Goal: Task Accomplishment & Management: Use online tool/utility

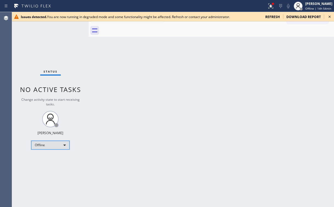
click at [49, 142] on div "Offline" at bounding box center [50, 145] width 38 height 9
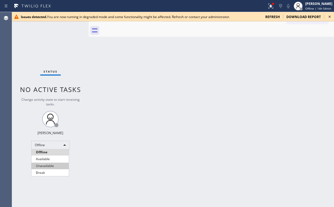
click at [47, 165] on li "Unavailable" at bounding box center [49, 165] width 37 height 7
drag, startPoint x: 89, startPoint y: 163, endPoint x: 90, endPoint y: 177, distance: 13.7
click at [89, 165] on div at bounding box center [89, 109] width 0 height 195
drag, startPoint x: 38, startPoint y: 9, endPoint x: 40, endPoint y: 14, distance: 5.4
click at [39, 10] on icon at bounding box center [32, 6] width 41 height 9
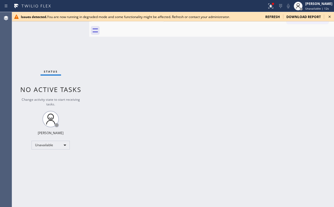
click at [325, 17] on div "Issues detected. You are now running in degraded mode and some functionality mi…" at bounding box center [173, 16] width 322 height 9
click at [331, 16] on icon at bounding box center [329, 16] width 7 height 7
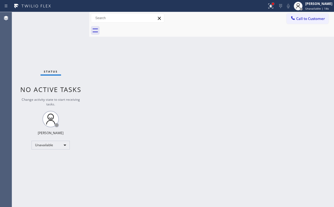
click at [274, 4] on div at bounding box center [272, 4] width 2 height 2
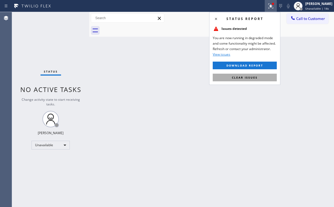
click at [261, 74] on button "Clear issues" at bounding box center [244, 78] width 64 height 8
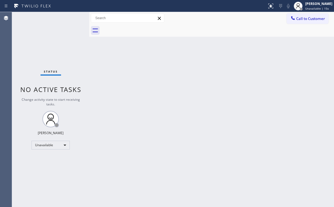
click at [177, 72] on div "Back to Dashboard Change Sender ID Customers Technicians Select a contact Outbo…" at bounding box center [211, 109] width 244 height 195
click at [55, 142] on div "Unavailable" at bounding box center [50, 145] width 38 height 9
click at [48, 161] on li "Available" at bounding box center [50, 159] width 37 height 7
click at [113, 146] on div "Back to Dashboard Change Sender ID Customers Technicians Select a contact Outbo…" at bounding box center [211, 109] width 244 height 195
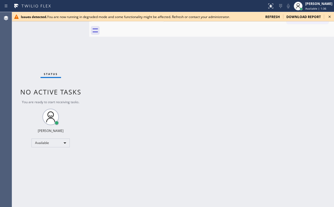
click at [331, 17] on icon at bounding box center [329, 16] width 7 height 7
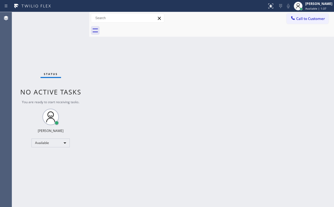
click at [258, 48] on div "Back to Dashboard Change Sender ID Customers Technicians Select a contact Outbo…" at bounding box center [211, 109] width 244 height 195
click at [187, 112] on div "Back to Dashboard Change Sender ID Customers Technicians Select a contact Outbo…" at bounding box center [211, 109] width 244 height 195
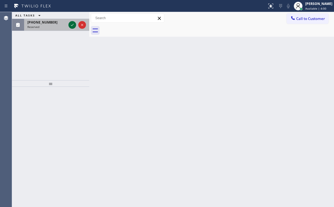
click at [73, 24] on icon at bounding box center [72, 25] width 3 height 2
click at [73, 24] on icon at bounding box center [72, 25] width 7 height 7
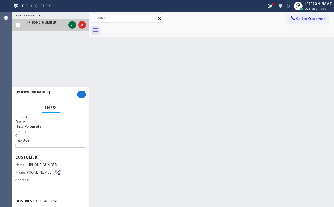
click at [73, 24] on icon at bounding box center [72, 25] width 3 height 2
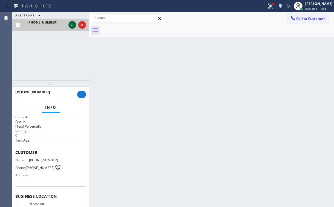
click at [72, 25] on icon at bounding box center [72, 25] width 7 height 7
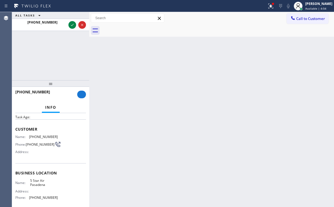
scroll to position [22, 0]
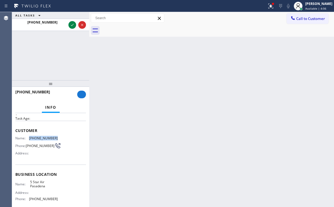
drag, startPoint x: 28, startPoint y: 136, endPoint x: 94, endPoint y: 137, distance: 65.6
click at [69, 136] on div "Name: (626) 481-6023 Phone: (626) 481-6023 Address:" at bounding box center [50, 147] width 71 height 22
copy div "[PHONE_NUMBER]"
drag, startPoint x: 27, startPoint y: 133, endPoint x: 22, endPoint y: 135, distance: 5.5
click at [27, 133] on div "Customer Name: (626) 481-6023 Phone: (626) 481-6023 Address:" at bounding box center [50, 143] width 71 height 44
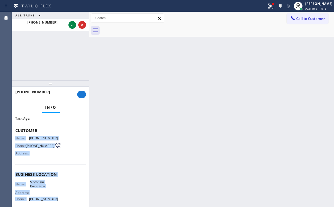
drag, startPoint x: 16, startPoint y: 135, endPoint x: 75, endPoint y: 97, distance: 70.7
click at [61, 198] on div "Context Queue: [Test] Voicemails Priority: 0 Task Age: Customer Name: (626) 481…" at bounding box center [50, 172] width 71 height 159
copy div "Name: (626) 481-6023 Phone: (626) 481-6023 Address: Business location Name: 5 S…"
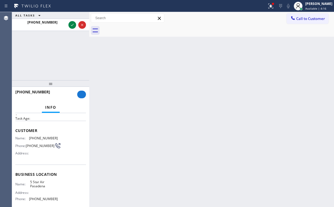
click at [206, 83] on div "Back to Dashboard Change Sender ID Customers Technicians Select a contact Outbo…" at bounding box center [211, 109] width 244 height 195
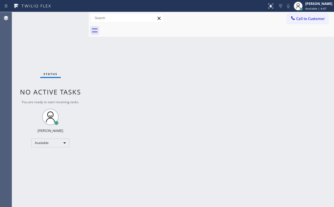
click at [57, 48] on div "Status No active tasks You are ready to start receiving tasks. [PERSON_NAME] Av…" at bounding box center [50, 109] width 77 height 195
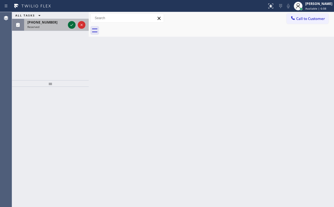
click at [73, 26] on icon at bounding box center [71, 25] width 7 height 7
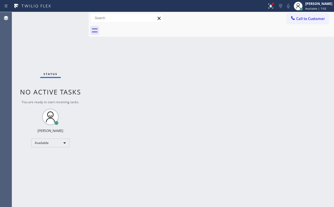
click at [54, 52] on div "Status No active tasks You are ready to start receiving tasks. [PERSON_NAME] Av…" at bounding box center [50, 109] width 77 height 195
click at [273, 9] on button at bounding box center [270, 6] width 12 height 12
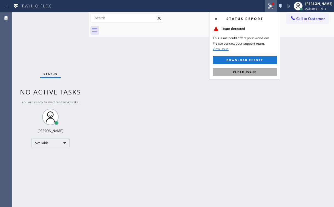
click at [246, 72] on span "Clear issue" at bounding box center [245, 72] width 24 height 4
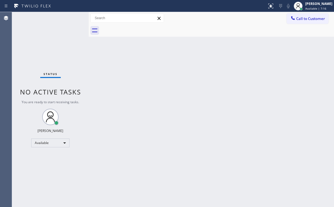
drag, startPoint x: 281, startPoint y: 58, endPoint x: 295, endPoint y: 30, distance: 31.5
click at [283, 54] on div "Back to Dashboard Change Sender ID Customers Technicians Select a contact Outbo…" at bounding box center [211, 109] width 245 height 195
click at [306, 15] on button "Call to Customer" at bounding box center [307, 18] width 42 height 10
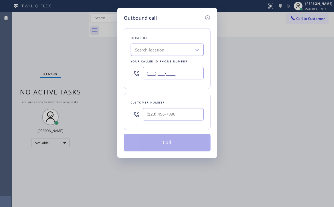
drag, startPoint x: 189, startPoint y: 74, endPoint x: 108, endPoint y: 79, distance: 81.0
click at [142, 75] on div "(___) ___-____" at bounding box center [166, 73] width 73 height 18
paste input "626) 240-5311"
type input "[PHONE_NUMBER]"
click at [173, 111] on input "(___) ___-____" at bounding box center [172, 114] width 61 height 12
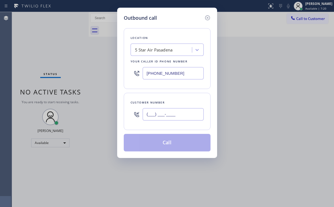
paste input "626) 481-6023"
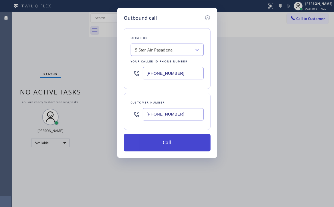
type input "[PHONE_NUMBER]"
click at [163, 141] on button "Call" at bounding box center [167, 142] width 87 height 17
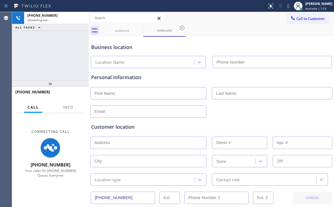
type input "[PHONE_NUMBER]"
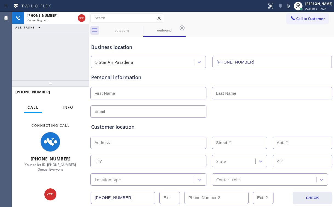
click at [67, 108] on span "Info" at bounding box center [68, 107] width 11 height 5
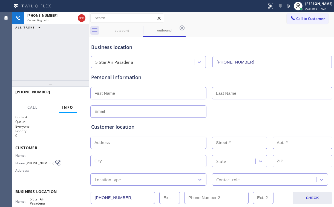
click at [55, 65] on div "[PHONE_NUMBER] Connecting call… ALL TASKS ALL TASKS ACTIVE TASKS TASKS IN WRAP …" at bounding box center [50, 46] width 77 height 68
click at [77, 96] on span "HANG UP" at bounding box center [72, 94] width 17 height 4
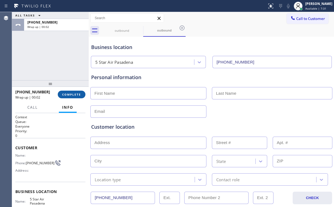
click at [77, 96] on span "COMPLETE" at bounding box center [71, 94] width 19 height 4
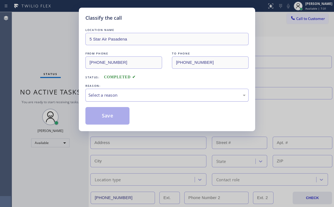
click at [101, 95] on div "Select a reason" at bounding box center [166, 95] width 157 height 6
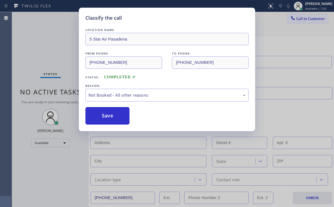
drag, startPoint x: 105, startPoint y: 116, endPoint x: 77, endPoint y: 80, distance: 45.2
click at [105, 116] on button "Save" at bounding box center [107, 115] width 44 height 17
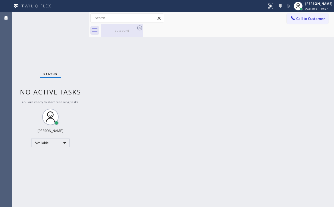
click at [119, 28] on div "outbound" at bounding box center [121, 30] width 41 height 12
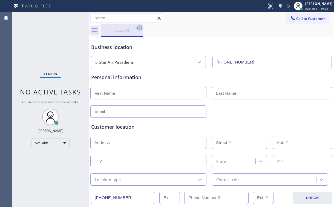
click at [138, 28] on icon at bounding box center [139, 28] width 7 height 7
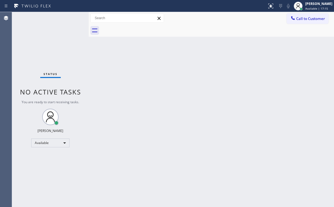
click at [34, 58] on div "Status No active tasks You are ready to start receiving tasks. [PERSON_NAME] Av…" at bounding box center [50, 109] width 77 height 195
click at [202, 25] on div at bounding box center [217, 30] width 233 height 12
drag, startPoint x: 23, startPoint y: 24, endPoint x: 28, endPoint y: 1, distance: 23.6
click at [23, 24] on div "Status No active tasks You are ready to start receiving tasks. [PERSON_NAME] Av…" at bounding box center [50, 109] width 77 height 195
click at [291, 22] on div at bounding box center [292, 18] width 7 height 7
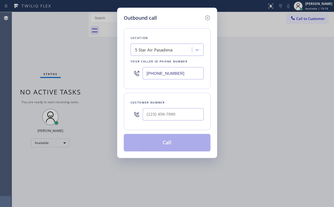
drag, startPoint x: 179, startPoint y: 70, endPoint x: 132, endPoint y: 78, distance: 47.3
click at [132, 78] on div "[PHONE_NUMBER]" at bounding box center [166, 73] width 73 height 18
paste input "347) 493-0357"
type input "[PHONE_NUMBER]"
click at [180, 119] on input "(___) ___-____" at bounding box center [172, 114] width 61 height 12
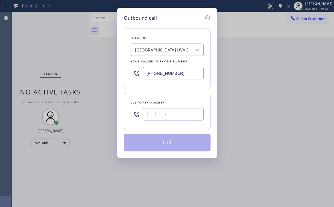
paste input "646) 549-2747"
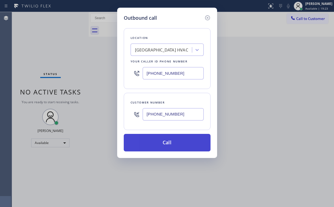
type input "[PHONE_NUMBER]"
drag, startPoint x: 167, startPoint y: 140, endPoint x: 131, endPoint y: 200, distance: 70.2
click at [167, 140] on button "Call" at bounding box center [167, 142] width 87 height 17
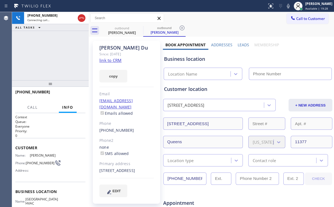
type input "[PHONE_NUMBER]"
click at [61, 48] on div "[PHONE_NUMBER] Connecting call… ALL TASKS ALL TASKS ACTIVE TASKS TASKS IN WRAP …" at bounding box center [50, 46] width 77 height 68
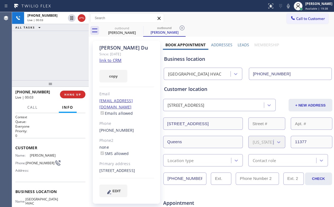
click at [56, 62] on div "[PHONE_NUMBER] Live | 00:03 ALL TASKS ALL TASKS ACTIVE TASKS TASKS IN WRAP UP" at bounding box center [50, 46] width 77 height 68
click at [192, 73] on div "[GEOGRAPHIC_DATA] HVAC" at bounding box center [194, 74] width 53 height 6
drag, startPoint x: 194, startPoint y: 59, endPoint x: 174, endPoint y: 60, distance: 20.0
click at [174, 60] on div "Business location" at bounding box center [247, 58] width 167 height 7
click at [60, 53] on div "[PHONE_NUMBER] Live | 00:11 ALL TASKS ALL TASKS ACTIVE TASKS TASKS IN WRAP UP" at bounding box center [50, 46] width 77 height 68
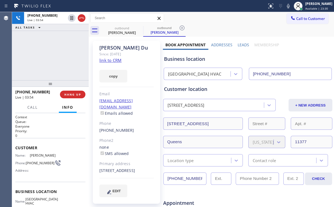
click at [42, 63] on div "[PHONE_NUMBER] Live | 03:54 ALL TASKS ALL TASKS ACTIVE TASKS TASKS IN WRAP UP" at bounding box center [50, 46] width 77 height 68
click at [46, 55] on div "[PHONE_NUMBER] Live | 09:21 ALL TASKS ALL TASKS ACTIVE TASKS TASKS IN WRAP UP" at bounding box center [50, 46] width 77 height 68
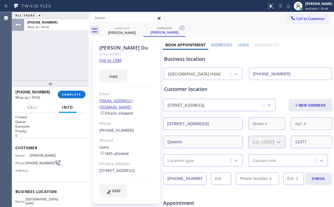
drag, startPoint x: 57, startPoint y: 56, endPoint x: 52, endPoint y: 48, distance: 10.0
click at [57, 56] on div "ALL TASKS ALL TASKS ACTIVE TASKS TASKS IN WRAP UP [PHONE_NUMBER] Wrap up | 00:02" at bounding box center [50, 46] width 77 height 68
click at [55, 56] on div "ALL TASKS ALL TASKS ACTIVE TASKS TASKS IN WRAP UP [PHONE_NUMBER] Wrap up | 00:03" at bounding box center [50, 46] width 77 height 68
click at [55, 56] on div "ALL TASKS ALL TASKS ACTIVE TASKS TASKS IN WRAP UP [PHONE_NUMBER] Wrap up | 00:04" at bounding box center [50, 46] width 77 height 68
drag, startPoint x: 48, startPoint y: 61, endPoint x: 52, endPoint y: 67, distance: 6.9
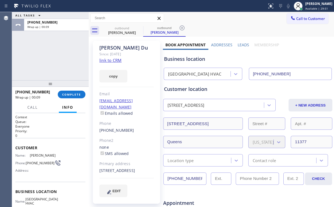
click at [48, 61] on div "ALL TASKS ALL TASKS ACTIVE TASKS TASKS IN WRAP UP [PHONE_NUMBER] Wrap up | 00:09" at bounding box center [50, 46] width 77 height 68
click at [80, 95] on span "COMPLETE" at bounding box center [71, 94] width 19 height 4
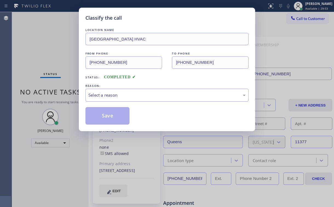
click at [102, 93] on div "Select a reason" at bounding box center [166, 95] width 157 height 6
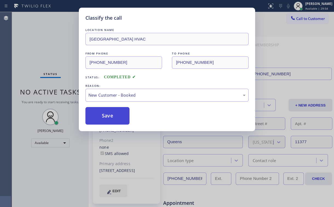
click at [105, 116] on button "Save" at bounding box center [107, 115] width 44 height 17
click at [59, 41] on div "Classify the call LOCATION NAME [GEOGRAPHIC_DATA] HVAC FROM PHONE [PHONE_NUMBER…" at bounding box center [167, 103] width 334 height 207
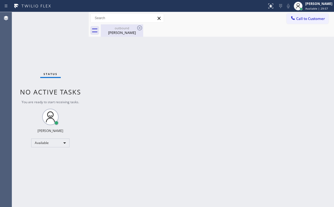
click at [120, 30] on div "outbound" at bounding box center [121, 28] width 41 height 4
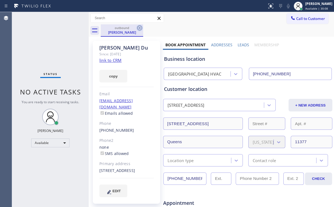
click at [139, 27] on icon at bounding box center [139, 28] width 7 height 7
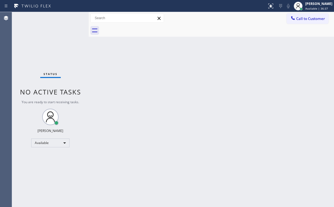
click at [47, 42] on div "Status No active tasks You are ready to start receiving tasks. [PERSON_NAME] Av…" at bounding box center [50, 109] width 77 height 195
click at [116, 124] on div "Back to Dashboard Change Sender ID Customers Technicians Select a contact Outbo…" at bounding box center [211, 109] width 245 height 195
drag, startPoint x: 44, startPoint y: 34, endPoint x: 60, endPoint y: 44, distance: 18.1
click at [44, 34] on div "Status No active tasks You are ready to start receiving tasks. [PERSON_NAME] Av…" at bounding box center [50, 109] width 77 height 195
click at [297, 21] on button "Call to Customer" at bounding box center [307, 18] width 42 height 10
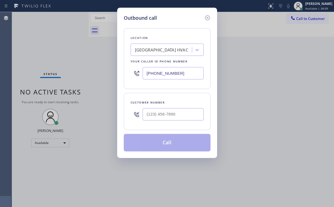
drag, startPoint x: 185, startPoint y: 71, endPoint x: 69, endPoint y: 78, distance: 116.1
click at [86, 76] on div "Outbound call Location [GEOGRAPHIC_DATA] HVAC Your caller id phone number [PHON…" at bounding box center [167, 103] width 334 height 207
paste input "61) 203-3251"
type input "[PHONE_NUMBER]"
drag, startPoint x: 164, startPoint y: 113, endPoint x: 167, endPoint y: 113, distance: 3.6
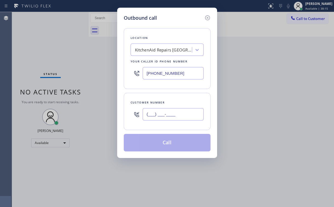
click at [164, 113] on input "(___) ___-____" at bounding box center [172, 114] width 61 height 12
paste input "619) 417-3842"
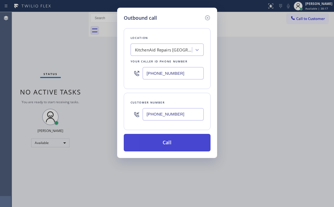
type input "[PHONE_NUMBER]"
click at [165, 140] on button "Call" at bounding box center [167, 142] width 87 height 17
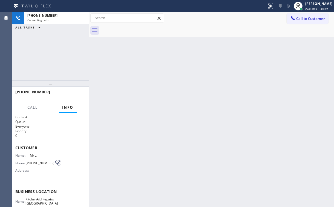
click at [54, 46] on div "[PHONE_NUMBER] Connecting call… ALL TASKS ALL TASKS ACTIVE TASKS TASKS IN WRAP …" at bounding box center [50, 46] width 77 height 68
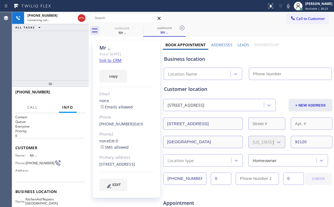
type input "[PHONE_NUMBER]"
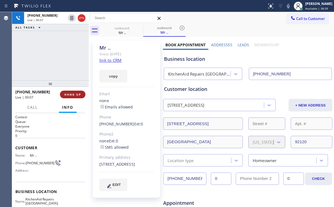
click at [78, 94] on span "HANG UP" at bounding box center [72, 94] width 17 height 4
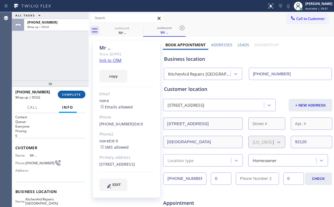
click at [78, 94] on span "COMPLETE" at bounding box center [71, 94] width 19 height 4
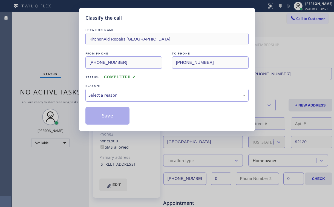
click at [109, 96] on div "Select a reason" at bounding box center [166, 95] width 157 height 6
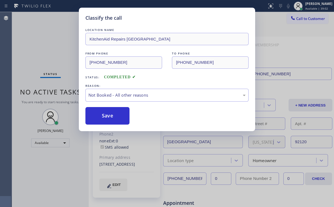
drag, startPoint x: 112, startPoint y: 114, endPoint x: 47, endPoint y: 45, distance: 94.4
click at [113, 113] on button "Save" at bounding box center [107, 115] width 44 height 17
click at [45, 44] on div "Classify the call LOCATION NAME KitchenAid Repairs [GEOGRAPHIC_DATA] FROM PHONE…" at bounding box center [167, 103] width 334 height 207
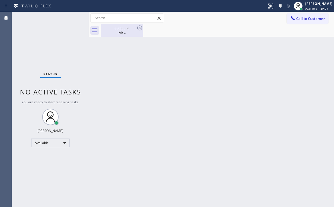
click at [122, 36] on div "outbound Mr .." at bounding box center [121, 30] width 41 height 12
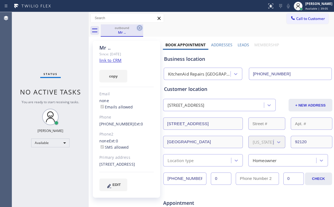
click at [140, 27] on icon at bounding box center [139, 27] width 5 height 5
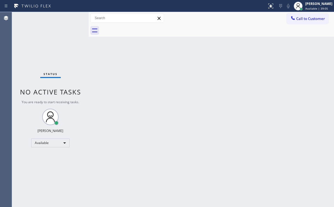
drag, startPoint x: 61, startPoint y: 38, endPoint x: 42, endPoint y: 3, distance: 39.8
click at [60, 36] on div "Status No active tasks You are ready to start receiving tasks. [PERSON_NAME] Av…" at bounding box center [50, 109] width 77 height 195
click at [226, 33] on div at bounding box center [217, 30] width 233 height 12
click at [65, 30] on div "Status No active tasks You are ready to start receiving tasks. [PERSON_NAME] Av…" at bounding box center [50, 109] width 77 height 195
drag, startPoint x: 48, startPoint y: 28, endPoint x: 124, endPoint y: 37, distance: 77.0
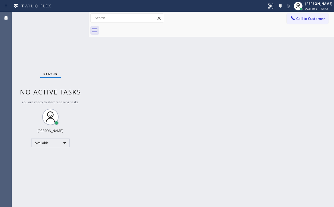
click at [48, 28] on div "Status No active tasks You are ready to start receiving tasks. [PERSON_NAME] Av…" at bounding box center [50, 109] width 77 height 195
click at [300, 22] on button "Call to Customer" at bounding box center [307, 18] width 42 height 10
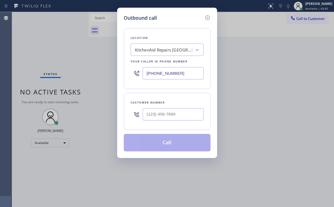
drag, startPoint x: 184, startPoint y: 70, endPoint x: 69, endPoint y: 75, distance: 115.2
click at [101, 73] on div "Outbound call Location KitchenAid Repairs [GEOGRAPHIC_DATA] Your caller id phon…" at bounding box center [167, 103] width 334 height 207
paste input "714) 203-2340"
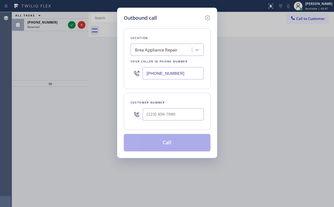
type input "[PHONE_NUMBER]"
drag, startPoint x: 90, startPoint y: 74, endPoint x: 159, endPoint y: 44, distance: 75.5
click at [98, 74] on div "Outbound call Location Brea Appliance Repair Your caller id phone number [PHONE…" at bounding box center [167, 103] width 334 height 207
click at [206, 17] on icon at bounding box center [207, 17] width 7 height 7
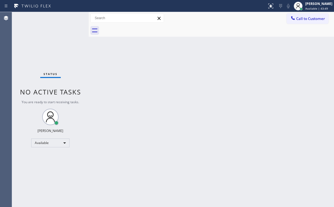
click at [73, 24] on div "Status No active tasks You are ready to start receiving tasks. [PERSON_NAME] Av…" at bounding box center [50, 109] width 77 height 195
click at [187, 29] on div at bounding box center [217, 30] width 233 height 12
click at [305, 21] on button "Call to Customer" at bounding box center [307, 18] width 42 height 10
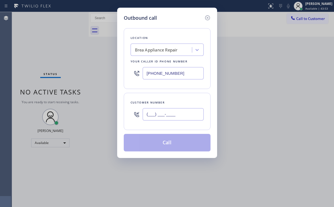
click at [178, 110] on input "(___) ___-____" at bounding box center [172, 114] width 61 height 12
paste input "714) 732-8791"
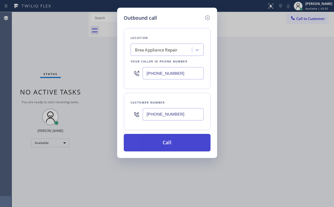
type input "[PHONE_NUMBER]"
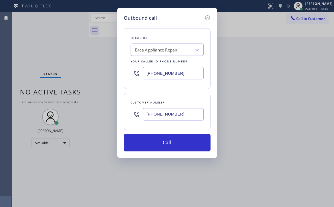
drag, startPoint x: 157, startPoint y: 140, endPoint x: 136, endPoint y: 199, distance: 62.5
click at [157, 142] on button "Call" at bounding box center [167, 142] width 87 height 17
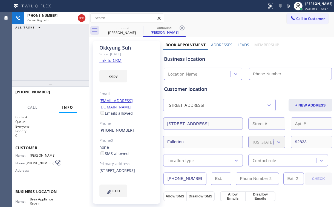
click at [36, 64] on div "[PHONE_NUMBER] Connecting call… ALL TASKS ALL TASKS ACTIVE TASKS TASKS IN WRAP …" at bounding box center [50, 46] width 77 height 68
type input "[PHONE_NUMBER]"
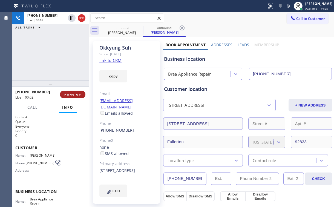
click at [75, 95] on span "HANG UP" at bounding box center [72, 94] width 17 height 4
click at [74, 95] on span "HANG UP" at bounding box center [72, 94] width 17 height 4
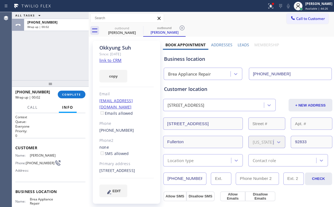
drag, startPoint x: 73, startPoint y: 95, endPoint x: 87, endPoint y: 94, distance: 14.5
click at [75, 95] on span "COMPLETE" at bounding box center [71, 94] width 19 height 4
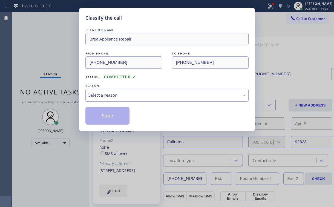
click at [105, 95] on div "Select a reason" at bounding box center [166, 95] width 157 height 6
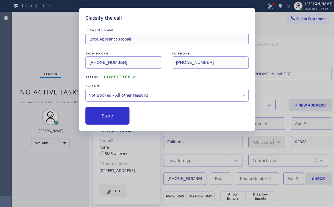
drag, startPoint x: 105, startPoint y: 115, endPoint x: 63, endPoint y: 64, distance: 65.9
click at [106, 115] on button "Save" at bounding box center [107, 115] width 44 height 17
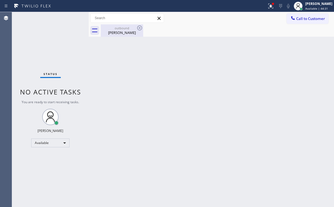
click at [131, 29] on div "outbound" at bounding box center [121, 28] width 41 height 4
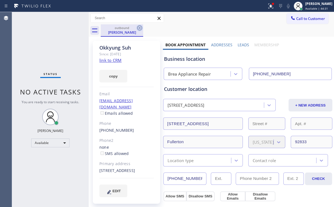
click at [140, 28] on icon at bounding box center [139, 27] width 5 height 5
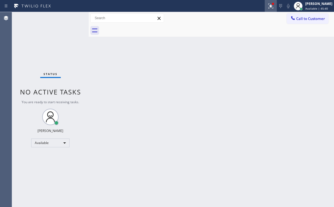
click at [270, 8] on div at bounding box center [270, 6] width 12 height 7
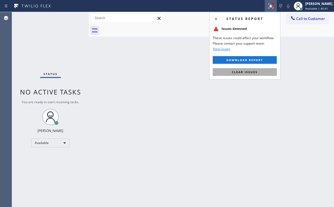
click at [248, 72] on span "Clear issues" at bounding box center [245, 72] width 26 height 4
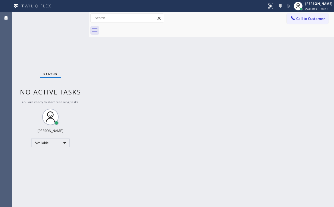
click at [159, 80] on div "Back to Dashboard Change Sender ID Customers Technicians Select a contact Outbo…" at bounding box center [211, 109] width 245 height 195
click at [185, 85] on div "Back to Dashboard Change Sender ID Customers Technicians Select a contact Outbo…" at bounding box center [211, 109] width 245 height 195
click at [179, 93] on div "Back to Dashboard Change Sender ID Customers Technicians Select a contact Outbo…" at bounding box center [211, 109] width 245 height 195
click at [200, 107] on div "Back to Dashboard Change Sender ID Customers Technicians Select a contact Outbo…" at bounding box center [211, 109] width 245 height 195
click at [47, 47] on div "Status No active tasks You are ready to start receiving tasks. [PERSON_NAME] Av…" at bounding box center [50, 109] width 77 height 195
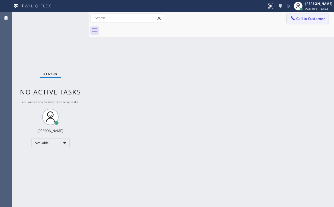
click at [297, 19] on span "Call to Customer" at bounding box center [310, 18] width 29 height 5
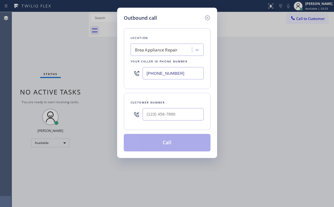
drag, startPoint x: 178, startPoint y: 73, endPoint x: 68, endPoint y: 89, distance: 111.3
click at [165, 75] on input "[PHONE_NUMBER]" at bounding box center [172, 73] width 61 height 12
click at [168, 84] on div "Location Brea Appliance Repair Your caller id phone number [PHONE_NUMBER]" at bounding box center [167, 58] width 87 height 61
drag, startPoint x: 177, startPoint y: 75, endPoint x: 125, endPoint y: 79, distance: 51.9
click at [124, 72] on div "Location Brea Appliance Repair Your caller id phone number [PHONE_NUMBER]" at bounding box center [167, 58] width 87 height 61
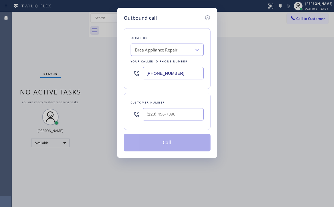
paste input "73) 985-3755"
type input "[PHONE_NUMBER]"
click at [179, 12] on div "Outbound call Location Kruger Quality Service Your caller id phone number [PHON…" at bounding box center [167, 83] width 100 height 150
click at [180, 115] on input "(___) ___-____" at bounding box center [172, 114] width 61 height 12
paste input "773) 593-2526"
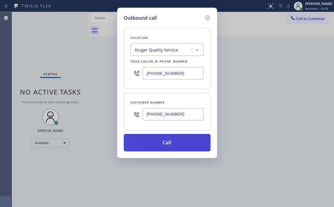
type input "[PHONE_NUMBER]"
click at [162, 141] on button "Call" at bounding box center [167, 142] width 87 height 17
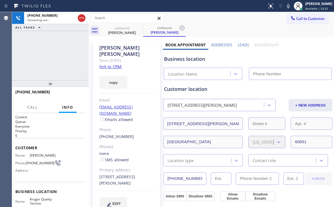
click at [49, 46] on div "[PHONE_NUMBER] Connecting call… ALL TASKS ALL TASKS ACTIVE TASKS TASKS IN WRAP …" at bounding box center [50, 46] width 77 height 68
drag, startPoint x: 81, startPoint y: 15, endPoint x: 95, endPoint y: 25, distance: 17.3
click at [81, 15] on icon at bounding box center [81, 18] width 7 height 7
click at [134, 32] on div "[PERSON_NAME]" at bounding box center [121, 32] width 41 height 5
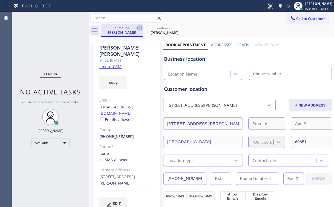
click at [139, 28] on icon at bounding box center [139, 28] width 7 height 7
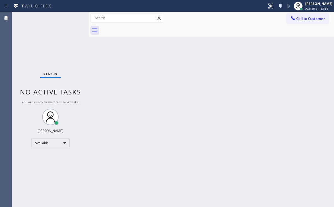
click at [290, 19] on div at bounding box center [292, 18] width 7 height 7
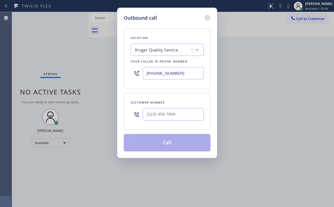
drag, startPoint x: 177, startPoint y: 70, endPoint x: 54, endPoint y: 85, distance: 124.8
click at [83, 78] on div "Outbound call Location Kruger Quality Service Your caller id phone number [PHON…" at bounding box center [167, 103] width 334 height 207
paste input "415) 687-2132"
type input "[PHONE_NUMBER]"
drag, startPoint x: 167, startPoint y: 24, endPoint x: 185, endPoint y: 96, distance: 73.9
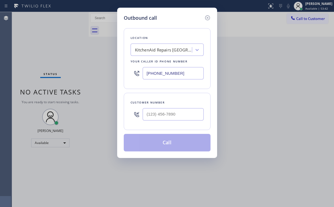
click at [168, 25] on div "Location KitchenAid Repairs [GEOGRAPHIC_DATA] Your caller id phone number [PHON…" at bounding box center [167, 87] width 87 height 130
drag, startPoint x: 177, startPoint y: 119, endPoint x: 179, endPoint y: 116, distance: 3.8
click at [177, 119] on input "(___) ___-____" at bounding box center [172, 114] width 61 height 12
drag, startPoint x: 180, startPoint y: 114, endPoint x: 182, endPoint y: 109, distance: 4.9
click at [180, 113] on input "(___) ___-____" at bounding box center [172, 114] width 61 height 12
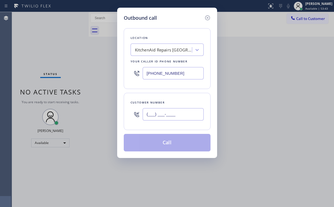
drag, startPoint x: 167, startPoint y: 113, endPoint x: 68, endPoint y: 120, distance: 99.2
click at [107, 113] on div "Outbound call Location KitchenAid Repairs [GEOGRAPHIC_DATA] Your caller id phon…" at bounding box center [167, 103] width 334 height 207
paste input "415) 269-8992"
type input "[PHONE_NUMBER]"
click at [178, 113] on input "[PHONE_NUMBER]" at bounding box center [172, 114] width 61 height 12
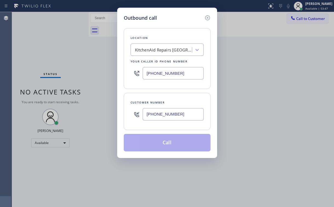
click at [180, 94] on div "Customer number [PHONE_NUMBER]" at bounding box center [167, 111] width 87 height 37
click at [178, 111] on input "[PHONE_NUMBER]" at bounding box center [172, 114] width 61 height 12
click at [170, 130] on div "Location KitchenAid Repairs [GEOGRAPHIC_DATA] Your caller id phone number [PHON…" at bounding box center [167, 87] width 87 height 130
click at [180, 112] on input "[PHONE_NUMBER]" at bounding box center [172, 114] width 61 height 12
click at [189, 109] on input "[PHONE_NUMBER]" at bounding box center [172, 114] width 61 height 12
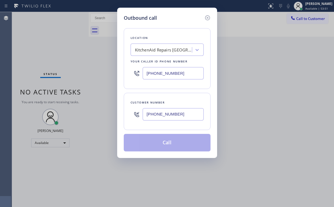
drag, startPoint x: 180, startPoint y: 89, endPoint x: 181, endPoint y: 68, distance: 20.8
click at [180, 89] on div "Location KitchenAid Repairs [GEOGRAPHIC_DATA] Your caller id phone number [PHON…" at bounding box center [167, 87] width 87 height 130
click at [182, 68] on input "[PHONE_NUMBER]" at bounding box center [172, 73] width 61 height 12
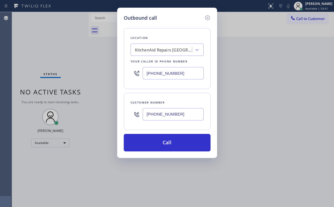
click at [178, 109] on input "[PHONE_NUMBER]" at bounding box center [172, 114] width 61 height 12
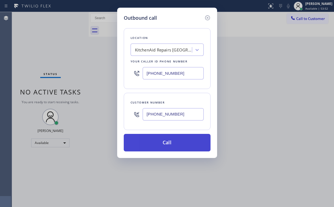
click at [176, 144] on button "Call" at bounding box center [167, 142] width 87 height 17
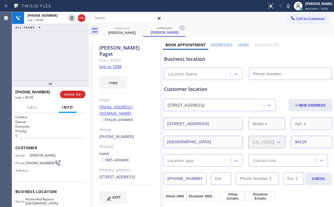
type input "[PHONE_NUMBER]"
click at [55, 64] on div "[PHONE_NUMBER] Live | 00:20 ALL TASKS ALL TASKS ACTIVE TASKS TASKS IN WRAP UP" at bounding box center [50, 46] width 77 height 68
click at [69, 95] on span "HANG UP" at bounding box center [72, 94] width 17 height 4
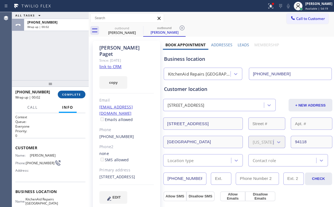
click at [70, 94] on span "COMPLETE" at bounding box center [71, 94] width 19 height 4
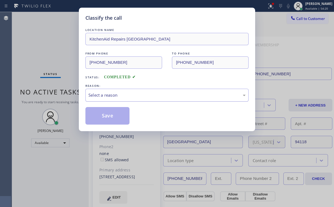
click at [106, 94] on div "Select a reason" at bounding box center [166, 95] width 157 height 6
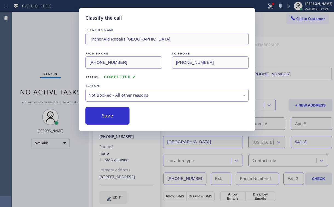
click at [106, 113] on button "Save" at bounding box center [107, 115] width 44 height 17
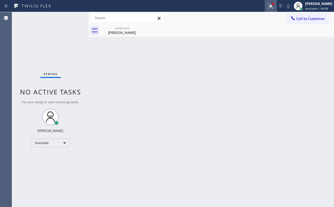
click at [272, 6] on icon at bounding box center [270, 6] width 7 height 7
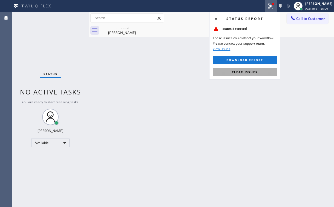
click at [255, 71] on span "Clear issues" at bounding box center [245, 72] width 26 height 4
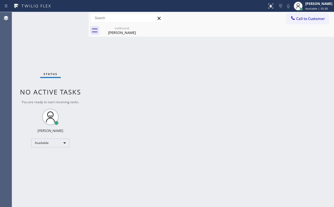
click at [48, 43] on div "Status No active tasks You are ready to start receiving tasks. [PERSON_NAME] Av…" at bounding box center [50, 109] width 77 height 195
click at [115, 33] on div "[PERSON_NAME]" at bounding box center [121, 32] width 41 height 5
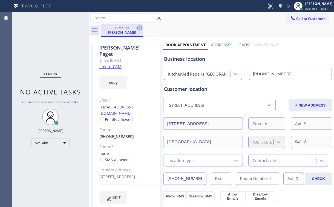
click at [139, 27] on icon at bounding box center [139, 27] width 5 height 5
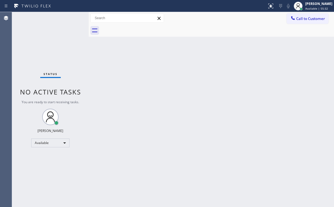
click at [162, 99] on div "Back to Dashboard Change Sender ID Customers Technicians Select a contact Outbo…" at bounding box center [211, 109] width 245 height 195
drag, startPoint x: 29, startPoint y: 42, endPoint x: 41, endPoint y: 13, distance: 32.0
click at [30, 42] on div "Status No active tasks You are ready to start receiving tasks. [PERSON_NAME] Av…" at bounding box center [50, 109] width 77 height 195
click at [242, 25] on div at bounding box center [217, 30] width 233 height 12
drag, startPoint x: 242, startPoint y: 23, endPoint x: 249, endPoint y: 24, distance: 7.8
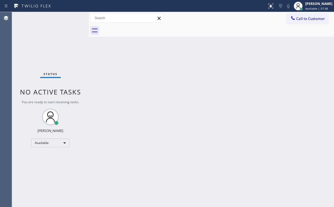
click at [246, 23] on div "Call to Customer Outbound call Location KitchenAid Repairs [GEOGRAPHIC_DATA] Yo…" at bounding box center [211, 18] width 245 height 12
click at [311, 21] on button "Call to Customer" at bounding box center [307, 18] width 42 height 10
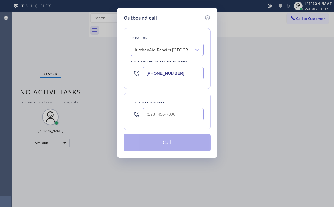
drag, startPoint x: 183, startPoint y: 79, endPoint x: 113, endPoint y: 80, distance: 69.5
click at [120, 79] on div "Outbound call Location KitchenAid Repairs [GEOGRAPHIC_DATA] Your caller id phon…" at bounding box center [167, 83] width 100 height 150
drag, startPoint x: 177, startPoint y: 82, endPoint x: 178, endPoint y: 72, distance: 9.6
click at [177, 82] on div "Location KitchenAid Repairs [GEOGRAPHIC_DATA] Your caller id phone number [PHON…" at bounding box center [167, 58] width 87 height 61
click at [178, 72] on input "[PHONE_NUMBER]" at bounding box center [172, 73] width 61 height 12
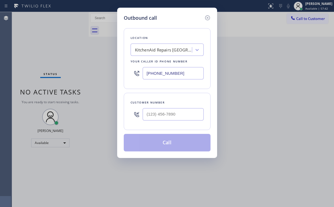
drag, startPoint x: 179, startPoint y: 72, endPoint x: 77, endPoint y: 79, distance: 102.8
click at [81, 79] on div "Outbound call Location KitchenAid Repairs [GEOGRAPHIC_DATA] Your caller id phon…" at bounding box center [167, 103] width 334 height 207
paste input "754) 701-2851"
type input "[PHONE_NUMBER]"
click at [172, 25] on div "Location [PERSON_NAME] Thermador Appliance Repair Your caller id phone number […" at bounding box center [167, 87] width 87 height 130
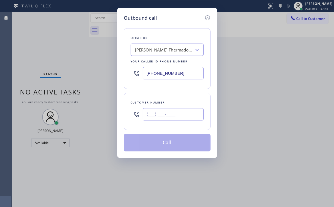
click at [180, 116] on input "(___) ___-____" at bounding box center [172, 114] width 61 height 12
paste input "786) 325-8623"
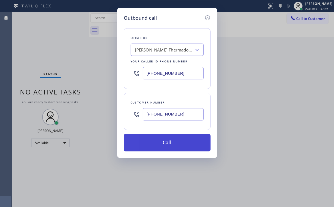
type input "[PHONE_NUMBER]"
click at [163, 147] on button "Call" at bounding box center [167, 142] width 87 height 17
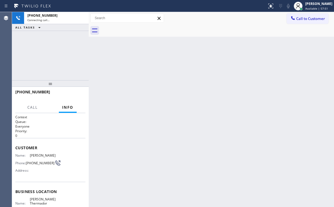
click at [54, 59] on div "[PHONE_NUMBER] Connecting call… ALL TASKS ALL TASKS ACTIVE TASKS TASKS IN WRAP …" at bounding box center [50, 46] width 77 height 68
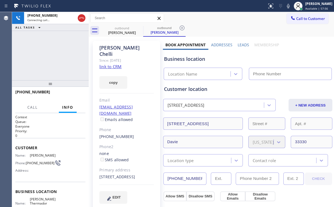
type input "[PHONE_NUMBER]"
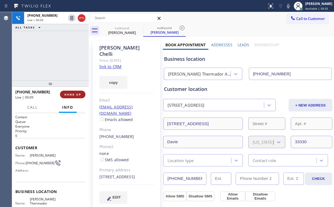
click at [69, 95] on span "HANG UP" at bounding box center [72, 94] width 17 height 4
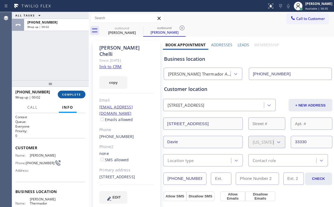
click at [69, 95] on span "COMPLETE" at bounding box center [71, 94] width 19 height 4
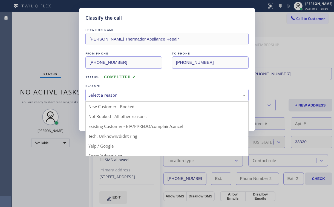
click at [96, 95] on div "Select a reason" at bounding box center [166, 95] width 157 height 6
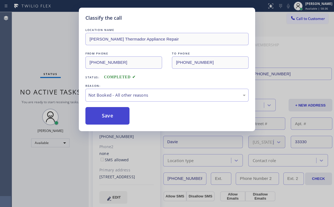
click at [101, 114] on button "Save" at bounding box center [107, 115] width 44 height 17
click at [58, 59] on div "Classify the call LOCATION NAME [PERSON_NAME] Appliance Repair FROM PHONE [PHON…" at bounding box center [167, 103] width 334 height 207
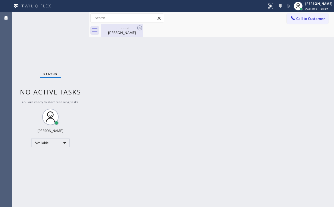
click at [119, 31] on div "[PERSON_NAME]" at bounding box center [121, 32] width 41 height 5
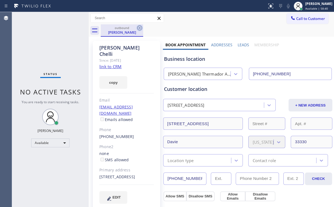
click at [140, 25] on icon at bounding box center [139, 27] width 5 height 5
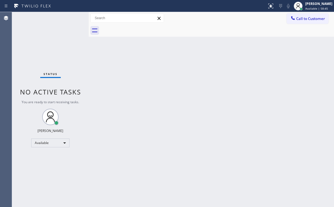
drag, startPoint x: 89, startPoint y: 74, endPoint x: 92, endPoint y: 59, distance: 15.1
click at [89, 74] on div at bounding box center [89, 109] width 0 height 195
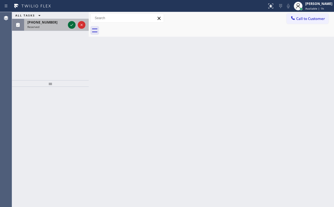
click at [72, 27] on icon at bounding box center [71, 25] width 7 height 7
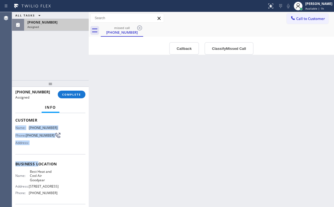
scroll to position [44, 0]
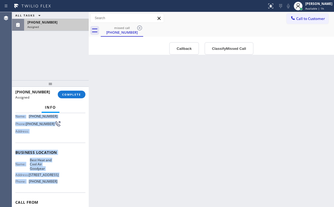
drag, startPoint x: 15, startPoint y: 135, endPoint x: 58, endPoint y: 180, distance: 61.7
click at [58, 180] on div "Context Queue: [Test] Voicemails Priority: 0 Task Age: Customer Name: [PHONE_NU…" at bounding box center [50, 152] width 70 height 163
copy div "Name: [PHONE_NUMBER] Phone: [PHONE_NUMBER] Address: Business location Name: Bes…"
click at [176, 52] on button "Callback" at bounding box center [184, 48] width 30 height 13
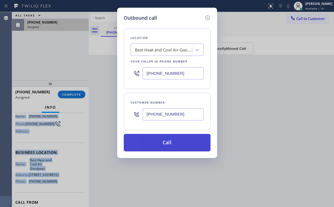
click at [172, 143] on button "Call" at bounding box center [167, 142] width 87 height 17
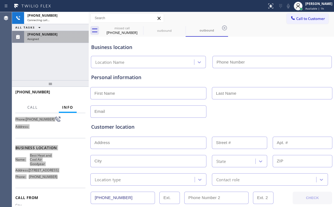
scroll to position [39, 0]
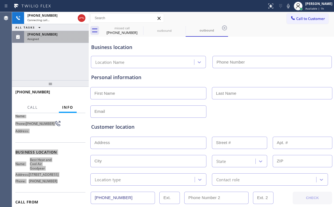
type input "[PHONE_NUMBER]"
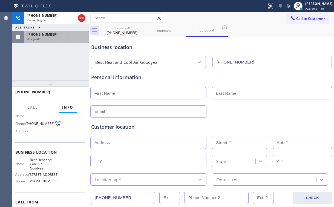
click at [48, 57] on div "[PHONE_NUMBER] Connecting call… ALL TASKS ALL TASKS ACTIVE TASKS TASKS IN WRAP …" at bounding box center [50, 46] width 77 height 68
drag, startPoint x: 77, startPoint y: 94, endPoint x: 57, endPoint y: 65, distance: 35.4
click at [57, 65] on div "[PHONE_NUMBER] Live | 00:02 ALL TASKS ALL TASKS ACTIVE TASKS TASKS IN WRAP UP […" at bounding box center [50, 109] width 77 height 195
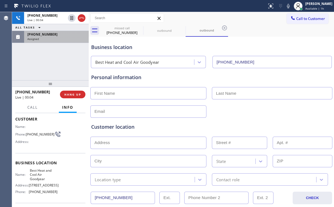
scroll to position [17, 0]
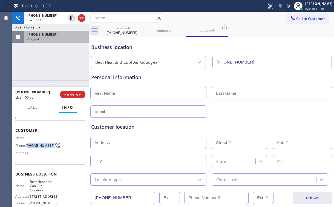
drag, startPoint x: 27, startPoint y: 142, endPoint x: 36, endPoint y: 148, distance: 10.3
click at [36, 147] on span "[PHONE_NUMBER]" at bounding box center [40, 145] width 29 height 4
copy span "612) 615-5599"
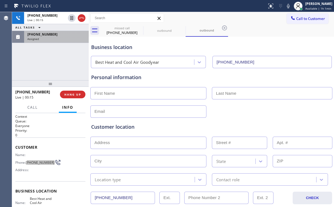
scroll to position [0, 0]
click at [71, 95] on span "HANG UP" at bounding box center [72, 94] width 17 height 4
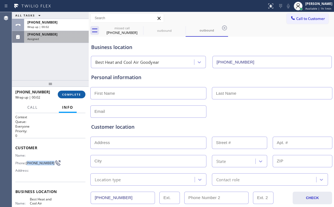
click at [71, 95] on span "COMPLETE" at bounding box center [71, 94] width 19 height 4
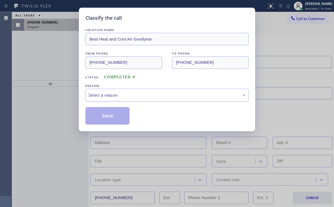
click at [102, 97] on div "Select a reason" at bounding box center [166, 95] width 157 height 6
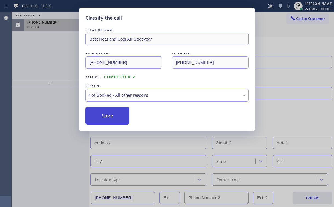
click at [103, 113] on button "Save" at bounding box center [107, 115] width 44 height 17
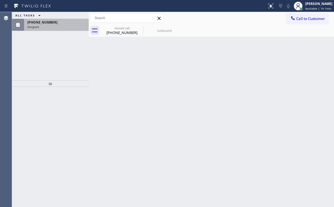
click at [54, 27] on div "Assigned" at bounding box center [56, 27] width 58 height 4
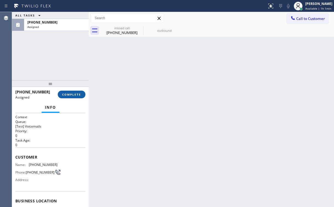
click at [70, 97] on button "COMPLETE" at bounding box center [72, 94] width 28 height 8
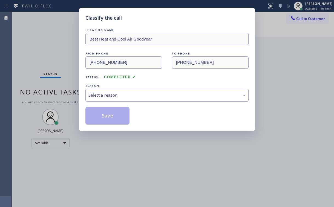
drag, startPoint x: 97, startPoint y: 95, endPoint x: 98, endPoint y: 101, distance: 5.8
click at [98, 95] on div "Select a reason" at bounding box center [166, 95] width 157 height 6
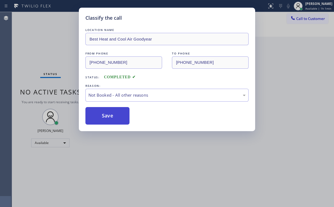
click at [102, 118] on button "Save" at bounding box center [107, 115] width 44 height 17
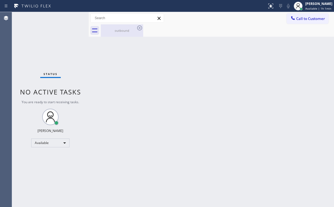
click at [110, 33] on div "outbound" at bounding box center [121, 30] width 41 height 12
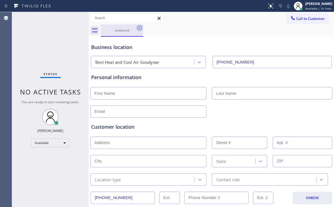
click at [141, 28] on icon at bounding box center [139, 28] width 7 height 7
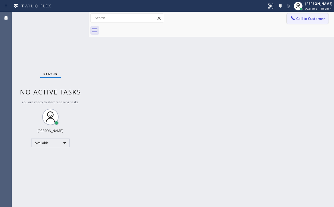
click at [300, 17] on span "Call to Customer" at bounding box center [310, 18] width 29 height 5
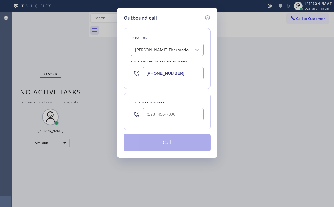
drag, startPoint x: 184, startPoint y: 72, endPoint x: 61, endPoint y: 78, distance: 123.2
click at [90, 75] on div "Outbound call Location [PERSON_NAME] Appliance Repair Your caller id phone numb…" at bounding box center [167, 103] width 334 height 207
paste input "08) 316-0603"
type input "[PHONE_NUMBER]"
drag, startPoint x: 185, startPoint y: 21, endPoint x: 177, endPoint y: 63, distance: 42.7
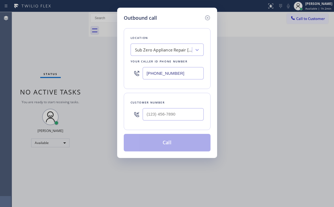
click at [185, 21] on div "Outbound call Location Sub Zero Appliance Repair [GEOGRAPHIC_DATA] Your caller …" at bounding box center [167, 83] width 100 height 150
click at [171, 113] on input "(___) ___-____" at bounding box center [172, 114] width 61 height 12
paste input "205) 873-0653"
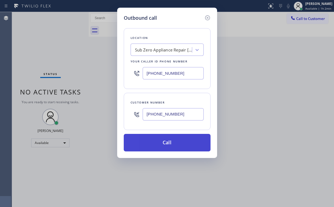
type input "[PHONE_NUMBER]"
click at [147, 142] on button "Call" at bounding box center [167, 142] width 87 height 17
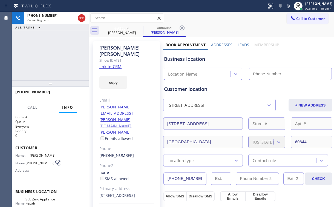
type input "[PHONE_NUMBER]"
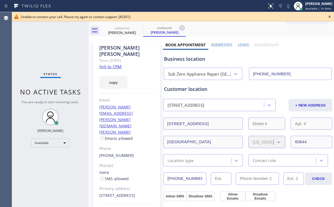
click at [328, 19] on icon at bounding box center [329, 16] width 7 height 7
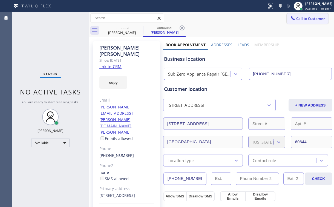
click at [296, 19] on span "Call to Customer" at bounding box center [310, 18] width 29 height 5
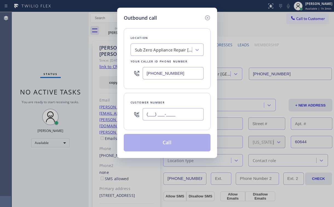
click at [181, 112] on input "(___) ___-____" at bounding box center [172, 114] width 61 height 12
paste input "205) 873-0653"
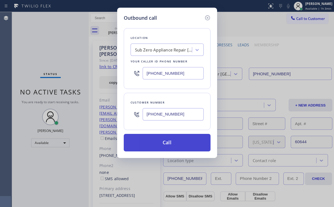
type input "[PHONE_NUMBER]"
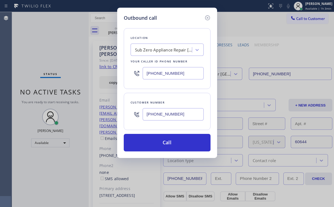
drag, startPoint x: 162, startPoint y: 140, endPoint x: 139, endPoint y: 179, distance: 45.9
click at [162, 140] on button "Call" at bounding box center [167, 142] width 87 height 17
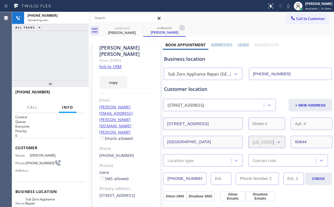
click at [53, 50] on div "[PHONE_NUMBER] Connecting call… ALL TASKS ALL TASKS ACTIVE TASKS TASKS IN WRAP …" at bounding box center [50, 46] width 77 height 68
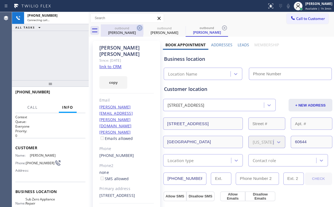
click at [117, 31] on div "[PERSON_NAME]" at bounding box center [121, 32] width 41 height 5
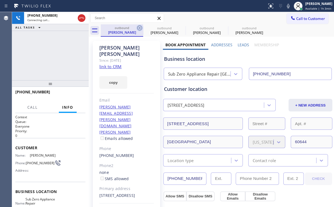
click at [139, 27] on icon at bounding box center [139, 28] width 7 height 7
click at [0, 0] on icon at bounding box center [0, 0] width 0 height 0
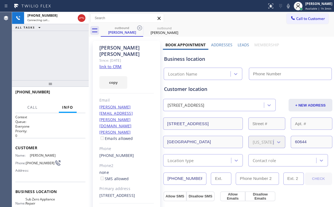
click at [52, 44] on div "[PHONE_NUMBER] Connecting call… ALL TASKS ALL TASKS ACTIVE TASKS TASKS IN WRAP …" at bounding box center [50, 46] width 77 height 68
type input "[PHONE_NUMBER]"
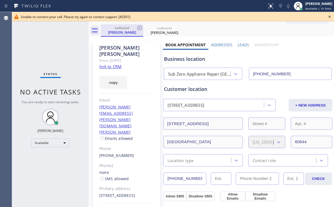
drag, startPoint x: 118, startPoint y: 29, endPoint x: 125, endPoint y: 28, distance: 6.9
click at [118, 29] on div "outbound" at bounding box center [121, 28] width 41 height 4
click at [139, 28] on icon at bounding box center [139, 28] width 7 height 7
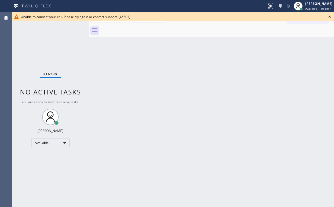
click at [67, 47] on div "Status No active tasks You are ready to start receiving tasks. [PERSON_NAME] Av…" at bounding box center [50, 109] width 77 height 195
click at [64, 28] on div "Status No active tasks You are ready to start receiving tasks. [PERSON_NAME] Av…" at bounding box center [50, 109] width 77 height 195
click at [328, 16] on icon at bounding box center [329, 17] width 2 height 2
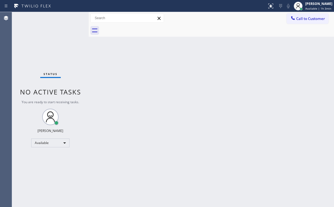
click at [299, 24] on div "Call to Customer Outbound call Location Sub Zero Appliance Repair [GEOGRAPHIC_D…" at bounding box center [211, 18] width 245 height 12
click at [305, 21] on span "Call to Customer" at bounding box center [310, 18] width 29 height 5
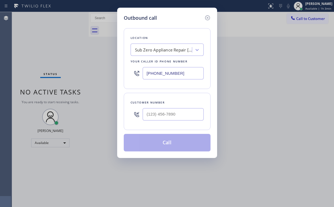
drag, startPoint x: 183, startPoint y: 71, endPoint x: 91, endPoint y: 89, distance: 94.0
click at [133, 79] on div "[PHONE_NUMBER]" at bounding box center [166, 73] width 73 height 18
paste input "855) 213-9318"
type input "[PHONE_NUMBER]"
click at [183, 28] on div "Location KitchenAid Appliance Repair Pros - Your caller id phone number [PHONE_…" at bounding box center [167, 87] width 87 height 130
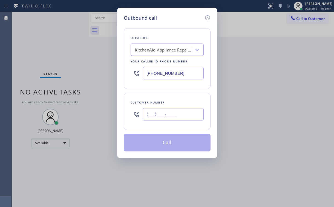
click at [167, 115] on input "(___) ___-____" at bounding box center [172, 114] width 61 height 12
paste input "602) 930-3137"
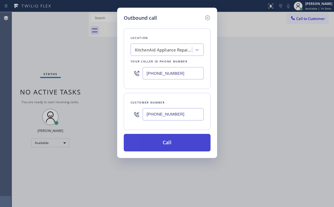
type input "[PHONE_NUMBER]"
click at [166, 140] on button "Call" at bounding box center [167, 142] width 87 height 17
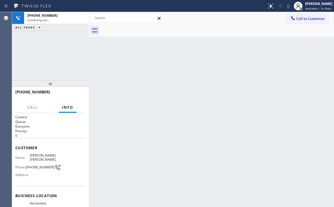
click at [49, 69] on div "[PHONE_NUMBER] Connecting call… ALL TASKS ALL TASKS ACTIVE TASKS TASKS IN WRAP …" at bounding box center [50, 46] width 77 height 68
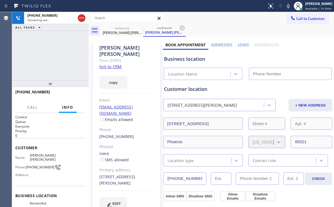
type input "[PHONE_NUMBER]"
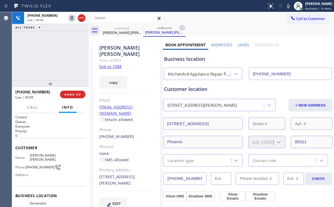
click at [210, 73] on div "KitchenAid Appliance Repair Pros -" at bounding box center [199, 74] width 63 height 6
click at [202, 63] on div "Business location KitchenAid Appliance Repair Pros - [PHONE_NUMBER]" at bounding box center [248, 65] width 170 height 30
drag, startPoint x: 194, startPoint y: 59, endPoint x: 172, endPoint y: 59, distance: 21.6
click at [172, 59] on div "Business location" at bounding box center [247, 58] width 167 height 7
click at [60, 48] on div "[PHONE_NUMBER] Live | 00:13 ALL TASKS ALL TASKS ACTIVE TASKS TASKS IN WRAP UP" at bounding box center [50, 46] width 77 height 68
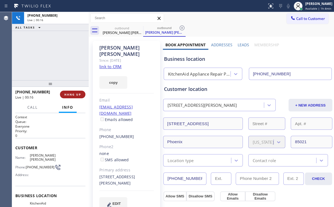
click at [77, 95] on span "HANG UP" at bounding box center [72, 94] width 17 height 4
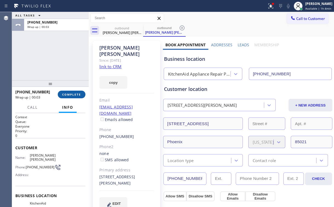
click at [77, 95] on span "COMPLETE" at bounding box center [71, 94] width 19 height 4
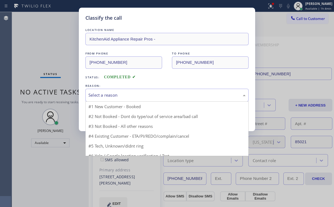
click at [105, 100] on div "Select a reason" at bounding box center [166, 95] width 163 height 13
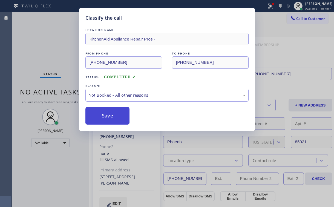
click at [103, 119] on button "Save" at bounding box center [107, 115] width 44 height 17
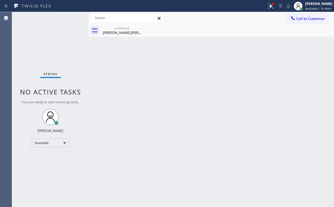
click at [58, 49] on div "Status No active tasks You are ready to start receiving tasks. [PERSON_NAME] Av…" at bounding box center [50, 109] width 77 height 195
click at [130, 34] on div "[PERSON_NAME] [PERSON_NAME]" at bounding box center [121, 32] width 41 height 5
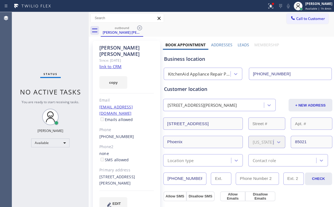
click at [140, 28] on icon at bounding box center [139, 27] width 5 height 5
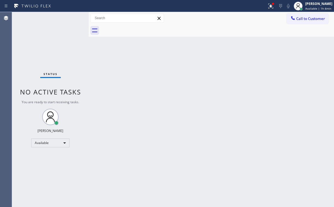
click at [234, 60] on div "Back to Dashboard Change Sender ID Customers Technicians Select a contact Outbo…" at bounding box center [211, 109] width 245 height 195
click at [272, 8] on icon at bounding box center [270, 6] width 7 height 7
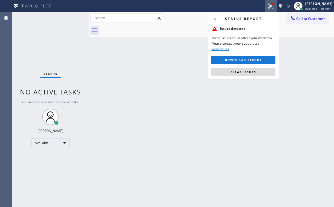
click at [241, 71] on span "Clear issues" at bounding box center [243, 72] width 26 height 4
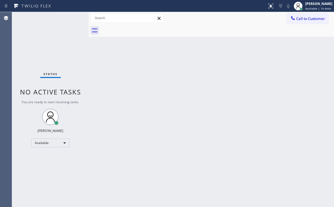
click at [165, 137] on div "Back to Dashboard Change Sender ID Customers Technicians Select a contact Outbo…" at bounding box center [211, 109] width 245 height 195
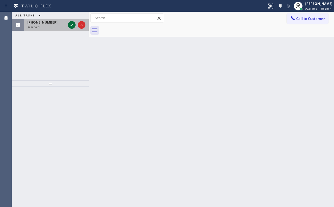
click at [71, 25] on icon at bounding box center [71, 25] width 7 height 7
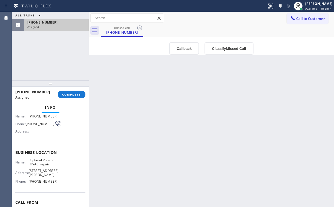
scroll to position [22, 0]
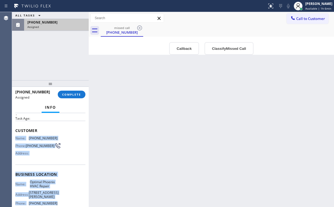
drag, startPoint x: 15, startPoint y: 136, endPoint x: 54, endPoint y: 196, distance: 72.2
click at [54, 196] on div "Context Queue: [Test] Voicemails Priority: 0 Task Age: Customer Name: [PHONE_NU…" at bounding box center [50, 174] width 70 height 163
copy div "Name: [PHONE_NUMBER] Phone: [PHONE_NUMBER] Address: Business location Name: Opt…"
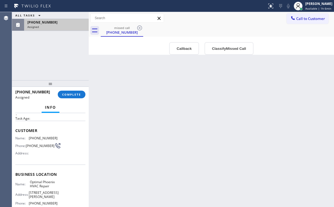
click at [191, 41] on div "Outbound call Location Optimal [GEOGRAPHIC_DATA] HVAC Repair Your caller id pho…" at bounding box center [211, 46] width 245 height 18
click at [188, 50] on button "Callback" at bounding box center [184, 48] width 30 height 13
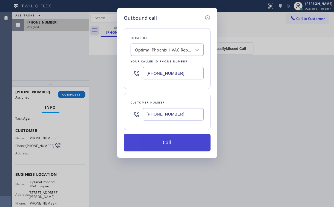
click at [162, 148] on button "Call" at bounding box center [167, 142] width 87 height 17
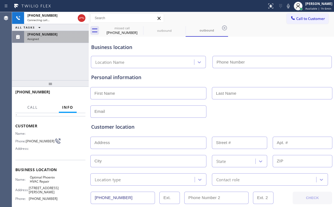
type input "[PHONE_NUMBER]"
click at [64, 55] on div "[PHONE_NUMBER] Connecting call… ALL TASKS ALL TASKS ACTIVE TASKS TASKS IN WRAP …" at bounding box center [50, 46] width 77 height 68
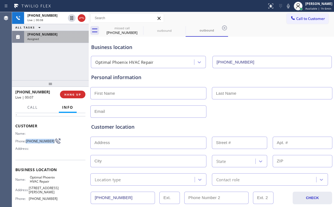
drag, startPoint x: 27, startPoint y: 138, endPoint x: 36, endPoint y: 142, distance: 10.1
click at [36, 142] on span "[PHONE_NUMBER]" at bounding box center [40, 141] width 29 height 4
copy span "[PHONE_NUMBER]"
click at [77, 93] on span "HANG UP" at bounding box center [72, 94] width 17 height 4
click at [77, 93] on span "COMPLETE" at bounding box center [71, 94] width 19 height 4
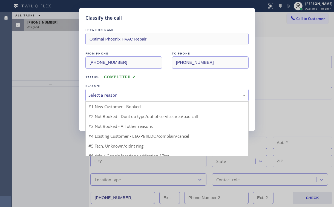
drag, startPoint x: 101, startPoint y: 91, endPoint x: 104, endPoint y: 106, distance: 15.3
click at [101, 91] on div "Select a reason" at bounding box center [166, 95] width 163 height 13
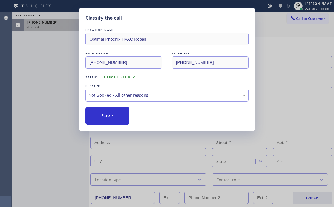
drag, startPoint x: 104, startPoint y: 115, endPoint x: 66, endPoint y: 71, distance: 59.0
click at [104, 115] on button "Save" at bounding box center [107, 115] width 44 height 17
click at [57, 63] on div "Classify the call LOCATION NAME Optimal Phoenix HVAC Repair FROM PHONE [PHONE_N…" at bounding box center [167, 103] width 334 height 207
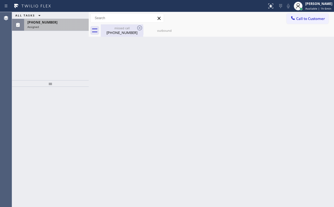
drag, startPoint x: 121, startPoint y: 31, endPoint x: 132, endPoint y: 31, distance: 10.9
click at [122, 31] on div "[PHONE_NUMBER]" at bounding box center [121, 32] width 41 height 5
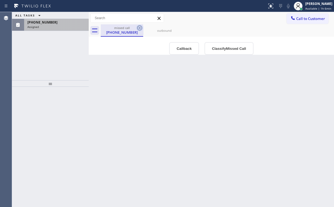
click at [139, 28] on icon at bounding box center [139, 27] width 5 height 5
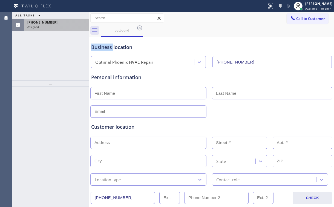
click at [139, 28] on icon at bounding box center [139, 27] width 5 height 5
click at [139, 28] on div "outbound" at bounding box center [217, 30] width 233 height 12
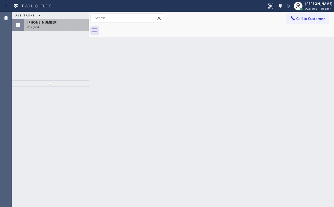
click at [73, 25] on div "Assigned" at bounding box center [56, 27] width 58 height 4
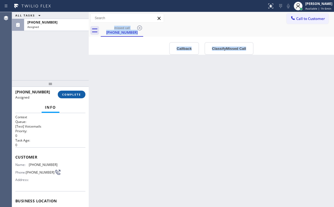
click at [78, 95] on span "COMPLETE" at bounding box center [71, 94] width 19 height 4
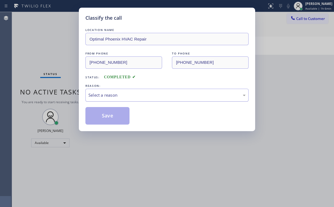
drag, startPoint x: 114, startPoint y: 94, endPoint x: 114, endPoint y: 99, distance: 4.4
click at [114, 95] on div "Select a reason" at bounding box center [166, 95] width 157 height 6
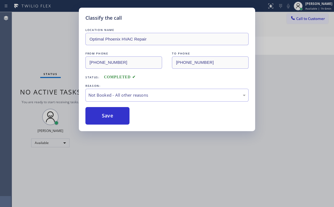
click at [107, 113] on button "Save" at bounding box center [107, 115] width 44 height 17
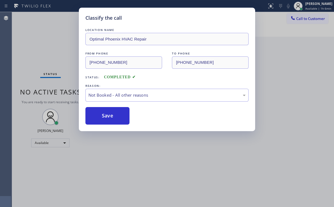
click at [60, 43] on div "Classify the call LOCATION NAME Optimal Phoenix HVAC Repair FROM PHONE [PHONE_N…" at bounding box center [167, 103] width 334 height 207
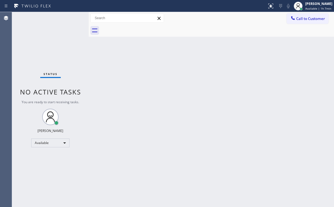
click at [158, 75] on div "Back to Dashboard Change Sender ID Customers Technicians Select a contact Outbo…" at bounding box center [211, 109] width 245 height 195
click at [309, 57] on div "Back to Dashboard Change Sender ID Customers Technicians Select a contact Outbo…" at bounding box center [211, 109] width 245 height 195
click at [301, 21] on span "Call to Customer" at bounding box center [310, 18] width 29 height 5
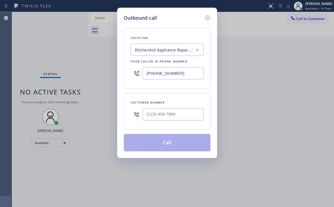
drag, startPoint x: 182, startPoint y: 73, endPoint x: 67, endPoint y: 85, distance: 115.7
click at [99, 78] on div "Outbound call Location KitchenAid Appliance Repair Pros - Your caller id phone …" at bounding box center [167, 103] width 334 height 207
paste input "623) 552-2167"
type input "[PHONE_NUMBER]"
click at [298, 90] on div "Outbound call Location Optimal [GEOGRAPHIC_DATA] HVAC Repair Your caller id pho…" at bounding box center [167, 103] width 334 height 207
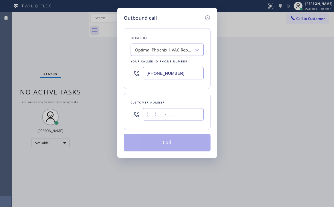
click at [178, 112] on input "(___) ___-____" at bounding box center [172, 114] width 61 height 12
paste input "623) 810-9699"
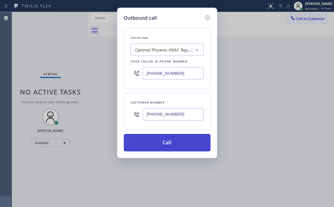
type input "[PHONE_NUMBER]"
click at [159, 143] on button "Call" at bounding box center [167, 142] width 87 height 17
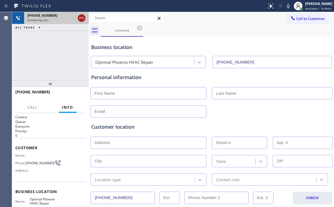
click at [80, 15] on icon at bounding box center [81, 18] width 7 height 7
click at [117, 31] on div "outbound" at bounding box center [121, 30] width 41 height 4
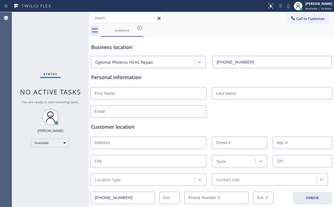
click at [139, 28] on icon at bounding box center [139, 27] width 5 height 5
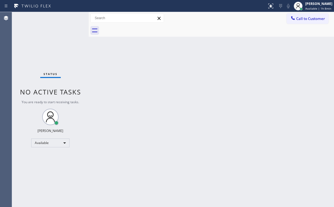
click at [211, 42] on div "Back to Dashboard Change Sender ID Customers Technicians Select a contact Outbo…" at bounding box center [211, 109] width 245 height 195
click at [165, 70] on div "Back to Dashboard Change Sender ID Customers Technicians Select a contact Outbo…" at bounding box center [211, 109] width 245 height 195
click at [249, 28] on div at bounding box center [217, 30] width 233 height 12
click at [305, 21] on span "Call to Customer" at bounding box center [310, 18] width 29 height 5
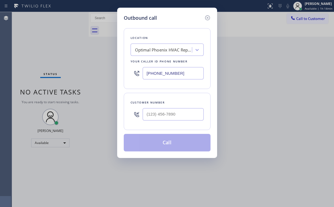
drag, startPoint x: 184, startPoint y: 76, endPoint x: 62, endPoint y: 88, distance: 122.8
click at [120, 77] on div "Outbound call Location Optimal [GEOGRAPHIC_DATA] HVAC Repair Your caller id pho…" at bounding box center [167, 83] width 100 height 150
paste input "773) 832-5024"
type input "[PHONE_NUMBER]"
drag, startPoint x: 170, startPoint y: 32, endPoint x: 188, endPoint y: 49, distance: 25.2
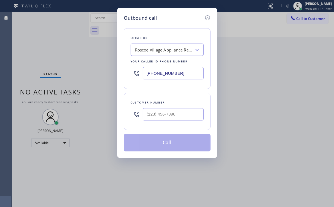
click at [170, 32] on div "Location [GEOGRAPHIC_DATA] Appliance Repair Your caller id phone number [PHONE_…" at bounding box center [167, 58] width 87 height 61
click at [178, 111] on input "(___) ___-____" at bounding box center [172, 114] width 61 height 12
paste input "773) 655-1129"
type input "[PHONE_NUMBER]"
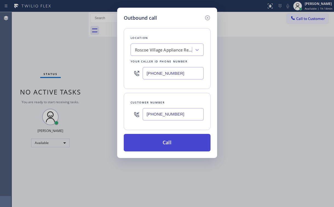
click at [171, 144] on button "Call" at bounding box center [167, 142] width 87 height 17
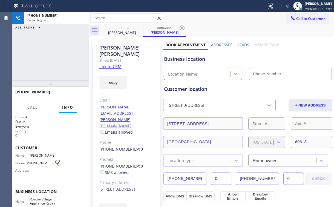
click at [66, 58] on div "[PHONE_NUMBER] Connecting call… ALL TASKS ALL TASKS ACTIVE TASKS TASKS IN WRAP …" at bounding box center [50, 46] width 77 height 68
type input "[PHONE_NUMBER]"
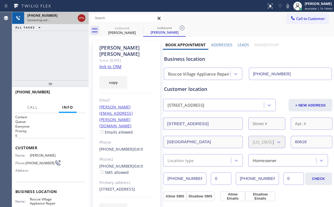
click at [81, 18] on icon at bounding box center [81, 18] width 7 height 7
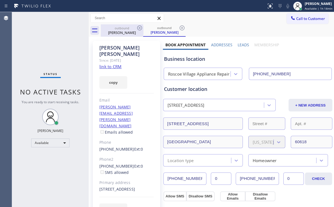
drag, startPoint x: 125, startPoint y: 30, endPoint x: 128, endPoint y: 31, distance: 3.6
click at [125, 30] on div "outbound" at bounding box center [121, 28] width 41 height 4
click at [142, 26] on icon at bounding box center [139, 28] width 7 height 7
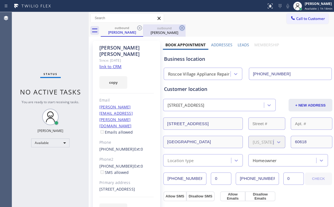
click at [179, 26] on icon at bounding box center [182, 28] width 7 height 7
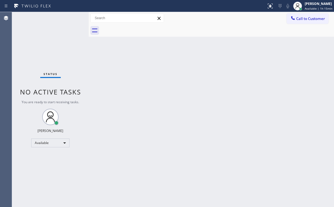
click at [243, 21] on div "Call to Customer Outbound call Location [GEOGRAPHIC_DATA] Appliance Repair Your…" at bounding box center [211, 18] width 245 height 10
click at [304, 16] on span "Call to Customer" at bounding box center [310, 18] width 29 height 5
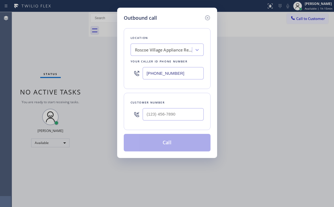
drag, startPoint x: 180, startPoint y: 73, endPoint x: 80, endPoint y: 89, distance: 102.1
click at [141, 77] on div "[PHONE_NUMBER]" at bounding box center [166, 73] width 73 height 18
paste input "415) 968-5430"
type input "[PHONE_NUMBER]"
drag, startPoint x: 181, startPoint y: 25, endPoint x: 188, endPoint y: 104, distance: 80.1
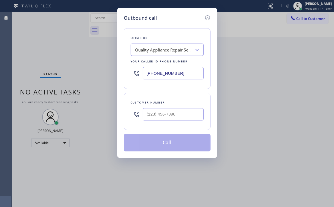
click at [181, 25] on div "Location Quality Appliance Repair Service Your caller id phone number [PHONE_NU…" at bounding box center [167, 87] width 87 height 130
click at [177, 118] on input "(___) ___-____" at bounding box center [172, 114] width 61 height 12
paste input "415) 265-4819"
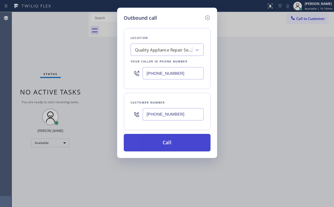
type input "[PHONE_NUMBER]"
click at [165, 141] on button "Call" at bounding box center [167, 142] width 87 height 17
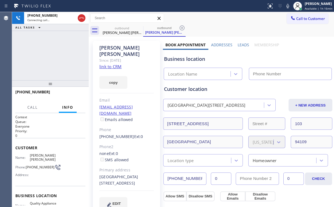
type input "[PHONE_NUMBER]"
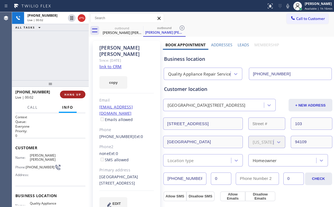
click at [77, 92] on button "HANG UP" at bounding box center [72, 94] width 25 height 8
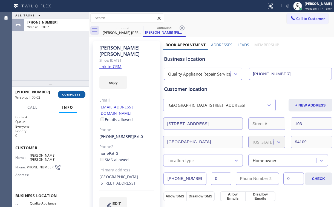
click at [77, 92] on span "COMPLETE" at bounding box center [71, 94] width 19 height 4
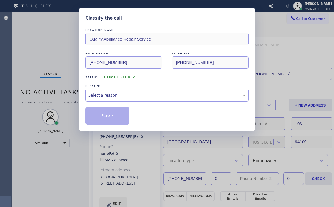
drag, startPoint x: 107, startPoint y: 92, endPoint x: 107, endPoint y: 100, distance: 7.7
click at [107, 94] on div "Select a reason" at bounding box center [166, 95] width 157 height 6
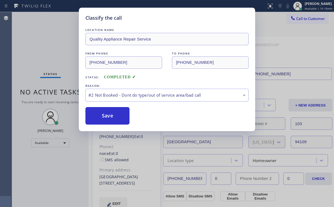
drag, startPoint x: 109, startPoint y: 114, endPoint x: 80, endPoint y: 81, distance: 43.4
click at [109, 114] on button "Save" at bounding box center [107, 115] width 44 height 17
click at [52, 46] on div "Classify the call LOCATION NAME Quality Appliance Repair Service FROM PHONE [PH…" at bounding box center [167, 103] width 334 height 207
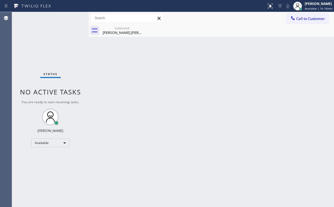
drag, startPoint x: 199, startPoint y: 18, endPoint x: 275, endPoint y: 29, distance: 76.5
click at [204, 21] on div "Call to Customer Outbound call Location Quality Appliance Repair Service Your c…" at bounding box center [211, 18] width 245 height 10
drag, startPoint x: 304, startPoint y: 20, endPoint x: 201, endPoint y: 68, distance: 113.4
click at [303, 20] on span "Call to Customer" at bounding box center [310, 18] width 29 height 5
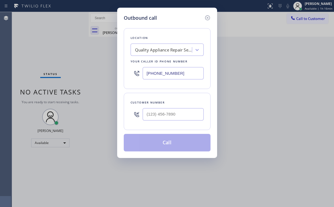
drag, startPoint x: 183, startPoint y: 71, endPoint x: 66, endPoint y: 98, distance: 119.4
click at [118, 74] on div "Outbound call Location Quality Appliance Repair Service Your caller id phone nu…" at bounding box center [167, 83] width 100 height 150
paste input "510) 640-8987"
type input "[PHONE_NUMBER]"
drag, startPoint x: 178, startPoint y: 19, endPoint x: 190, endPoint y: 66, distance: 48.7
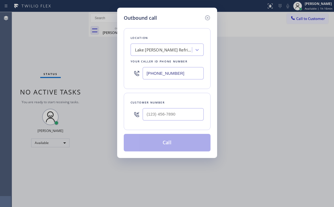
click at [178, 20] on div "Outbound call" at bounding box center [167, 17] width 87 height 7
click at [176, 113] on input "(___) ___-____" at bounding box center [172, 114] width 61 height 12
paste input "831) 252-1470"
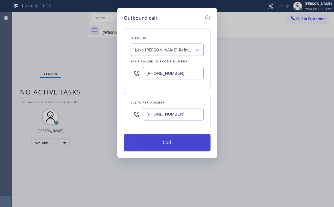
type input "[PHONE_NUMBER]"
drag, startPoint x: 163, startPoint y: 143, endPoint x: 138, endPoint y: 191, distance: 53.7
click at [162, 144] on button "Call" at bounding box center [167, 142] width 87 height 17
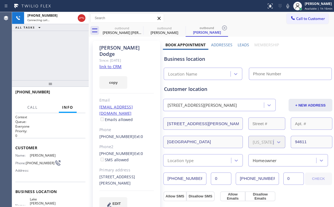
type input "[PHONE_NUMBER]"
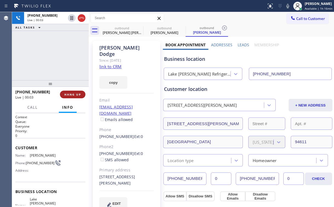
click at [76, 97] on button "HANG UP" at bounding box center [72, 94] width 25 height 8
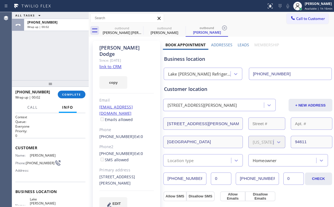
drag, startPoint x: 66, startPoint y: 97, endPoint x: 72, endPoint y: 100, distance: 7.5
click at [66, 97] on button "COMPLETE" at bounding box center [72, 94] width 28 height 8
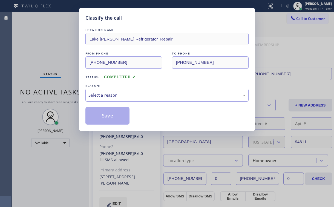
click at [99, 91] on div "Select a reason" at bounding box center [166, 95] width 163 height 13
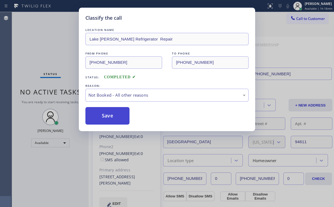
click at [110, 118] on button "Save" at bounding box center [107, 115] width 44 height 17
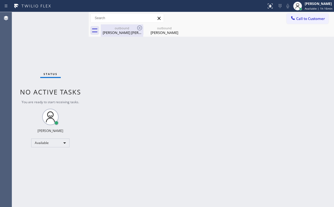
click at [119, 33] on div "[PERSON_NAME] [PERSON_NAME]" at bounding box center [121, 32] width 41 height 5
type input "[PHONE_NUMBER]"
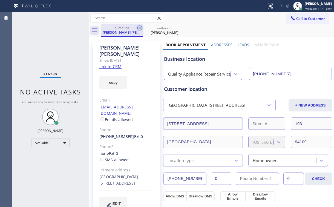
click at [138, 28] on icon at bounding box center [139, 28] width 7 height 7
type input "[PHONE_NUMBER]"
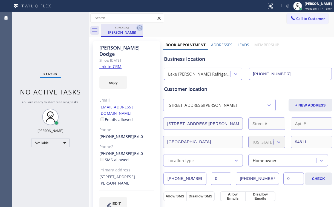
click at [138, 27] on icon at bounding box center [139, 28] width 7 height 7
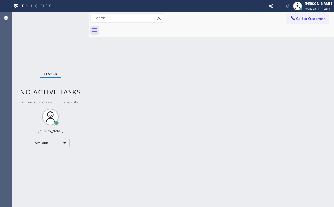
drag, startPoint x: 40, startPoint y: 37, endPoint x: 36, endPoint y: 3, distance: 34.1
click at [40, 37] on div "Status No active tasks You are ready to start receiving tasks. [PERSON_NAME] Av…" at bounding box center [50, 109] width 77 height 195
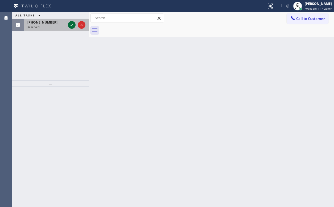
click at [73, 27] on icon at bounding box center [71, 25] width 7 height 7
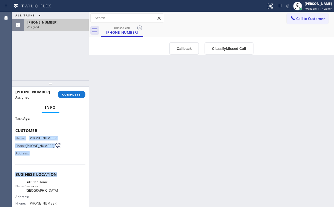
scroll to position [44, 0]
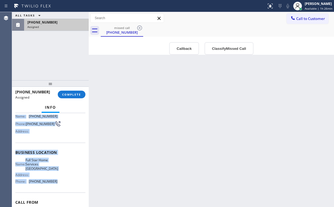
drag, startPoint x: 16, startPoint y: 136, endPoint x: 57, endPoint y: 178, distance: 59.4
click at [56, 179] on div "Context Queue: [Test] Voicemails Priority: 0 Task Age: Customer Name: [PHONE_NU…" at bounding box center [50, 152] width 70 height 163
copy div "Name: [PHONE_NUMBER] Phone: [PHONE_NUMBER] Address: Business location Name: Ful…"
drag, startPoint x: 187, startPoint y: 47, endPoint x: 183, endPoint y: 50, distance: 5.3
click at [187, 47] on button "Callback" at bounding box center [184, 48] width 30 height 13
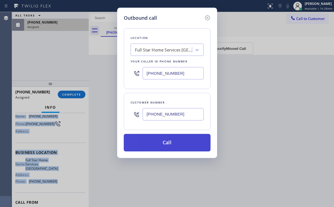
click at [159, 143] on button "Call" at bounding box center [167, 142] width 87 height 17
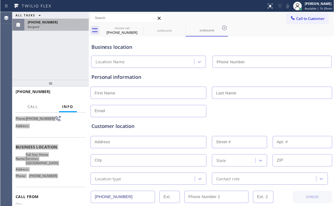
scroll to position [39, 0]
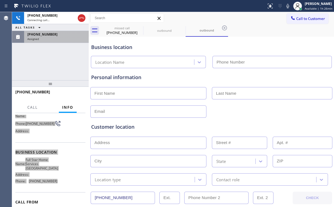
type input "[PHONE_NUMBER]"
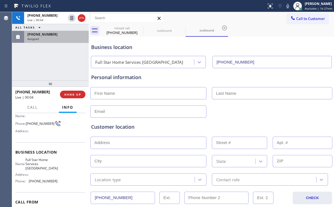
click at [66, 62] on div "[PHONE_NUMBER] Live | 00:04 ALL TASKS ALL TASKS ACTIVE TASKS TASKS IN WRAP UP […" at bounding box center [50, 46] width 77 height 68
click at [72, 94] on span "HANG UP" at bounding box center [72, 94] width 17 height 4
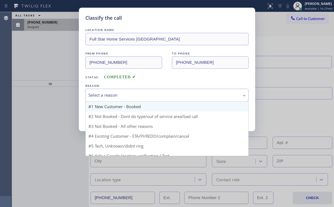
drag, startPoint x: 94, startPoint y: 93, endPoint x: 100, endPoint y: 107, distance: 15.4
click at [94, 93] on div "Select a reason" at bounding box center [166, 95] width 157 height 6
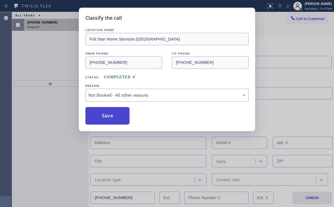
click at [102, 114] on button "Save" at bounding box center [107, 115] width 44 height 17
click at [57, 48] on div "Classify the call LOCATION NAME Full Star Home Services Rolling Hills Estates F…" at bounding box center [167, 103] width 334 height 207
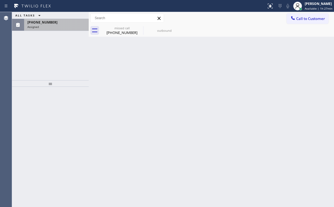
click at [58, 25] on div "Assigned" at bounding box center [56, 27] width 58 height 4
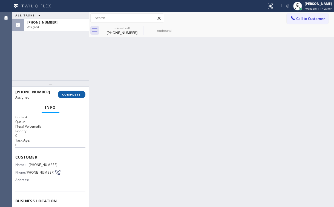
click at [69, 97] on button "COMPLETE" at bounding box center [72, 94] width 28 height 8
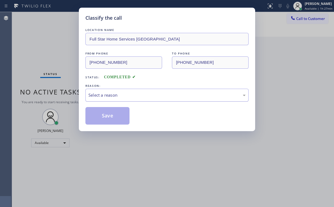
click at [101, 100] on div "Select a reason" at bounding box center [166, 95] width 163 height 13
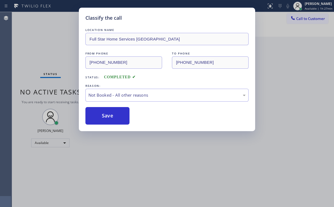
drag, startPoint x: 110, startPoint y: 115, endPoint x: 49, endPoint y: 40, distance: 97.0
click at [108, 111] on button "Save" at bounding box center [107, 115] width 44 height 17
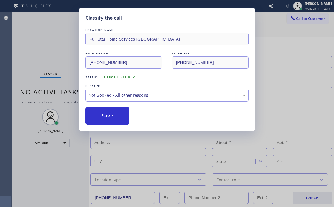
click at [49, 39] on div "Classify the call LOCATION NAME Full Star Home Services Rolling Hills Estates F…" at bounding box center [167, 103] width 334 height 207
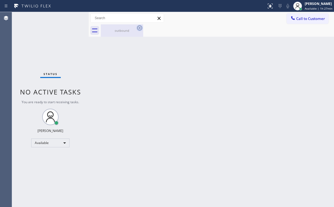
drag, startPoint x: 113, startPoint y: 27, endPoint x: 138, endPoint y: 28, distance: 25.7
click at [115, 27] on div "outbound" at bounding box center [121, 30] width 41 height 12
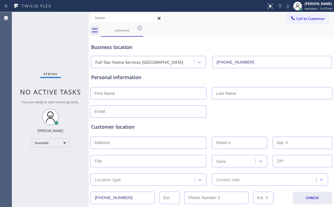
click at [139, 27] on icon at bounding box center [139, 28] width 7 height 7
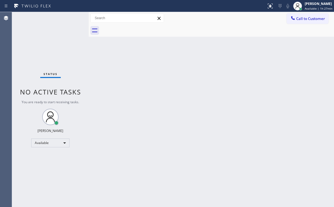
click at [38, 41] on div "Status No active tasks You are ready to start receiving tasks. [PERSON_NAME] Av…" at bounding box center [50, 109] width 77 height 195
drag, startPoint x: 236, startPoint y: 18, endPoint x: 230, endPoint y: 7, distance: 12.5
click at [236, 17] on div "Call to Customer Outbound call Location [GEOGRAPHIC_DATA][PERSON_NAME] Refriger…" at bounding box center [211, 18] width 245 height 10
click at [39, 34] on div "Status No active tasks You are ready to start receiving tasks. [PERSON_NAME] Av…" at bounding box center [50, 109] width 77 height 195
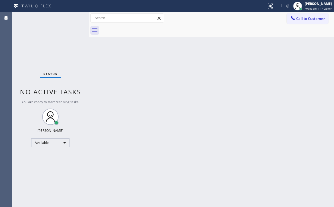
drag, startPoint x: 301, startPoint y: 12, endPoint x: 217, endPoint y: 56, distance: 95.4
click at [301, 13] on div "Call to Customer Outbound call Location [GEOGRAPHIC_DATA][PERSON_NAME] Refriger…" at bounding box center [211, 18] width 245 height 12
click at [305, 19] on span "Call to Customer" at bounding box center [310, 18] width 29 height 5
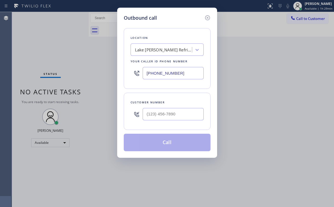
drag, startPoint x: 182, startPoint y: 73, endPoint x: 80, endPoint y: 81, distance: 101.5
click at [100, 79] on div "Outbound call Location [GEOGRAPHIC_DATA][PERSON_NAME] Refrigerator Repair Your …" at bounding box center [167, 103] width 334 height 207
paste input "241-4048"
type input "[PHONE_NUMBER]"
click at [284, 92] on div "Outbound call Location Platinum Subzero Repair [GEOGRAPHIC_DATA] Your caller id…" at bounding box center [167, 103] width 334 height 207
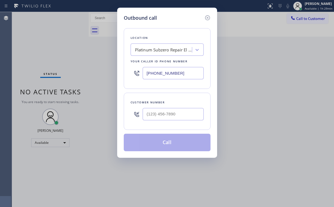
click at [182, 19] on div "Outbound call" at bounding box center [167, 17] width 87 height 7
click at [177, 115] on input "(___) ___-____" at bounding box center [172, 114] width 61 height 12
paste input "510) 387-2297"
type input "[PHONE_NUMBER]"
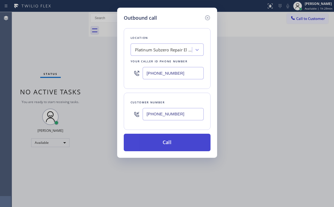
click at [162, 143] on button "Call" at bounding box center [167, 142] width 87 height 17
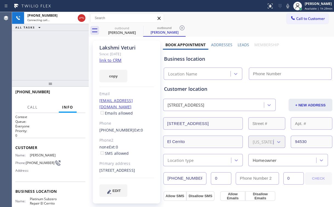
click at [44, 68] on div "[PHONE_NUMBER] Connecting call… ALL TASKS ALL TASKS ACTIVE TASKS TASKS IN WRAP …" at bounding box center [50, 46] width 77 height 68
type input "[PHONE_NUMBER]"
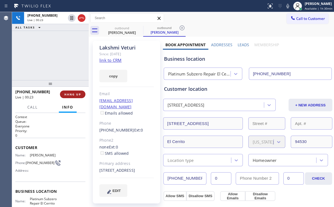
click at [68, 96] on span "HANG UP" at bounding box center [72, 94] width 17 height 4
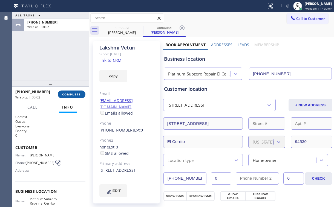
click at [68, 96] on span "COMPLETE" at bounding box center [71, 94] width 19 height 4
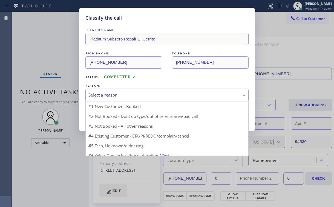
click at [107, 94] on div "Select a reason" at bounding box center [166, 95] width 157 height 6
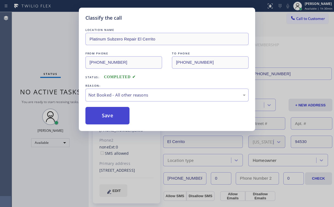
click at [110, 117] on button "Save" at bounding box center [107, 115] width 44 height 17
click at [40, 43] on div "Classify the call LOCATION NAME Platinum Subzero Repair El Cerrito FROM PHONE […" at bounding box center [167, 103] width 334 height 207
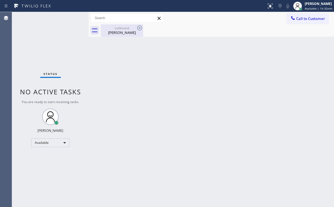
click at [133, 28] on div "outbound" at bounding box center [121, 28] width 41 height 4
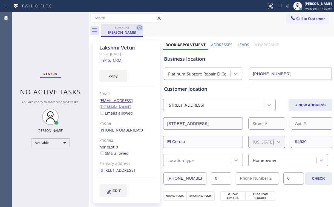
click at [141, 28] on icon at bounding box center [139, 28] width 7 height 7
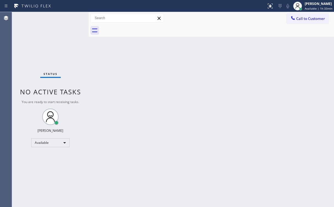
click at [56, 31] on div "Status No active tasks You are ready to start receiving tasks. [PERSON_NAME] Av…" at bounding box center [50, 109] width 77 height 195
drag, startPoint x: 229, startPoint y: 20, endPoint x: 270, endPoint y: 23, distance: 40.3
click at [230, 20] on div "Call to Customer Outbound call Location Platinum Subzero Repair [GEOGRAPHIC_DAT…" at bounding box center [211, 18] width 245 height 10
click at [302, 20] on span "Call to Customer" at bounding box center [310, 18] width 29 height 5
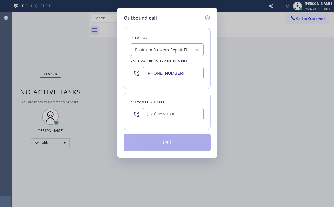
click at [107, 73] on div "Outbound call Location Platinum Subzero Repair [GEOGRAPHIC_DATA] Your caller id…" at bounding box center [167, 103] width 334 height 207
paste input "773) 639-1329"
type input "[PHONE_NUMBER]"
drag, startPoint x: 183, startPoint y: 19, endPoint x: 185, endPoint y: 70, distance: 51.5
click at [183, 19] on div "Outbound call" at bounding box center [167, 17] width 87 height 7
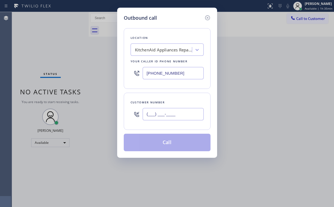
click at [174, 112] on input "(___) ___-____" at bounding box center [172, 114] width 61 height 12
paste input "978) 833-4644"
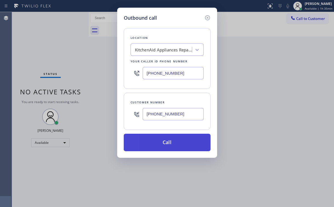
type input "[PHONE_NUMBER]"
click at [159, 142] on button "Call" at bounding box center [167, 142] width 87 height 17
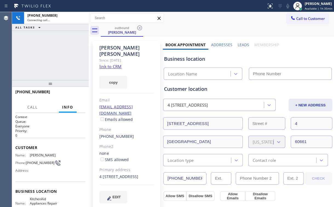
click at [57, 48] on div "[PHONE_NUMBER] Connecting call… ALL TASKS ALL TASKS ACTIVE TASKS TASKS IN WRAP …" at bounding box center [50, 46] width 77 height 68
type input "[PHONE_NUMBER]"
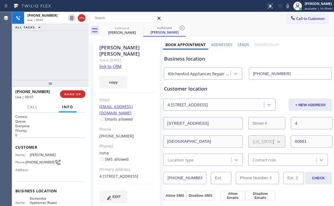
click at [60, 56] on div "[PHONE_NUMBER] Live | 00:07 ALL TASKS ALL TASKS ACTIVE TASKS TASKS IN WRAP UP" at bounding box center [50, 46] width 77 height 68
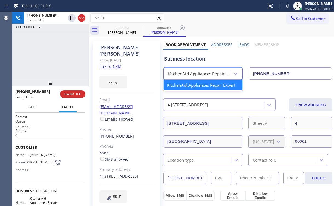
click at [190, 73] on div "KitchenAid Appliances Repair Expert" at bounding box center [199, 74] width 63 height 6
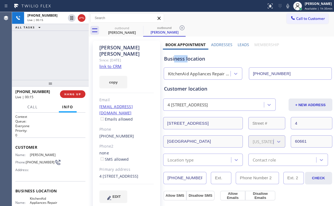
drag, startPoint x: 173, startPoint y: 59, endPoint x: 179, endPoint y: 67, distance: 9.2
click at [186, 61] on div "Business location" at bounding box center [247, 58] width 167 height 7
click at [61, 52] on div "[PHONE_NUMBER] Live | 00:32 ALL TASKS ALL TASKS ACTIVE TASKS TASKS IN WRAP UP" at bounding box center [50, 46] width 77 height 68
click at [55, 55] on div "[PHONE_NUMBER] Live | 00:39 ALL TASKS ALL TASKS ACTIVE TASKS TASKS IN WRAP UP" at bounding box center [50, 46] width 77 height 68
click at [73, 95] on span "HANG UP" at bounding box center [72, 94] width 17 height 4
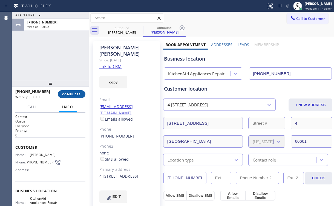
click at [73, 94] on span "COMPLETE" at bounding box center [71, 94] width 19 height 4
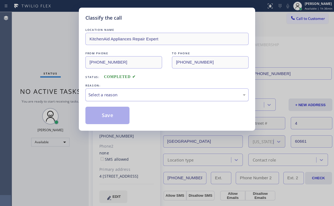
click at [96, 95] on div "Select a reason" at bounding box center [166, 95] width 157 height 6
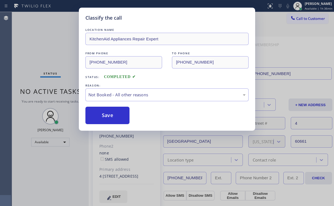
drag, startPoint x: 101, startPoint y: 115, endPoint x: 63, endPoint y: 47, distance: 77.6
click at [101, 115] on button "Save" at bounding box center [107, 115] width 44 height 17
click at [63, 47] on div "Classify the call LOCATION NAME KitchenAid Appliances Repair Expert FROM PHONE …" at bounding box center [167, 103] width 334 height 206
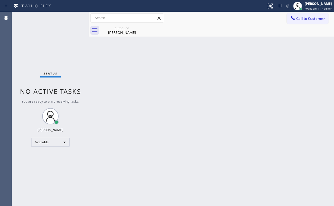
click at [54, 43] on div "Status No active tasks You are ready to start receiving tasks. [PERSON_NAME] Av…" at bounding box center [50, 109] width 77 height 194
drag, startPoint x: 115, startPoint y: 35, endPoint x: 145, endPoint y: 31, distance: 30.6
click at [116, 36] on div "outbound [PERSON_NAME]" at bounding box center [121, 30] width 41 height 12
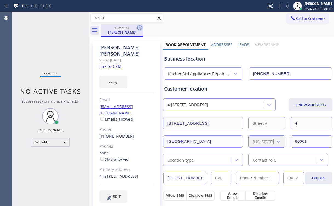
click at [139, 27] on icon at bounding box center [139, 28] width 7 height 7
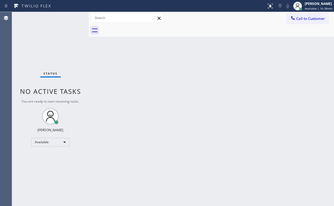
click at [300, 20] on span "Call to Customer" at bounding box center [310, 18] width 29 height 5
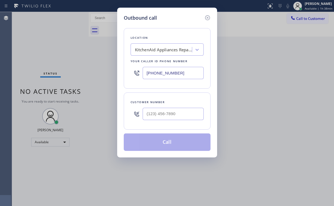
click at [95, 75] on div "Outbound call Location KitchenAid Appliances Repair Expert Your caller id phone…" at bounding box center [167, 103] width 334 height 206
paste input "415) 687-2132"
type input "[PHONE_NUMBER]"
drag, startPoint x: 171, startPoint y: 22, endPoint x: 144, endPoint y: 79, distance: 63.5
click at [171, 22] on div "Location KitchenAid Repairs [GEOGRAPHIC_DATA] Your caller id phone number [PHON…" at bounding box center [167, 87] width 87 height 130
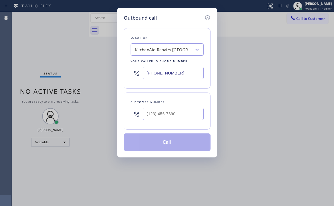
click at [179, 23] on div "Location KitchenAid Repairs [GEOGRAPHIC_DATA] Your caller id phone number [PHON…" at bounding box center [167, 87] width 87 height 130
click at [174, 119] on input "(___) ___-____" at bounding box center [172, 114] width 61 height 12
paste input "415) 525-7193"
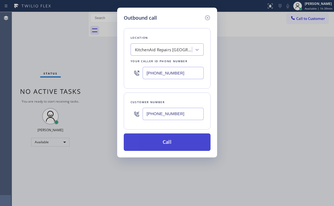
type input "[PHONE_NUMBER]"
click at [144, 145] on button "Call" at bounding box center [167, 142] width 87 height 17
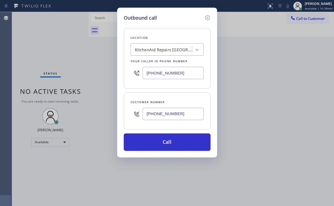
click at [89, 62] on div "Outbound call Location KitchenAid Repairs [GEOGRAPHIC_DATA] Your caller id phon…" at bounding box center [167, 103] width 334 height 206
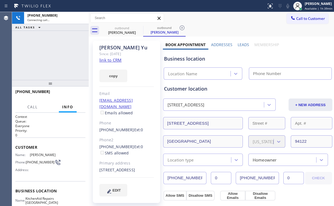
type input "[PHONE_NUMBER]"
drag, startPoint x: 38, startPoint y: 48, endPoint x: 80, endPoint y: 43, distance: 42.2
click at [39, 49] on div "[PHONE_NUMBER] Connecting call… ALL TASKS ALL TASKS ACTIVE TASKS TASKS IN WRAP …" at bounding box center [50, 46] width 77 height 68
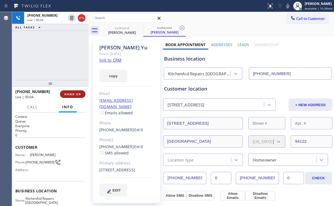
drag, startPoint x: 80, startPoint y: 98, endPoint x: 77, endPoint y: 96, distance: 3.6
click at [80, 98] on div "[PHONE_NUMBER] Live | 00:04 HANG UP" at bounding box center [50, 94] width 70 height 14
click at [73, 98] on button "HANG UP" at bounding box center [72, 94] width 25 height 8
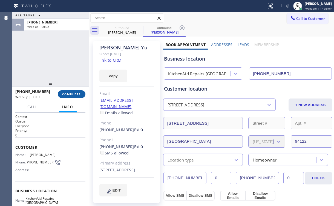
click at [72, 97] on button "COMPLETE" at bounding box center [72, 94] width 28 height 8
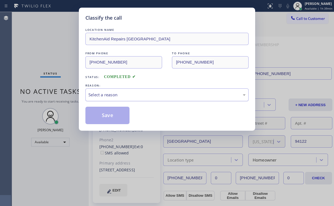
click at [91, 98] on div "Select a reason" at bounding box center [166, 95] width 163 height 13
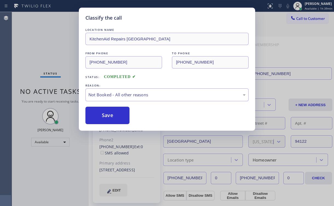
click at [109, 118] on button "Save" at bounding box center [107, 115] width 44 height 17
drag, startPoint x: 54, startPoint y: 57, endPoint x: 94, endPoint y: 148, distance: 98.5
click at [55, 59] on div "Classify the call LOCATION NAME KitchenAid Repairs [GEOGRAPHIC_DATA] FROM PHONE…" at bounding box center [167, 103] width 334 height 206
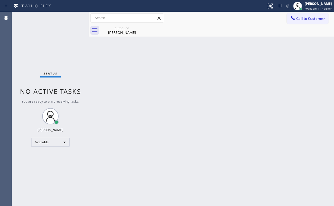
click at [49, 51] on div "Status No active tasks You are ready to start receiving tasks. [PERSON_NAME] Av…" at bounding box center [50, 109] width 77 height 194
click at [125, 30] on div "[PERSON_NAME]" at bounding box center [121, 32] width 41 height 5
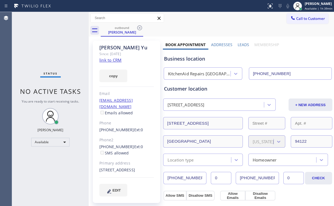
click at [144, 27] on div "outbound [PERSON_NAME]" at bounding box center [217, 30] width 233 height 12
click at [142, 27] on icon at bounding box center [139, 28] width 7 height 7
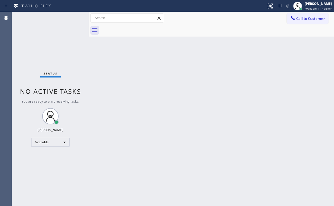
click at [57, 28] on div "Status No active tasks You are ready to start receiving tasks. [PERSON_NAME] Av…" at bounding box center [50, 109] width 77 height 194
drag, startPoint x: 248, startPoint y: 16, endPoint x: 303, endPoint y: 17, distance: 55.5
click at [253, 17] on div "Call to Customer Outbound call Location KitchenAid Repairs [GEOGRAPHIC_DATA] Yo…" at bounding box center [211, 18] width 245 height 10
click at [308, 17] on span "Call to Customer" at bounding box center [310, 18] width 29 height 5
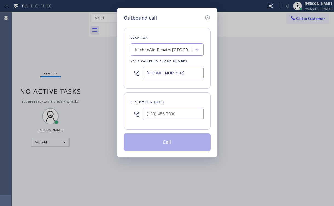
drag, startPoint x: 178, startPoint y: 73, endPoint x: 84, endPoint y: 82, distance: 94.8
click at [116, 78] on div "Outbound call Location KitchenAid Repairs [GEOGRAPHIC_DATA] Your caller id phon…" at bounding box center [167, 103] width 334 height 206
paste input "855) 731-495"
type input "[PHONE_NUMBER]"
drag, startPoint x: 169, startPoint y: 16, endPoint x: 185, endPoint y: 87, distance: 73.2
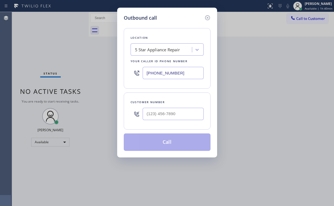
click at [171, 18] on div "Outbound call" at bounding box center [167, 17] width 87 height 7
click at [161, 117] on input "(___) ___-____" at bounding box center [172, 114] width 61 height 12
paste input "786) 553-3346"
type input "[PHONE_NUMBER]"
click at [156, 144] on button "Call" at bounding box center [167, 142] width 87 height 17
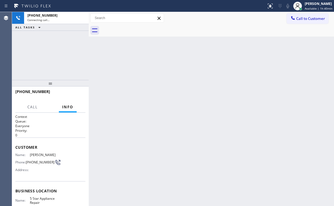
click at [59, 48] on div "[PHONE_NUMBER] Connecting call… ALL TASKS ALL TASKS ACTIVE TASKS TASKS IN WRAP …" at bounding box center [50, 46] width 77 height 68
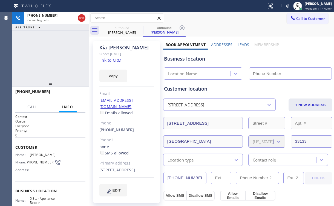
type input "[PHONE_NUMBER]"
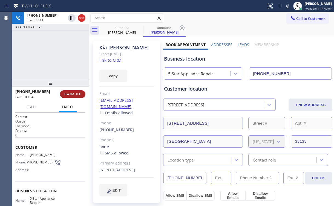
click at [71, 92] on button "HANG UP" at bounding box center [72, 94] width 25 height 8
click at [71, 92] on button "COMPLETE" at bounding box center [72, 94] width 28 height 8
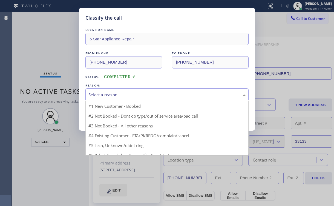
click at [100, 93] on div "Select a reason" at bounding box center [166, 95] width 157 height 6
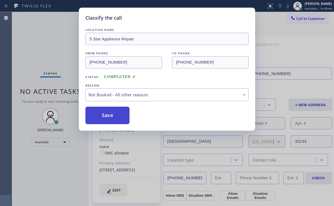
click at [106, 116] on button "Save" at bounding box center [107, 115] width 44 height 17
click at [58, 59] on div "Classify the call LOCATION NAME 5 Star Appliance Repair FROM PHONE [PHONE_NUMBE…" at bounding box center [167, 103] width 334 height 206
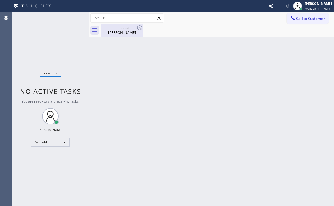
drag, startPoint x: 117, startPoint y: 29, endPoint x: 132, endPoint y: 31, distance: 15.1
click at [118, 30] on div "outbound" at bounding box center [121, 28] width 41 height 4
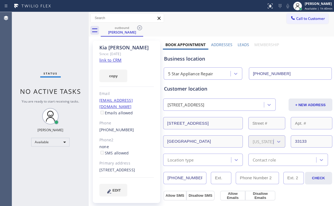
click at [140, 28] on icon at bounding box center [139, 28] width 7 height 7
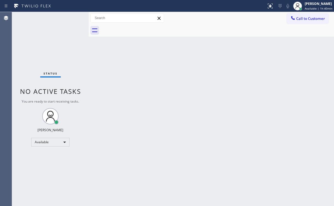
click at [51, 55] on div "Status No active tasks You are ready to start receiving tasks. [PERSON_NAME] Av…" at bounding box center [50, 109] width 77 height 194
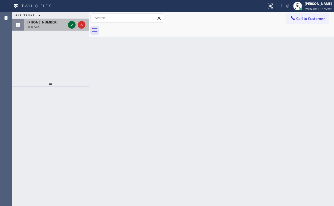
click at [73, 23] on icon at bounding box center [71, 25] width 7 height 7
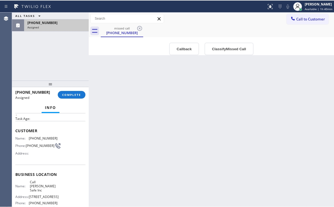
scroll to position [22, 0]
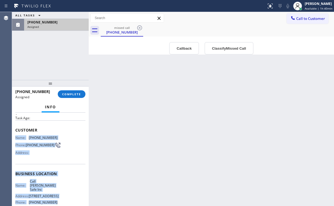
drag, startPoint x: 15, startPoint y: 136, endPoint x: 55, endPoint y: 200, distance: 75.5
click at [55, 200] on div "Context Queue: [Test] Voicemails Priority: 0 Task Age: Customer Name: [PHONE_NU…" at bounding box center [50, 174] width 70 height 163
copy div "Name: [PHONE_NUMBER] Phone: [PHONE_NUMBER] Address: Business location Name: Cal…"
click at [186, 42] on button "Callback" at bounding box center [184, 48] width 30 height 13
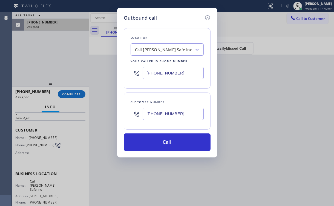
drag, startPoint x: 185, startPoint y: 45, endPoint x: 185, endPoint y: 49, distance: 4.4
click at [185, 45] on div "Call [PERSON_NAME] Safe Inc" at bounding box center [162, 50] width 60 height 10
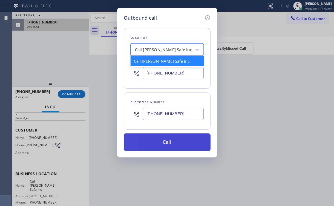
click at [166, 141] on button "Call" at bounding box center [167, 142] width 87 height 17
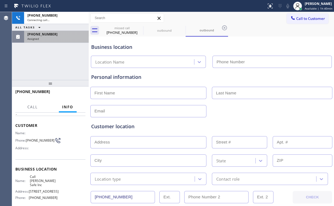
type input "[PHONE_NUMBER]"
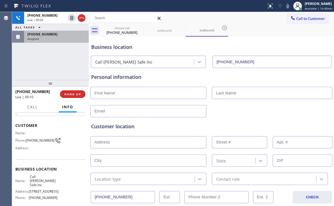
drag, startPoint x: 62, startPoint y: 55, endPoint x: 66, endPoint y: 63, distance: 9.4
click at [62, 55] on div "[PHONE_NUMBER] Live | 00:09 ALL TASKS ALL TASKS ACTIVE TASKS TASKS IN WRAP UP […" at bounding box center [50, 46] width 77 height 68
click at [74, 94] on span "HANG UP" at bounding box center [72, 94] width 17 height 4
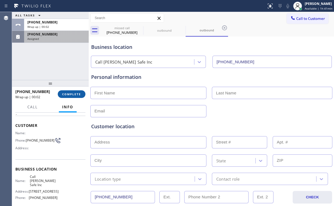
click at [74, 94] on span "COMPLETE" at bounding box center [71, 94] width 19 height 4
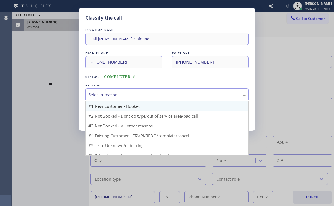
drag, startPoint x: 106, startPoint y: 90, endPoint x: 107, endPoint y: 103, distance: 12.4
click at [106, 91] on div "Select a reason" at bounding box center [166, 95] width 163 height 13
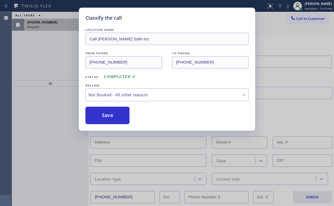
click at [107, 114] on button "Save" at bounding box center [107, 115] width 44 height 17
click at [61, 57] on div "Classify the call LOCATION NAME Call [PERSON_NAME] Safe Inc FROM PHONE [PHONE_N…" at bounding box center [167, 103] width 334 height 206
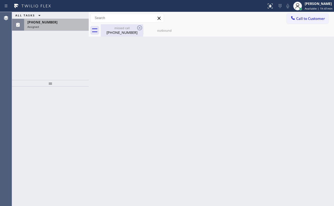
click at [110, 33] on div "[PHONE_NUMBER]" at bounding box center [121, 32] width 41 height 5
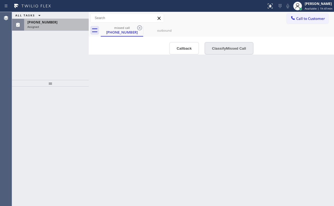
click at [227, 51] on button "Classify Missed Call" at bounding box center [228, 48] width 49 height 13
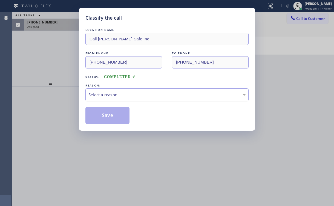
click at [112, 97] on div "Select a reason" at bounding box center [166, 95] width 157 height 6
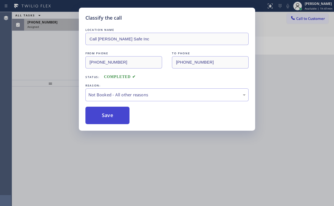
click at [103, 118] on button "Save" at bounding box center [107, 115] width 44 height 17
click at [77, 74] on div "Classify the call LOCATION NAME Call [PERSON_NAME] Safe Inc FROM PHONE [PHONE_N…" at bounding box center [167, 103] width 334 height 206
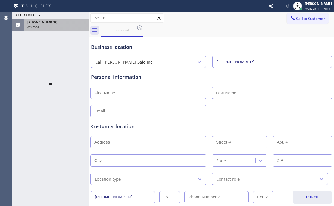
click at [57, 63] on div "ALL TASKS ALL TASKS ACTIVE TASKS TASKS IN WRAP UP [PHONE_NUMBER] Assigned" at bounding box center [50, 46] width 77 height 68
drag, startPoint x: 116, startPoint y: 26, endPoint x: 135, endPoint y: 26, distance: 19.1
click at [119, 26] on div "outbound" at bounding box center [121, 30] width 41 height 12
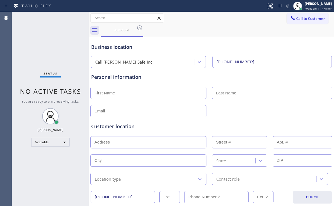
drag, startPoint x: 144, startPoint y: 27, endPoint x: 140, endPoint y: 27, distance: 4.4
click at [144, 27] on div "outbound" at bounding box center [217, 30] width 233 height 12
drag, startPoint x: 140, startPoint y: 27, endPoint x: 118, endPoint y: 39, distance: 24.7
click at [139, 27] on icon at bounding box center [139, 27] width 5 height 5
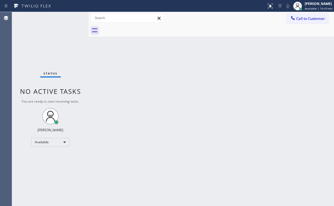
drag, startPoint x: 52, startPoint y: 42, endPoint x: 65, endPoint y: 90, distance: 50.0
click at [53, 45] on div "Status No active tasks You are ready to start receiving tasks. [PERSON_NAME] Av…" at bounding box center [50, 109] width 77 height 194
click at [182, 28] on div at bounding box center [217, 30] width 233 height 12
click at [49, 42] on div "Status No active tasks You are ready to start receiving tasks. [PERSON_NAME] Av…" at bounding box center [50, 109] width 77 height 194
drag, startPoint x: 229, startPoint y: 17, endPoint x: 288, endPoint y: 19, distance: 59.1
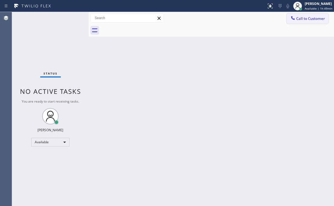
click at [229, 17] on div "Call to Customer Outbound call Location 5 Star Appliance Repair Your caller id …" at bounding box center [211, 18] width 245 height 10
click at [323, 11] on div "[PERSON_NAME] Available | 1h 49min" at bounding box center [312, 6] width 42 height 12
drag, startPoint x: 210, startPoint y: 41, endPoint x: 257, endPoint y: 32, distance: 48.1
click at [210, 41] on div "Back to Dashboard Change Sender ID Customers Technicians Select a contact Outbo…" at bounding box center [211, 109] width 245 height 194
click at [304, 18] on span "Call to Customer" at bounding box center [310, 18] width 29 height 5
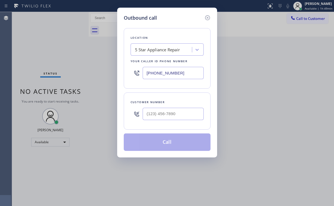
drag, startPoint x: 188, startPoint y: 69, endPoint x: 84, endPoint y: 88, distance: 105.6
click at [122, 77] on div "Outbound call Location 5 Star Appliance Repair Your caller id phone number [PHO…" at bounding box center [167, 83] width 100 height 150
paste input "714) 248-8176"
type input "[PHONE_NUMBER]"
click at [184, 31] on div "Location [GEOGRAPHIC_DATA] Appliance Repair Your caller id phone number [PHONE_…" at bounding box center [167, 58] width 87 height 61
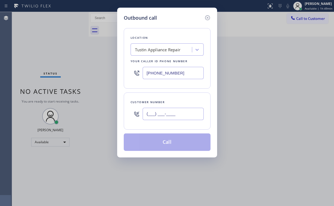
click at [174, 114] on input "(___) ___-____" at bounding box center [172, 114] width 61 height 12
paste input "714) 349-5621"
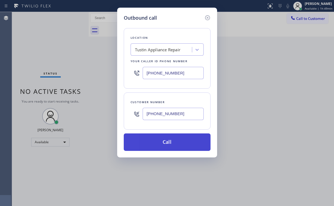
type input "[PHONE_NUMBER]"
click at [153, 142] on button "Call" at bounding box center [167, 142] width 87 height 17
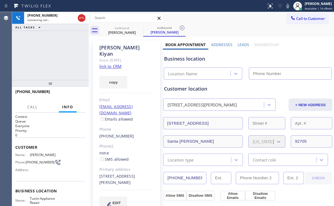
click at [42, 37] on div "[PHONE_NUMBER] Connecting call… ALL TASKS ALL TASKS ACTIVE TASKS TASKS IN WRAP …" at bounding box center [50, 46] width 77 height 68
type input "[PHONE_NUMBER]"
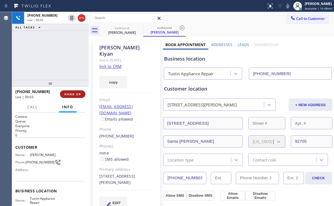
click at [71, 95] on span "HANG UP" at bounding box center [72, 94] width 17 height 4
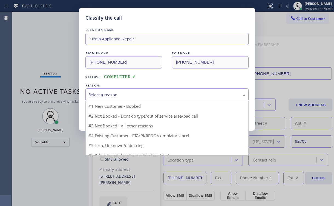
click at [104, 95] on div "Select a reason" at bounding box center [166, 95] width 157 height 6
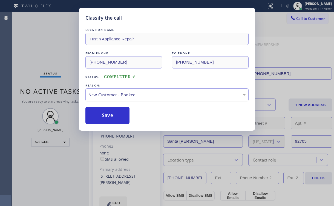
click at [101, 96] on div "New Customer - Booked" at bounding box center [166, 95] width 157 height 6
drag, startPoint x: 106, startPoint y: 116, endPoint x: 52, endPoint y: 43, distance: 90.8
click at [106, 116] on button "Save" at bounding box center [107, 115] width 44 height 17
click at [52, 42] on div "Classify the call LOCATION NAME Tustin Appliance Repair FROM PHONE [PHONE_NUMBE…" at bounding box center [167, 103] width 334 height 206
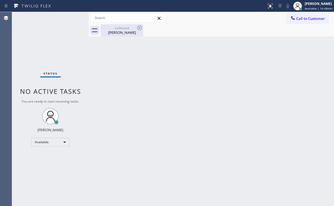
drag, startPoint x: 116, startPoint y: 33, endPoint x: 138, endPoint y: 34, distance: 21.9
click at [116, 33] on div "[PERSON_NAME]" at bounding box center [121, 32] width 41 height 5
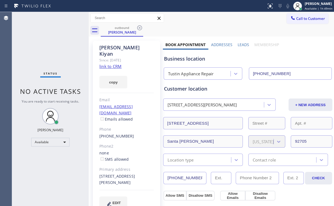
click at [138, 26] on icon at bounding box center [139, 28] width 7 height 7
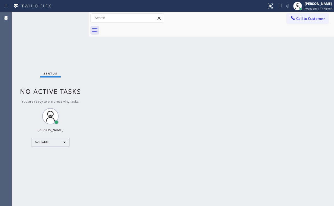
drag, startPoint x: 43, startPoint y: 34, endPoint x: 49, endPoint y: 24, distance: 12.1
click at [43, 33] on div "Status No active tasks You are ready to start receiving tasks. [PERSON_NAME] Av…" at bounding box center [50, 109] width 77 height 194
drag, startPoint x: 185, startPoint y: 30, endPoint x: 260, endPoint y: 28, distance: 75.5
click at [189, 32] on div at bounding box center [217, 30] width 233 height 12
click at [304, 21] on span "Call to Customer" at bounding box center [310, 18] width 29 height 5
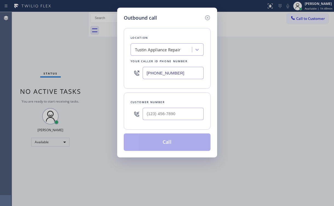
drag, startPoint x: 193, startPoint y: 69, endPoint x: 61, endPoint y: 83, distance: 132.8
click at [86, 79] on div "Outbound call Location Tustin Appliance Repair Your caller id phone number [PHO…" at bounding box center [167, 103] width 334 height 206
paste input "602) 691-7389"
type input "[PHONE_NUMBER]"
click at [168, 24] on div "Location Wolf Top Choice Appliance Repair [GEOGRAPHIC_DATA] Your caller id phon…" at bounding box center [167, 87] width 87 height 130
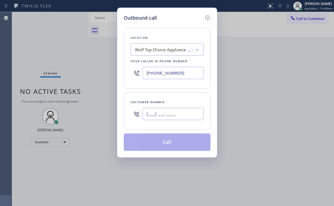
click at [173, 119] on input "(___) ___-____" at bounding box center [172, 114] width 61 height 12
paste input "304) 281-4067"
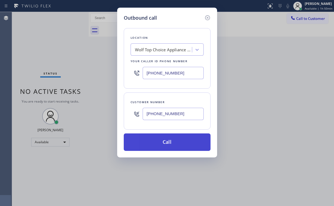
type input "[PHONE_NUMBER]"
drag, startPoint x: 145, startPoint y: 142, endPoint x: 145, endPoint y: 148, distance: 6.3
click at [145, 142] on button "Call" at bounding box center [167, 142] width 87 height 17
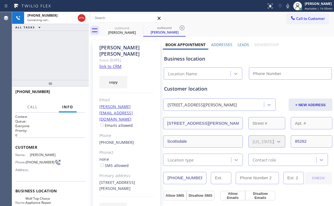
drag, startPoint x: 60, startPoint y: 56, endPoint x: 59, endPoint y: 45, distance: 11.8
click at [60, 56] on div "[PHONE_NUMBER] Connecting call… ALL TASKS ALL TASKS ACTIVE TASKS TASKS IN WRAP …" at bounding box center [50, 46] width 77 height 68
type input "[PHONE_NUMBER]"
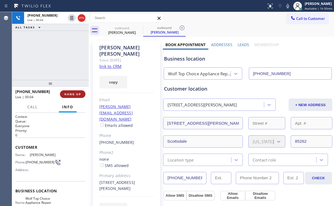
click at [77, 97] on button "HANG UP" at bounding box center [72, 94] width 25 height 8
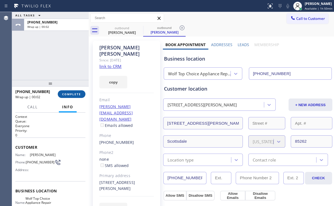
click at [74, 95] on span "COMPLETE" at bounding box center [71, 94] width 19 height 4
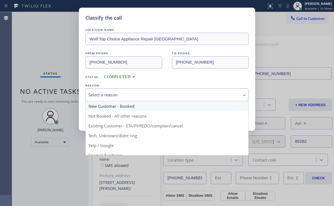
drag, startPoint x: 112, startPoint y: 91, endPoint x: 110, endPoint y: 107, distance: 16.3
click at [112, 92] on div "Select a reason" at bounding box center [166, 95] width 157 height 6
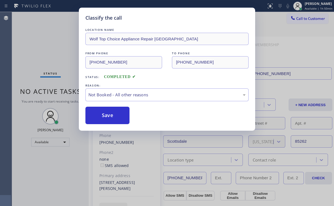
drag, startPoint x: 104, startPoint y: 116, endPoint x: 36, endPoint y: 45, distance: 97.9
click at [104, 115] on button "Save" at bounding box center [107, 115] width 44 height 17
drag, startPoint x: 36, startPoint y: 43, endPoint x: 39, endPoint y: 44, distance: 3.4
click at [37, 43] on div "Classify the call LOCATION NAME Wolf Top Choice Appliance Repair Phoenix FROM P…" at bounding box center [167, 103] width 334 height 206
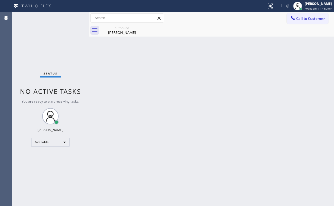
drag, startPoint x: 122, startPoint y: 32, endPoint x: 147, endPoint y: 30, distance: 25.0
click at [123, 33] on div "[PERSON_NAME]" at bounding box center [121, 32] width 41 height 5
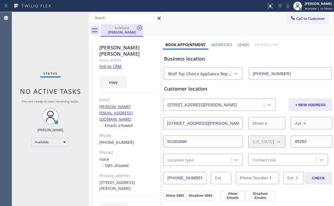
click at [139, 27] on icon at bounding box center [139, 28] width 7 height 7
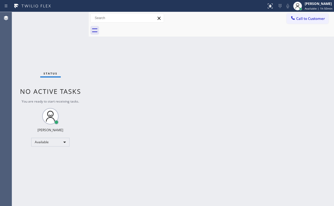
click at [54, 59] on div "Status No active tasks You are ready to start receiving tasks. [PERSON_NAME] Av…" at bounding box center [50, 109] width 77 height 194
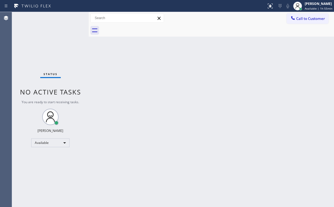
click at [226, 22] on div "Call to Customer Outbound call Location Wolf Top Choice Appliance Repair [GEOGR…" at bounding box center [211, 18] width 245 height 10
drag, startPoint x: 25, startPoint y: 48, endPoint x: 23, endPoint y: 1, distance: 46.8
click at [25, 39] on div "Status No active tasks You are ready to start receiving tasks. [PERSON_NAME] Av…" at bounding box center [50, 109] width 77 height 195
click at [55, 139] on div "Available" at bounding box center [50, 143] width 38 height 9
click at [46, 170] on li "Break" at bounding box center [49, 170] width 37 height 7
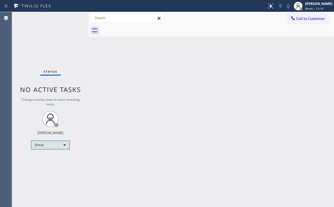
click at [40, 146] on div "Break" at bounding box center [50, 145] width 38 height 9
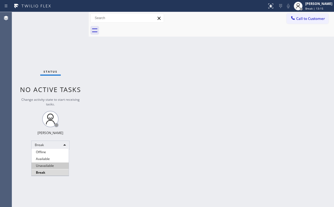
click at [48, 165] on li "Unavailable" at bounding box center [49, 166] width 37 height 7
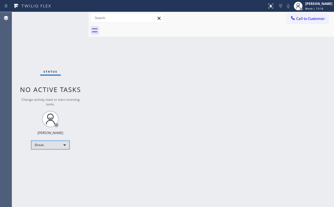
click at [44, 145] on div "Break" at bounding box center [50, 145] width 38 height 9
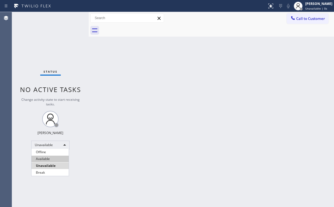
click at [47, 160] on li "Available" at bounding box center [49, 159] width 37 height 7
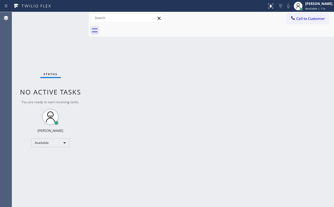
click at [27, 57] on div "Status No active tasks You are ready to start receiving tasks. [PERSON_NAME] Av…" at bounding box center [50, 109] width 77 height 195
click at [305, 17] on span "Call to Customer" at bounding box center [310, 18] width 29 height 5
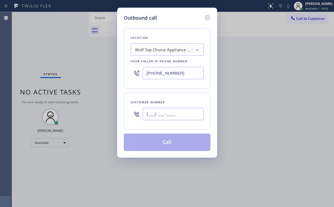
click at [182, 112] on input "(___) ___-____" at bounding box center [172, 114] width 61 height 12
paste input "206) 280-9706"
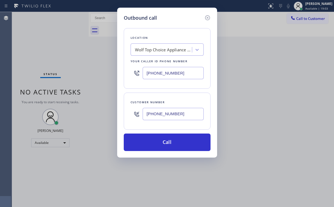
type input "[PHONE_NUMBER]"
click at [189, 25] on div "Location Wolf Top Choice Appliance Repair [GEOGRAPHIC_DATA] Your caller id phon…" at bounding box center [167, 87] width 87 height 130
click at [122, 76] on div "Outbound call Location Wolf Top Choice Appliance Repair [GEOGRAPHIC_DATA] Your …" at bounding box center [167, 83] width 100 height 150
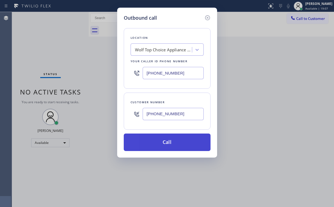
paste input "855) 731-4952"
type input "[PHONE_NUMBER]"
click at [160, 145] on button "Call" at bounding box center [167, 142] width 87 height 17
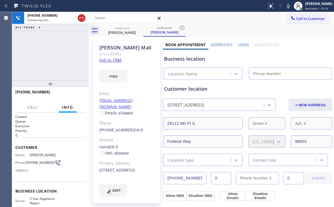
type input "[PHONE_NUMBER]"
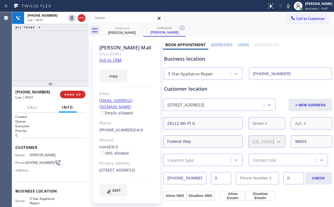
click at [47, 63] on div "[PHONE_NUMBER] Live | 00:01 ALL TASKS ALL TASKS ACTIVE TASKS TASKS IN WRAP UP" at bounding box center [50, 46] width 77 height 68
click at [55, 54] on div "[PHONE_NUMBER] Live | 00:08 ALL TASKS ALL TASKS ACTIVE TASKS TASKS IN WRAP UP" at bounding box center [50, 46] width 77 height 68
click at [191, 72] on div "5 Star Appliance Repair" at bounding box center [190, 74] width 45 height 6
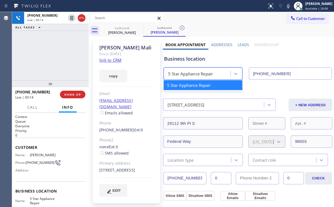
click at [54, 57] on div "[PHONE_NUMBER] Live | 00:14 ALL TASKS ALL TASKS ACTIVE TASKS TASKS IN WRAP UP" at bounding box center [50, 46] width 77 height 68
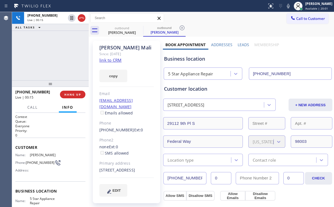
click at [54, 55] on div "[PHONE_NUMBER] Live | 00:15 ALL TASKS ALL TASKS ACTIVE TASKS TASKS IN WRAP UP" at bounding box center [50, 46] width 77 height 68
click at [54, 55] on div "[PHONE_NUMBER] Live | 00:16 ALL TASKS ALL TASKS ACTIVE TASKS TASKS IN WRAP UP" at bounding box center [50, 46] width 77 height 68
click at [54, 55] on div "[PHONE_NUMBER] Live | 00:17 ALL TASKS ALL TASKS ACTIVE TASKS TASKS IN WRAP UP" at bounding box center [50, 46] width 77 height 68
click at [54, 55] on div "[PHONE_NUMBER] Live | 00:18 ALL TASKS ALL TASKS ACTIVE TASKS TASKS IN WRAP UP" at bounding box center [50, 46] width 77 height 68
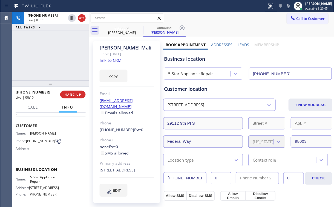
scroll to position [22, 0]
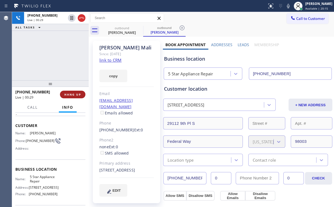
click at [66, 96] on button "HANG UP" at bounding box center [72, 95] width 25 height 8
click at [75, 95] on span "HANG UP" at bounding box center [72, 95] width 17 height 4
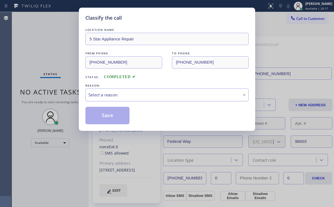
click at [108, 94] on div "Select a reason" at bounding box center [166, 95] width 157 height 6
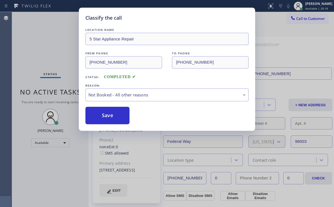
drag, startPoint x: 105, startPoint y: 118, endPoint x: 46, endPoint y: 50, distance: 90.5
click at [105, 118] on button "Save" at bounding box center [107, 115] width 44 height 17
click at [43, 46] on div "Classify the call LOCATION NAME 5 Star Appliance Repair FROM PHONE [PHONE_NUMBE…" at bounding box center [167, 103] width 334 height 207
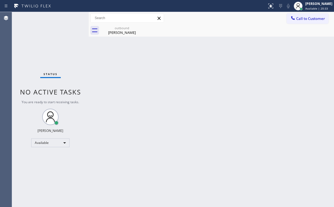
drag, startPoint x: 24, startPoint y: 41, endPoint x: 48, endPoint y: 42, distance: 23.5
click at [25, 41] on div "Status No active tasks You are ready to start receiving tasks. [PERSON_NAME] Av…" at bounding box center [50, 109] width 77 height 195
click at [125, 30] on div "[PERSON_NAME]" at bounding box center [121, 32] width 41 height 5
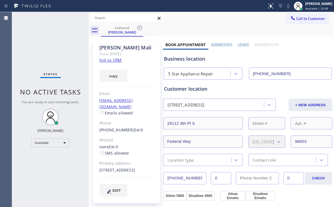
click at [115, 60] on link "link to CRM" at bounding box center [110, 59] width 22 height 5
drag, startPoint x: 43, startPoint y: 38, endPoint x: 56, endPoint y: 2, distance: 38.7
click at [44, 36] on div "Status No active tasks You are ready to start receiving tasks. [PERSON_NAME] Av…" at bounding box center [50, 109] width 77 height 195
click at [31, 38] on div "Status No active tasks You are ready to start receiving tasks. [PERSON_NAME] Av…" at bounding box center [50, 109] width 77 height 195
drag, startPoint x: 115, startPoint y: 30, endPoint x: 131, endPoint y: 29, distance: 16.4
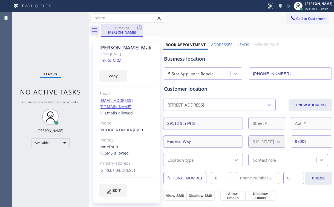
click at [116, 31] on div "[PERSON_NAME]" at bounding box center [121, 32] width 41 height 5
click at [139, 27] on icon at bounding box center [139, 27] width 5 height 5
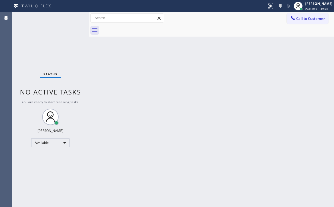
click at [48, 44] on div "Status No active tasks You are ready to start receiving tasks. [PERSON_NAME] Av…" at bounding box center [50, 109] width 77 height 195
click at [67, 40] on div "Status No active tasks You are ready to start receiving tasks. [PERSON_NAME] Av…" at bounding box center [50, 109] width 77 height 195
click at [56, 43] on div "Status No active tasks You are ready to start receiving tasks. [PERSON_NAME] Av…" at bounding box center [50, 109] width 77 height 195
click at [235, 13] on div "Call to Customer Outbound call Location 5 Star Appliance Repair Your caller id …" at bounding box center [211, 18] width 245 height 10
drag, startPoint x: 225, startPoint y: 26, endPoint x: 281, endPoint y: 24, distance: 56.1
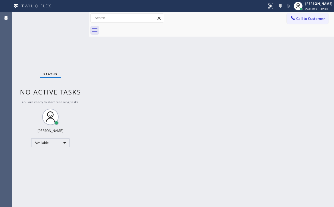
click at [227, 26] on div at bounding box center [217, 30] width 233 height 12
click at [304, 20] on span "Call to Customer" at bounding box center [310, 18] width 29 height 5
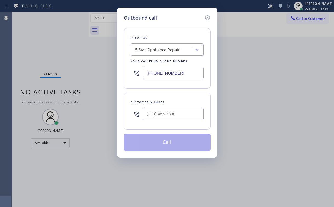
drag, startPoint x: 187, startPoint y: 72, endPoint x: 118, endPoint y: 79, distance: 69.2
click at [129, 77] on div "Location 5 Star Appliance Repair Your caller id phone number [PHONE_NUMBER]" at bounding box center [167, 58] width 87 height 61
paste input "626) 507-7989"
type input "[PHONE_NUMBER]"
drag, startPoint x: 167, startPoint y: 23, endPoint x: 166, endPoint y: 57, distance: 33.9
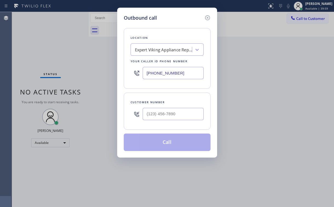
click at [167, 23] on div "Location Expert Viking Appliance Repair [GEOGRAPHIC_DATA] Your caller id phone …" at bounding box center [167, 87] width 87 height 130
click at [163, 107] on div at bounding box center [172, 114] width 61 height 18
click at [168, 113] on input "(___) ___-____" at bounding box center [172, 114] width 61 height 12
paste input "909) 910-4784"
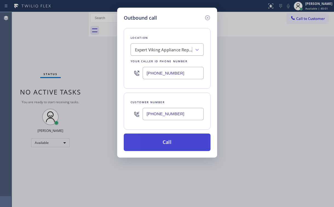
type input "[PHONE_NUMBER]"
click at [156, 144] on button "Call" at bounding box center [167, 142] width 87 height 17
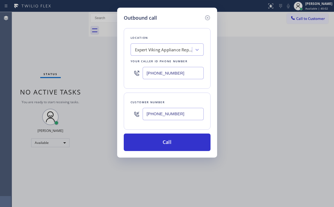
click at [152, 142] on div "Back to Dashboard Change Sender ID Customers Technicians Select a contact Outbo…" at bounding box center [211, 109] width 245 height 195
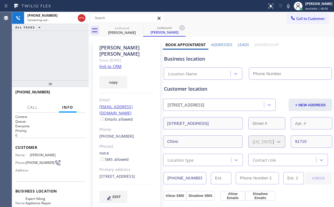
click at [38, 47] on div "[PHONE_NUMBER] Connecting call… ALL TASKS ALL TASKS ACTIVE TASKS TASKS IN WRAP …" at bounding box center [50, 46] width 77 height 68
type input "[PHONE_NUMBER]"
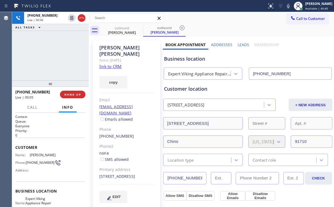
click at [48, 73] on div "[PHONE_NUMBER] Live | 00:06 ALL TASKS ALL TASKS ACTIVE TASKS TASKS IN WRAP UP" at bounding box center [50, 46] width 77 height 68
click at [71, 95] on span "HANG UP" at bounding box center [72, 95] width 17 height 4
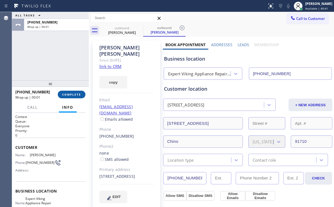
click at [71, 95] on span "COMPLETE" at bounding box center [71, 95] width 19 height 4
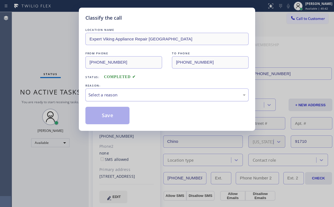
drag, startPoint x: 106, startPoint y: 95, endPoint x: 108, endPoint y: 99, distance: 3.9
click at [106, 95] on div "Select a reason" at bounding box center [166, 95] width 157 height 6
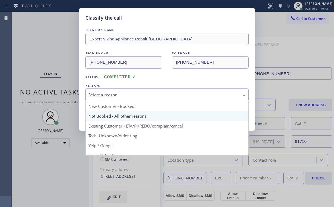
click at [109, 116] on button "Save" at bounding box center [107, 115] width 44 height 17
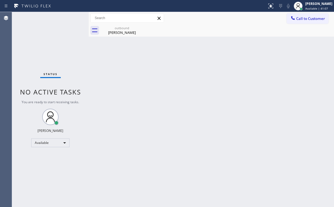
drag, startPoint x: 233, startPoint y: 14, endPoint x: 274, endPoint y: 18, distance: 41.7
click at [234, 15] on div "Call to Customer Outbound call Location Expert Viking Appliance Repair [GEOGRAP…" at bounding box center [211, 18] width 245 height 10
click at [306, 15] on button "Call to Customer" at bounding box center [307, 18] width 42 height 10
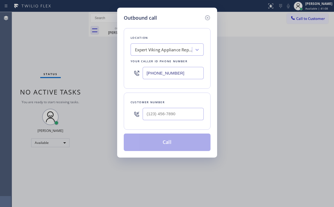
drag, startPoint x: 183, startPoint y: 72, endPoint x: 106, endPoint y: 85, distance: 78.7
click at [118, 78] on div "Outbound call Location Expert Viking Appliance Repair [GEOGRAPHIC_DATA] Your ca…" at bounding box center [167, 83] width 100 height 150
paste input "57) 315-1632"
type input "[PHONE_NUMBER]"
drag, startPoint x: 178, startPoint y: 21, endPoint x: 179, endPoint y: 40, distance: 19.2
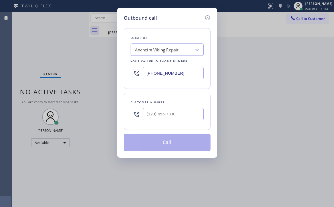
click at [178, 22] on div "Location [GEOGRAPHIC_DATA] Viking Repair Your caller id phone number [PHONE_NUM…" at bounding box center [167, 87] width 87 height 130
click at [170, 113] on input "(___) ___-____" at bounding box center [172, 114] width 61 height 12
paste input "714) 831-1079"
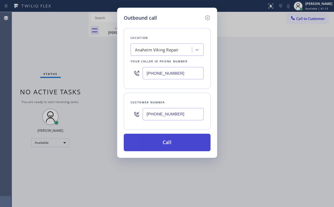
type input "[PHONE_NUMBER]"
click at [159, 147] on button "Call" at bounding box center [167, 142] width 87 height 17
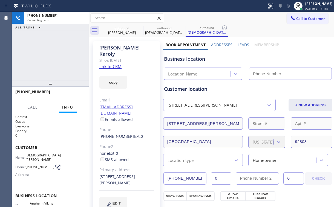
click at [51, 52] on div "[PHONE_NUMBER] Connecting call… ALL TASKS ALL TASKS ACTIVE TASKS TASKS IN WRAP …" at bounding box center [50, 46] width 77 height 68
type input "[PHONE_NUMBER]"
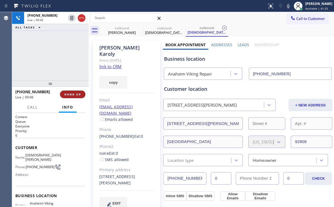
click at [79, 93] on span "HANG UP" at bounding box center [72, 94] width 17 height 4
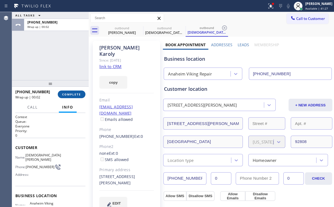
click at [75, 93] on span "COMPLETE" at bounding box center [71, 94] width 19 height 4
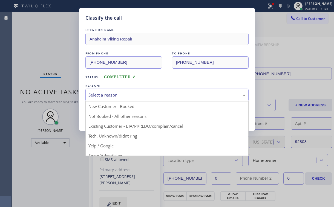
click at [121, 92] on div "Select a reason" at bounding box center [166, 95] width 157 height 6
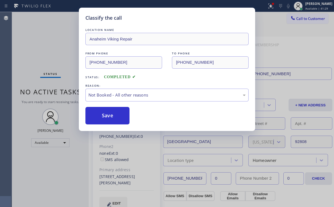
drag, startPoint x: 110, startPoint y: 118, endPoint x: 71, endPoint y: 65, distance: 65.6
click at [111, 117] on button "Save" at bounding box center [107, 115] width 44 height 17
click at [45, 35] on div "Classify the call LOCATION NAME Anaheim Viking Repair FROM PHONE [PHONE_NUMBER]…" at bounding box center [167, 103] width 334 height 207
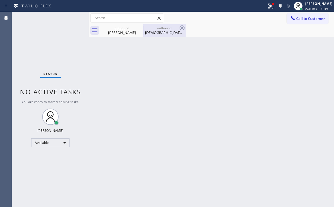
drag, startPoint x: 126, startPoint y: 28, endPoint x: 144, endPoint y: 29, distance: 18.3
click at [127, 28] on div "outbound" at bounding box center [121, 28] width 41 height 4
type input "[PHONE_NUMBER]"
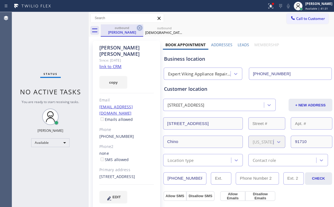
click at [140, 26] on icon at bounding box center [139, 28] width 7 height 7
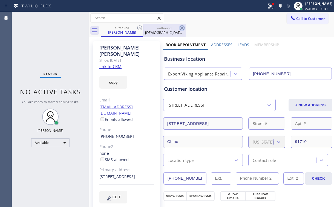
click at [179, 26] on icon at bounding box center [182, 28] width 7 height 7
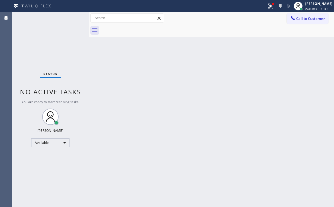
drag, startPoint x: 36, startPoint y: 52, endPoint x: 63, endPoint y: 39, distance: 30.4
click at [37, 52] on div "Status No active tasks You are ready to start receiving tasks. [PERSON_NAME] Av…" at bounding box center [50, 109] width 77 height 195
click at [274, 3] on div at bounding box center [272, 3] width 3 height 3
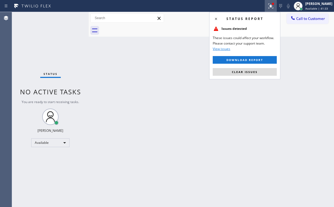
drag, startPoint x: 243, startPoint y: 72, endPoint x: 207, endPoint y: 81, distance: 37.1
click at [243, 72] on span "Clear issues" at bounding box center [245, 72] width 26 height 4
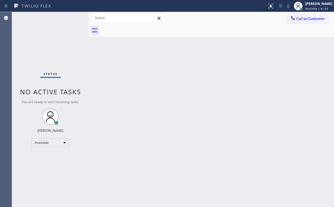
click at [172, 87] on div "Back to Dashboard Change Sender ID Customers Technicians Select a contact Outbo…" at bounding box center [211, 109] width 245 height 195
click at [144, 71] on div "Back to Dashboard Change Sender ID Customers Technicians Select a contact Outbo…" at bounding box center [211, 109] width 245 height 195
drag, startPoint x: 226, startPoint y: 36, endPoint x: 234, endPoint y: 35, distance: 7.9
click at [226, 36] on div at bounding box center [217, 30] width 233 height 12
click at [308, 17] on span "Call to Customer" at bounding box center [310, 18] width 29 height 5
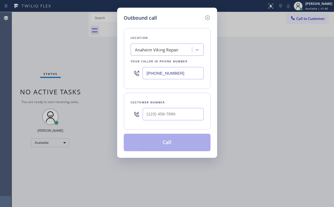
drag, startPoint x: 182, startPoint y: 74, endPoint x: 97, endPoint y: 84, distance: 85.6
click at [118, 79] on div "Outbound call Location [GEOGRAPHIC_DATA] Viking Repair Your caller id phone num…" at bounding box center [167, 83] width 100 height 150
paste input "929) 322-2955"
type input "[PHONE_NUMBER]"
drag, startPoint x: 171, startPoint y: 28, endPoint x: 173, endPoint y: 66, distance: 38.0
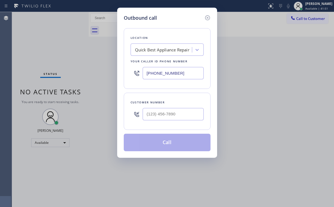
click at [171, 30] on div "Location Quick Best Appliance Repair Your caller id phone number [PHONE_NUMBER]" at bounding box center [167, 58] width 87 height 61
drag, startPoint x: 165, startPoint y: 116, endPoint x: 177, endPoint y: 108, distance: 14.6
click at [165, 116] on input "(___) ___-____" at bounding box center [172, 114] width 61 height 12
paste input "203) 543-0322"
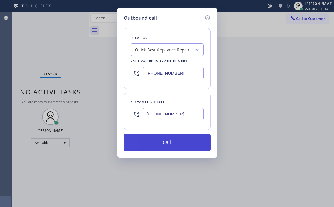
type input "[PHONE_NUMBER]"
click at [164, 143] on button "Call" at bounding box center [167, 142] width 87 height 17
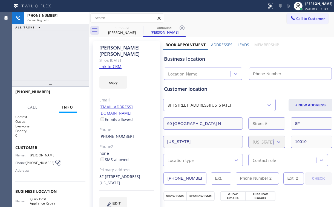
click at [51, 55] on div "[PHONE_NUMBER] Connecting call… ALL TASKS ALL TASKS ACTIVE TASKS TASKS IN WRAP …" at bounding box center [50, 46] width 77 height 68
type input "[PHONE_NUMBER]"
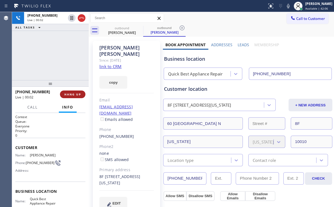
click at [71, 96] on span "HANG UP" at bounding box center [72, 94] width 17 height 4
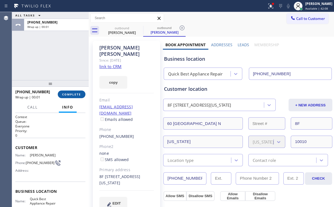
click at [73, 95] on span "COMPLETE" at bounding box center [71, 94] width 19 height 4
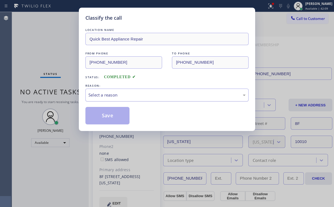
click at [105, 98] on div "Select a reason" at bounding box center [166, 95] width 157 height 6
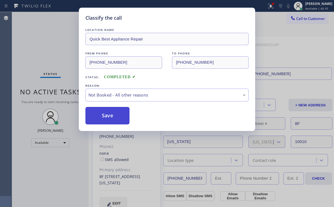
click at [103, 115] on button "Save" at bounding box center [107, 115] width 44 height 17
click at [51, 47] on div "Classify the call LOCATION NAME Quick Best Appliance Repair FROM PHONE [PHONE_N…" at bounding box center [167, 103] width 334 height 207
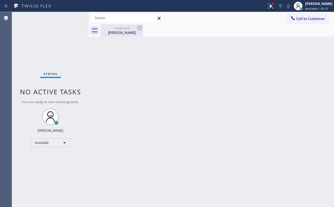
drag, startPoint x: 114, startPoint y: 29, endPoint x: 142, endPoint y: 30, distance: 27.9
click at [115, 29] on div "outbound" at bounding box center [121, 28] width 41 height 4
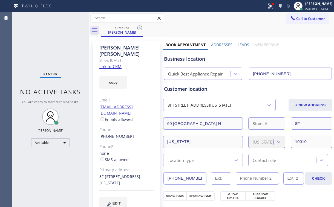
click at [141, 27] on icon at bounding box center [139, 28] width 7 height 7
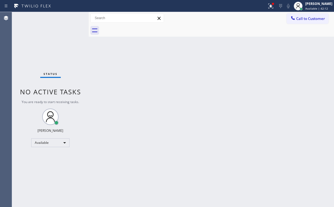
drag, startPoint x: 55, startPoint y: 46, endPoint x: 56, endPoint y: 42, distance: 4.5
click at [55, 46] on div "Status No active tasks You are ready to start receiving tasks. [PERSON_NAME] Av…" at bounding box center [50, 109] width 77 height 195
click at [271, 5] on icon at bounding box center [270, 6] width 7 height 7
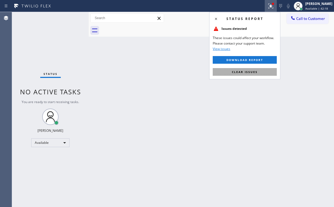
click at [244, 73] on span "Clear issues" at bounding box center [245, 72] width 26 height 4
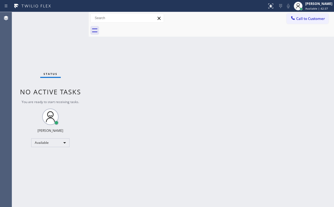
drag, startPoint x: 33, startPoint y: 45, endPoint x: 25, endPoint y: 8, distance: 37.4
click at [35, 43] on div "Status No active tasks You are ready to start receiving tasks. [PERSON_NAME] Av…" at bounding box center [50, 109] width 77 height 195
click at [45, 42] on div "Status No active tasks You are ready to start receiving tasks. [PERSON_NAME] Av…" at bounding box center [50, 109] width 77 height 195
click at [225, 29] on div at bounding box center [217, 30] width 233 height 12
click at [314, 20] on span "Call to Customer" at bounding box center [310, 18] width 29 height 5
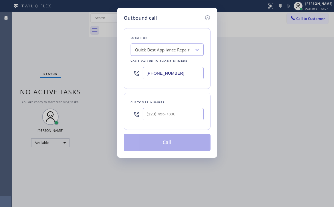
drag, startPoint x: 164, startPoint y: 74, endPoint x: 81, endPoint y: 89, distance: 84.4
click at [102, 82] on div "Outbound call Location Quick Best Appliance Repair Your caller id phone number …" at bounding box center [167, 103] width 334 height 207
paste input "562) 543-5927"
type input "[PHONE_NUMBER]"
drag, startPoint x: 161, startPoint y: 27, endPoint x: 176, endPoint y: 55, distance: 31.8
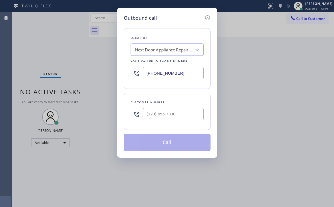
click at [162, 28] on div "Location Next Door Appliance Repair Orange Your caller id phone number [PHONE_N…" at bounding box center [167, 87] width 87 height 130
drag, startPoint x: 175, startPoint y: 113, endPoint x: 182, endPoint y: 103, distance: 11.9
click at [175, 113] on input "(___) ___-____" at bounding box center [172, 114] width 61 height 12
paste input "714) 402-3680"
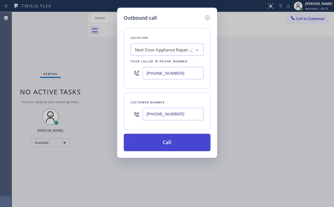
type input "[PHONE_NUMBER]"
drag, startPoint x: 162, startPoint y: 144, endPoint x: 136, endPoint y: 207, distance: 68.3
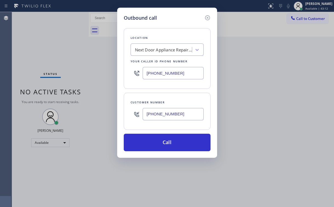
click at [162, 144] on button "Call" at bounding box center [167, 142] width 87 height 17
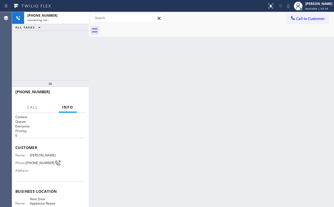
click at [51, 48] on div "[PHONE_NUMBER] Connecting call… ALL TASKS ALL TASKS ACTIVE TASKS TASKS IN WRAP …" at bounding box center [50, 46] width 77 height 68
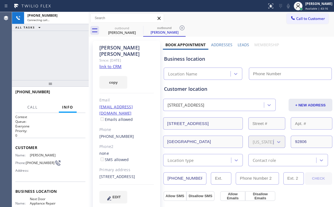
type input "[PHONE_NUMBER]"
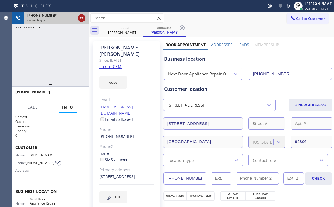
click at [81, 16] on icon at bounding box center [81, 18] width 7 height 7
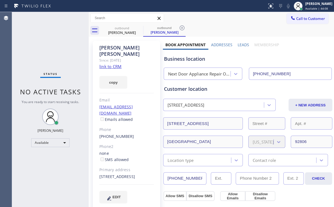
click at [67, 38] on div "Status No active tasks You are ready to start receiving tasks. [PERSON_NAME] Av…" at bounding box center [50, 109] width 77 height 195
drag, startPoint x: 122, startPoint y: 30, endPoint x: 128, endPoint y: 30, distance: 6.1
click at [122, 30] on div "[PERSON_NAME]" at bounding box center [121, 32] width 41 height 5
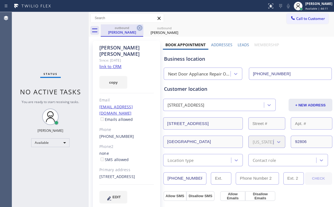
click at [139, 28] on icon at bounding box center [139, 27] width 5 height 5
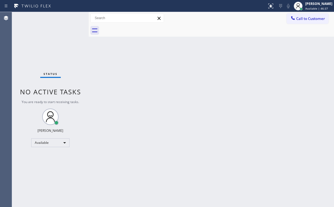
click at [77, 54] on div "Status No active tasks You are ready to start receiving tasks. [PERSON_NAME] Av…" at bounding box center [50, 109] width 77 height 195
click at [36, 39] on div "Status No active tasks You are ready to start receiving tasks. [PERSON_NAME] Av…" at bounding box center [50, 109] width 77 height 195
drag, startPoint x: 208, startPoint y: 19, endPoint x: 283, endPoint y: 27, distance: 75.9
click at [208, 19] on div "Call to Customer Outbound call Location Next Door Appliance Repair Orange Your …" at bounding box center [211, 18] width 245 height 10
click at [300, 22] on button "Call to Customer" at bounding box center [307, 18] width 42 height 10
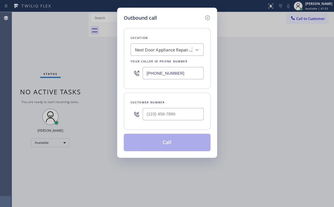
drag, startPoint x: 137, startPoint y: 77, endPoint x: 111, endPoint y: 82, distance: 26.0
click at [111, 82] on div "Outbound call Location Next Door Appliance Repair Orange Your caller id phone n…" at bounding box center [167, 103] width 334 height 207
paste input "718) 865-2652"
type input "[PHONE_NUMBER]"
drag, startPoint x: 173, startPoint y: 23, endPoint x: 174, endPoint y: 26, distance: 3.7
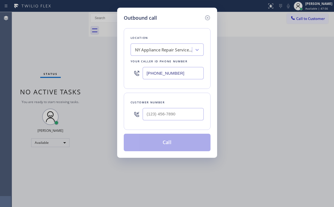
click at [173, 23] on div "Location [GEOGRAPHIC_DATA] Appliance Repair Service 1 Your caller id phone numb…" at bounding box center [167, 87] width 87 height 130
click at [170, 113] on input "(___) ___-____" at bounding box center [172, 114] width 61 height 12
paste input "917) 450-0259"
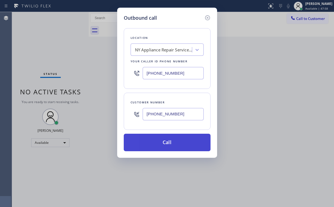
type input "[PHONE_NUMBER]"
click at [150, 139] on button "Call" at bounding box center [167, 142] width 87 height 17
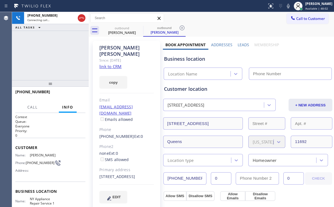
type input "[PHONE_NUMBER]"
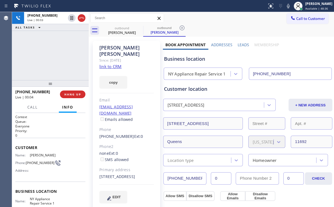
drag, startPoint x: 47, startPoint y: 62, endPoint x: 56, endPoint y: 63, distance: 8.5
click at [48, 62] on div "[PHONE_NUMBER] Live | 00:03 ALL TASKS ALL TASKS ACTIVE TASKS TASKS IN WRAP UP" at bounding box center [50, 46] width 77 height 68
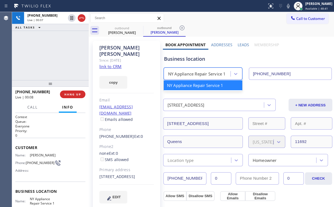
click at [199, 74] on div "NY Appliance Repair Service 1" at bounding box center [197, 74] width 58 height 6
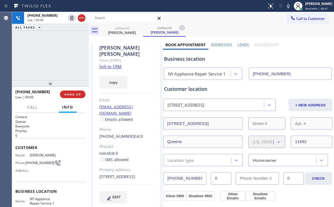
click at [203, 58] on div "Business location" at bounding box center [247, 58] width 167 height 7
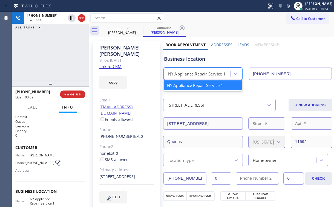
click at [205, 74] on div "NY Appliance Repair Service 1" at bounding box center [197, 74] width 58 height 6
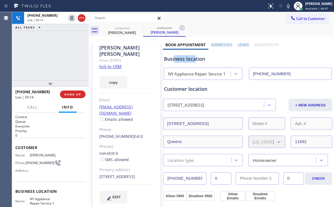
drag, startPoint x: 195, startPoint y: 59, endPoint x: 173, endPoint y: 59, distance: 21.6
click at [173, 59] on div "Business location" at bounding box center [247, 58] width 167 height 7
click at [59, 54] on div "[PHONE_NUMBER] Live | 00:28 ALL TASKS ALL TASKS ACTIVE TASKS TASKS IN WRAP UP" at bounding box center [50, 46] width 77 height 68
click at [57, 55] on div "[PHONE_NUMBER] Live | 00:38 ALL TASKS ALL TASKS ACTIVE TASKS TASKS IN WRAP UP" at bounding box center [50, 46] width 77 height 68
click at [56, 56] on div "[PHONE_NUMBER] Live | 00:40 ALL TASKS ALL TASKS ACTIVE TASKS TASKS IN WRAP UP" at bounding box center [50, 46] width 77 height 68
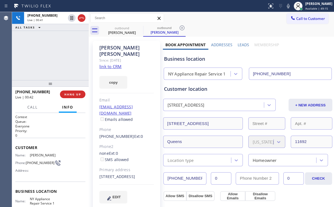
click at [55, 55] on div "[PHONE_NUMBER] Live | 00:41 ALL TASKS ALL TASKS ACTIVE TASKS TASKS IN WRAP UP" at bounding box center [50, 46] width 77 height 68
click at [55, 55] on div "[PHONE_NUMBER] Live | 00:42 ALL TASKS ALL TASKS ACTIVE TASKS TASKS IN WRAP UP" at bounding box center [50, 46] width 77 height 68
click at [55, 55] on div "[PHONE_NUMBER] Live | 00:43 ALL TASKS ALL TASKS ACTIVE TASKS TASKS IN WRAP UP" at bounding box center [50, 46] width 77 height 68
click at [55, 55] on div "[PHONE_NUMBER] Live | 00:44 ALL TASKS ALL TASKS ACTIVE TASKS TASKS IN WRAP UP" at bounding box center [50, 46] width 77 height 68
click at [55, 55] on div "[PHONE_NUMBER] Live | 00:45 ALL TASKS ALL TASKS ACTIVE TASKS TASKS IN WRAP UP" at bounding box center [50, 46] width 77 height 68
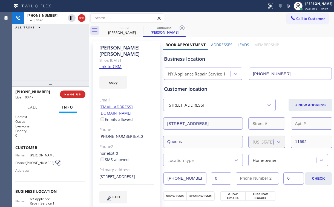
click at [55, 55] on div "[PHONE_NUMBER] Live | 00:46 ALL TASKS ALL TASKS ACTIVE TASKS TASKS IN WRAP UP" at bounding box center [50, 46] width 77 height 68
click at [55, 55] on div "[PHONE_NUMBER] Live | 00:47 ALL TASKS ALL TASKS ACTIVE TASKS TASKS IN WRAP UP" at bounding box center [50, 46] width 77 height 68
click at [55, 55] on div "[PHONE_NUMBER] Live | 00:48 ALL TASKS ALL TASKS ACTIVE TASKS TASKS IN WRAP UP" at bounding box center [50, 46] width 77 height 68
click at [55, 55] on div "[PHONE_NUMBER] Live | 00:49 ALL TASKS ALL TASKS ACTIVE TASKS TASKS IN WRAP UP" at bounding box center [50, 46] width 77 height 68
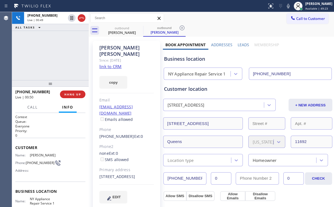
click at [55, 55] on div "[PHONE_NUMBER] Live | 00:49 ALL TASKS ALL TASKS ACTIVE TASKS TASKS IN WRAP UP" at bounding box center [50, 46] width 77 height 68
click at [55, 55] on div "[PHONE_NUMBER] Live | 00:50 ALL TASKS ALL TASKS ACTIVE TASKS TASKS IN WRAP UP" at bounding box center [50, 46] width 77 height 68
click at [55, 55] on div "[PHONE_NUMBER] Live | 00:51 ALL TASKS ALL TASKS ACTIVE TASKS TASKS IN WRAP UP" at bounding box center [50, 46] width 77 height 68
click at [55, 55] on div "[PHONE_NUMBER] Live | 00:52 ALL TASKS ALL TASKS ACTIVE TASKS TASKS IN WRAP UP" at bounding box center [50, 46] width 77 height 68
click at [55, 55] on div "[PHONE_NUMBER] Live | 00:53 ALL TASKS ALL TASKS ACTIVE TASKS TASKS IN WRAP UP" at bounding box center [50, 46] width 77 height 68
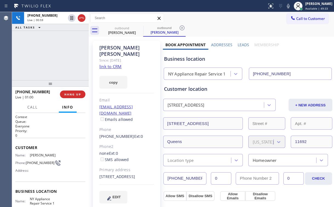
click at [54, 55] on div "[PHONE_NUMBER] Live | 00:59 ALL TASKS ALL TASKS ACTIVE TASKS TASKS IN WRAP UP" at bounding box center [50, 46] width 77 height 68
click at [54, 55] on div "[PHONE_NUMBER] Live | 01:00 ALL TASKS ALL TASKS ACTIVE TASKS TASKS IN WRAP UP" at bounding box center [50, 46] width 77 height 68
drag, startPoint x: 56, startPoint y: 56, endPoint x: 53, endPoint y: 56, distance: 3.0
click at [53, 56] on div "[PHONE_NUMBER] Live | 01:07 ALL TASKS ALL TASKS ACTIVE TASKS TASKS IN WRAP UP" at bounding box center [50, 46] width 77 height 68
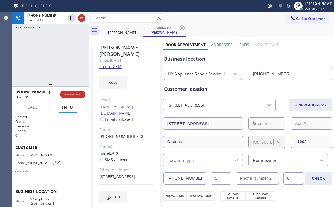
click at [53, 56] on div "[PHONE_NUMBER] Live | 01:07 ALL TASKS ALL TASKS ACTIVE TASKS TASKS IN WRAP UP" at bounding box center [50, 46] width 77 height 68
click at [53, 56] on div "[PHONE_NUMBER] Live | 01:08 ALL TASKS ALL TASKS ACTIVE TASKS TASKS IN WRAP UP" at bounding box center [50, 46] width 77 height 68
click at [75, 95] on span "HANG UP" at bounding box center [72, 94] width 17 height 4
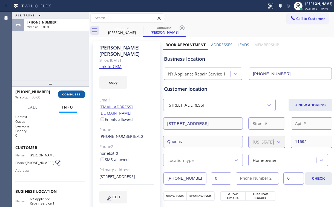
click at [75, 95] on span "COMPLETE" at bounding box center [71, 94] width 19 height 4
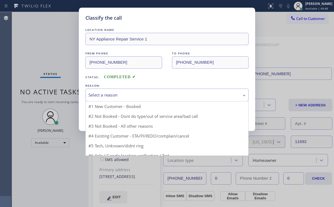
drag, startPoint x: 94, startPoint y: 92, endPoint x: 98, endPoint y: 113, distance: 21.0
click at [95, 92] on div "Select a reason" at bounding box center [166, 95] width 157 height 6
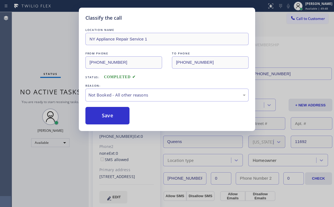
drag, startPoint x: 100, startPoint y: 114, endPoint x: 55, endPoint y: 51, distance: 76.5
click at [100, 114] on button "Save" at bounding box center [107, 115] width 44 height 17
click at [50, 43] on div "Classify the call LOCATION NAME NY Appliance Repair Service 1 FROM PHONE [PHONE…" at bounding box center [167, 103] width 334 height 207
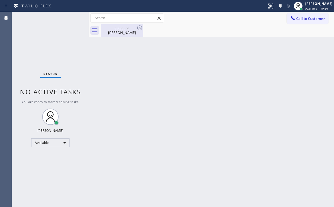
drag, startPoint x: 118, startPoint y: 31, endPoint x: 135, endPoint y: 31, distance: 17.0
click at [119, 31] on div "[PERSON_NAME]" at bounding box center [121, 32] width 41 height 5
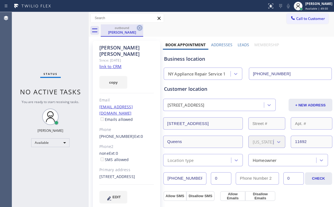
click at [138, 28] on icon at bounding box center [139, 28] width 7 height 7
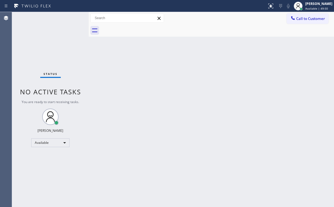
click at [67, 37] on div "Status No active tasks You are ready to start receiving tasks. [PERSON_NAME] Av…" at bounding box center [50, 109] width 77 height 195
drag, startPoint x: 242, startPoint y: 32, endPoint x: 286, endPoint y: 27, distance: 43.7
click at [243, 32] on div at bounding box center [217, 30] width 233 height 12
click at [297, 22] on button "Call to Customer" at bounding box center [307, 18] width 42 height 10
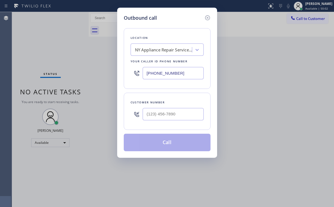
drag, startPoint x: 155, startPoint y: 70, endPoint x: 112, endPoint y: 72, distance: 42.7
click at [120, 71] on div "Outbound call Location [GEOGRAPHIC_DATA] Appliance Repair Service 1 Your caller…" at bounding box center [167, 83] width 100 height 150
paste input "312) 500-3064"
type input "[PHONE_NUMBER]"
drag, startPoint x: 173, startPoint y: 17, endPoint x: 175, endPoint y: 36, distance: 18.4
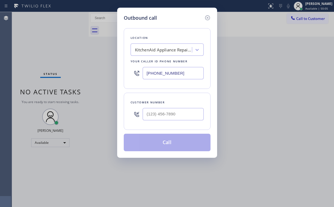
click at [173, 17] on div "Outbound call" at bounding box center [167, 17] width 87 height 7
click at [163, 111] on input "(___) ___-____" at bounding box center [172, 114] width 61 height 12
paste input "314) 550-1327"
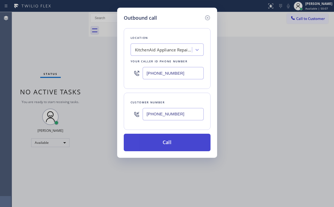
type input "[PHONE_NUMBER]"
click at [153, 144] on button "Call" at bounding box center [167, 142] width 87 height 17
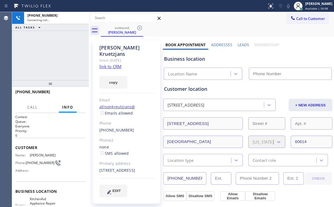
click at [57, 49] on div "[PHONE_NUMBER] Connecting call… ALL TASKS ALL TASKS ACTIVE TASKS TASKS IN WRAP …" at bounding box center [50, 46] width 77 height 68
type input "[PHONE_NUMBER]"
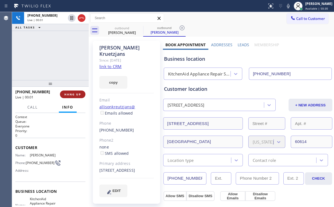
click at [74, 93] on span "HANG UP" at bounding box center [72, 94] width 17 height 4
click at [74, 93] on span "COMPLETE" at bounding box center [71, 94] width 19 height 4
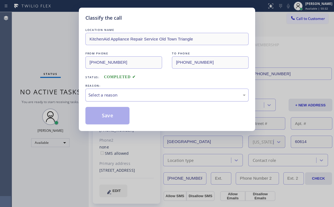
click at [112, 95] on div "Select a reason" at bounding box center [166, 95] width 157 height 6
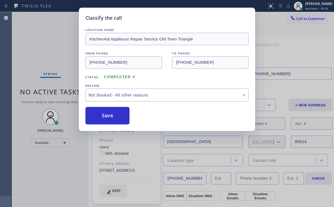
drag, startPoint x: 109, startPoint y: 116, endPoint x: 58, endPoint y: 66, distance: 71.3
click at [109, 116] on button "Save" at bounding box center [107, 115] width 44 height 17
click at [46, 49] on div "Classify the call LOCATION NAME KitchenAid Appliance Repair Service Old Town Tr…" at bounding box center [167, 103] width 334 height 207
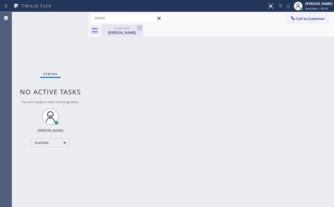
click at [112, 32] on div "[PERSON_NAME]" at bounding box center [121, 32] width 41 height 5
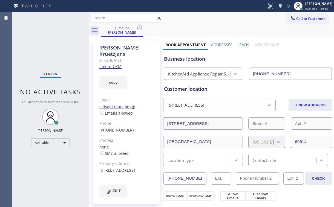
click at [141, 27] on icon at bounding box center [139, 27] width 5 height 5
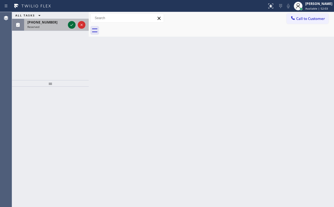
click at [71, 25] on icon at bounding box center [71, 25] width 7 height 7
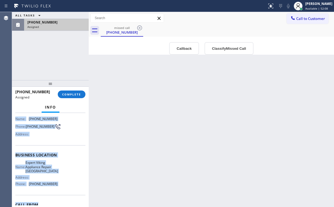
scroll to position [49, 0]
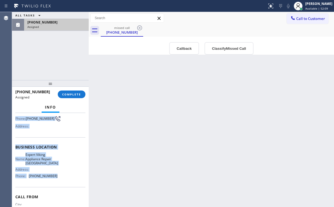
drag, startPoint x: 15, startPoint y: 136, endPoint x: 103, endPoint y: 116, distance: 90.1
click at [59, 175] on div "Context Queue: [Test] Voicemails Priority: 0 Task Age: Customer Name: [PHONE_NU…" at bounding box center [50, 160] width 77 height 94
copy div "Name: [PHONE_NUMBER] Phone: [PHONE_NUMBER] Address: Business location Name: Exp…"
click at [183, 49] on button "Callback" at bounding box center [184, 48] width 30 height 13
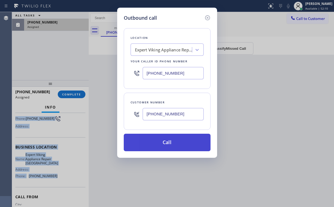
click at [165, 144] on button "Call" at bounding box center [167, 142] width 87 height 17
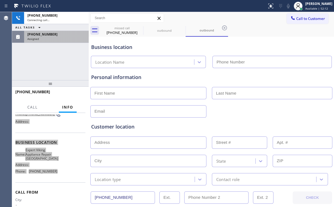
scroll to position [45, 0]
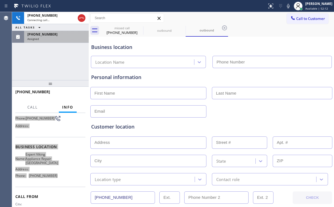
type input "[PHONE_NUMBER]"
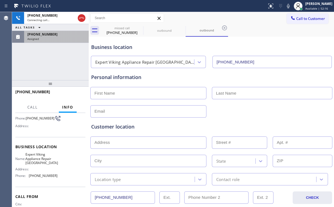
click at [60, 57] on div "[PHONE_NUMBER] Connecting call… ALL TASKS ALL TASKS ACTIVE TASKS TASKS IN WRAP …" at bounding box center [50, 46] width 77 height 68
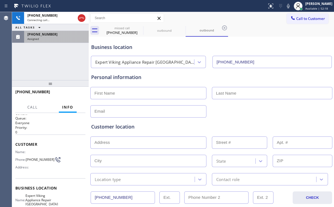
scroll to position [1, 0]
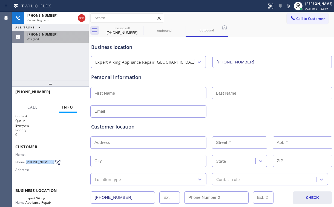
drag, startPoint x: 28, startPoint y: 160, endPoint x: 37, endPoint y: 164, distance: 10.1
click at [37, 164] on span "[PHONE_NUMBER]" at bounding box center [40, 162] width 29 height 4
copy span "[PHONE_NUMBER]"
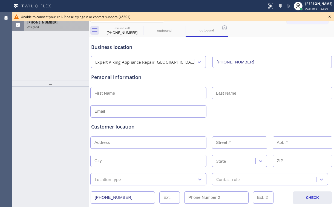
click at [48, 65] on div "ALL TASKS ALL TASKS ACTIVE TASKS TASKS IN WRAP UP [PHONE_NUMBER] Assigned" at bounding box center [50, 46] width 77 height 68
drag, startPoint x: 289, startPoint y: 39, endPoint x: 298, endPoint y: 30, distance: 13.2
click at [289, 39] on div "Business location Expert Viking Appliance Repair [GEOGRAPHIC_DATA] [PHONE_NUMBE…" at bounding box center [211, 53] width 242 height 30
click at [329, 17] on icon at bounding box center [329, 17] width 2 height 2
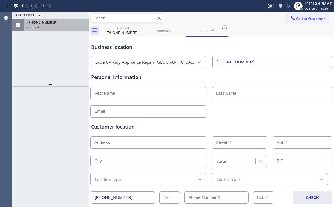
click at [303, 20] on span "Call to Customer" at bounding box center [310, 18] width 29 height 5
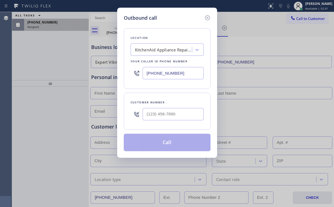
drag, startPoint x: 173, startPoint y: 74, endPoint x: 131, endPoint y: 77, distance: 42.5
click at [131, 77] on div "[PHONE_NUMBER]" at bounding box center [166, 73] width 73 height 18
paste input "626) 726-3380"
type input "[PHONE_NUMBER]"
click at [71, 50] on div "Outbound call Location Expert Viking Appliance Repair [GEOGRAPHIC_DATA] Your ca…" at bounding box center [167, 103] width 334 height 207
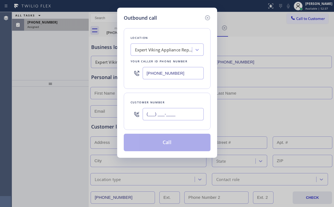
click at [178, 116] on input "(___) ___-____" at bounding box center [172, 114] width 61 height 12
paste input "626) 481-2455"
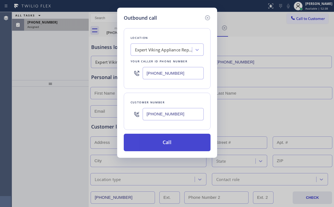
type input "[PHONE_NUMBER]"
click at [154, 142] on button "Call" at bounding box center [167, 142] width 87 height 17
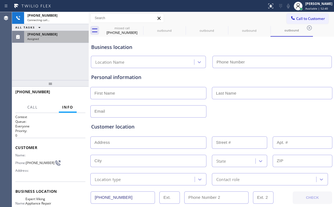
type input "[PHONE_NUMBER]"
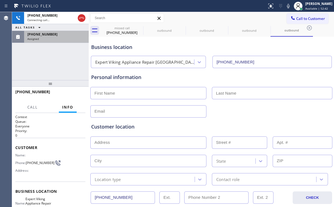
click at [55, 65] on div "[PHONE_NUMBER] Connecting call… ALL TASKS ALL TASKS ACTIVE TASKS TASKS IN WRAP …" at bounding box center [50, 46] width 77 height 68
click at [115, 32] on div "[PHONE_NUMBER]" at bounding box center [121, 32] width 41 height 5
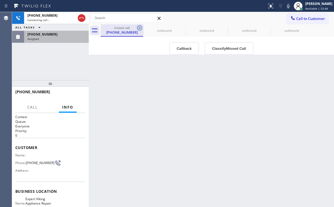
click at [138, 27] on icon at bounding box center [139, 28] width 7 height 7
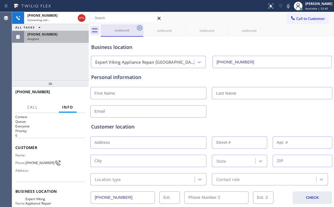
click at [140, 27] on icon at bounding box center [139, 28] width 7 height 7
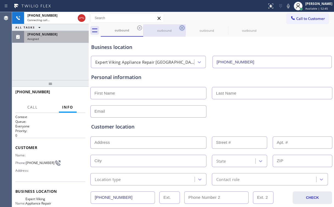
click at [179, 26] on icon at bounding box center [182, 28] width 7 height 7
click at [49, 52] on div "[PHONE_NUMBER] Connecting call… ALL TASKS ALL TASKS ACTIVE TASKS TASKS IN WRAP …" at bounding box center [50, 46] width 77 height 68
click at [48, 38] on div "Assigned" at bounding box center [56, 39] width 58 height 4
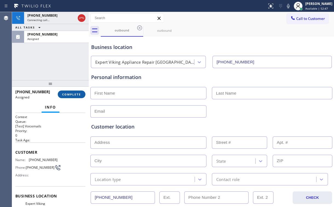
click at [72, 97] on button "COMPLETE" at bounding box center [72, 94] width 28 height 8
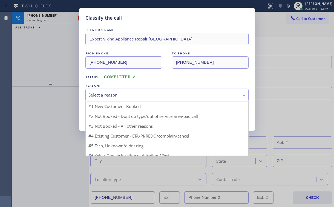
click at [109, 93] on div "Select a reason" at bounding box center [166, 95] width 157 height 6
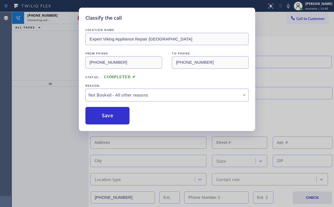
click at [106, 116] on button "Save" at bounding box center [107, 115] width 44 height 17
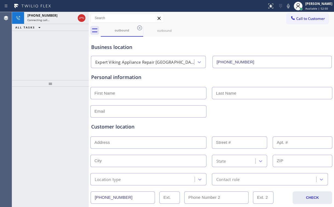
click at [65, 52] on div "[PHONE_NUMBER] Connecting call… ALL TASKS ALL TASKS ACTIVE TASKS TASKS IN WRAP …" at bounding box center [50, 46] width 77 height 68
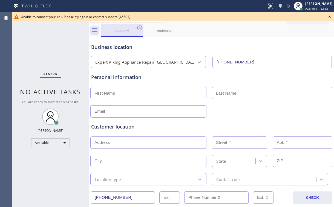
drag, startPoint x: 183, startPoint y: 52, endPoint x: 124, endPoint y: 31, distance: 62.5
click at [177, 51] on div "Business location Expert Viking Appliance Repair [GEOGRAPHIC_DATA] [PHONE_NUMBE…" at bounding box center [211, 53] width 242 height 30
drag, startPoint x: 123, startPoint y: 29, endPoint x: 126, endPoint y: 29, distance: 3.1
click at [123, 29] on div "outbound" at bounding box center [121, 30] width 41 height 4
click at [138, 26] on icon at bounding box center [139, 27] width 5 height 5
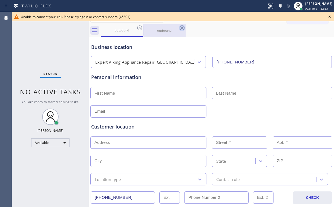
click at [179, 26] on icon at bounding box center [182, 28] width 7 height 7
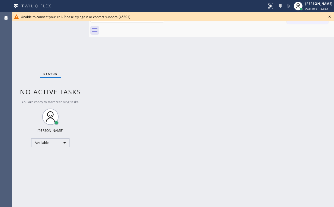
click at [140, 26] on div at bounding box center [217, 30] width 233 height 12
click at [55, 193] on div "Status No active tasks You are ready to start receiving tasks. [PERSON_NAME] Av…" at bounding box center [50, 109] width 77 height 195
drag, startPoint x: 40, startPoint y: 52, endPoint x: 275, endPoint y: 33, distance: 235.4
click at [42, 53] on div "Status No active tasks You are ready to start receiving tasks. [PERSON_NAME] Av…" at bounding box center [50, 109] width 77 height 195
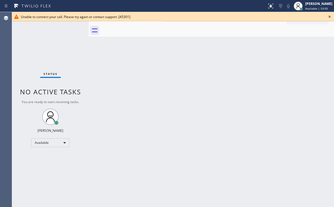
click at [329, 16] on icon at bounding box center [329, 16] width 7 height 7
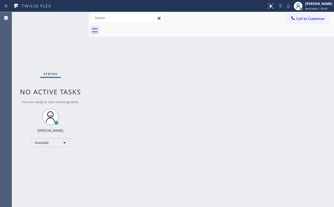
drag, startPoint x: 28, startPoint y: 34, endPoint x: 30, endPoint y: 29, distance: 6.0
click at [29, 34] on div "Status No active tasks You are ready to start receiving tasks. [PERSON_NAME] Av…" at bounding box center [50, 109] width 77 height 195
click at [57, 55] on div "Status No active tasks You are ready to start receiving tasks. [PERSON_NAME] Av…" at bounding box center [50, 109] width 77 height 195
drag, startPoint x: 233, startPoint y: 26, endPoint x: 289, endPoint y: 19, distance: 56.8
click at [234, 26] on div at bounding box center [217, 30] width 233 height 12
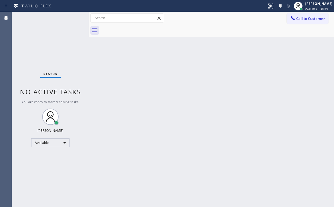
drag, startPoint x: 305, startPoint y: 16, endPoint x: 299, endPoint y: 19, distance: 7.2
click at [305, 16] on button "Call to Customer" at bounding box center [307, 18] width 42 height 10
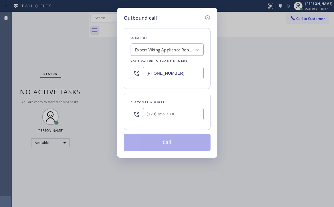
drag, startPoint x: 183, startPoint y: 71, endPoint x: 102, endPoint y: 85, distance: 82.7
click at [114, 82] on div "Outbound call Location Expert Viking Appliance Repair [GEOGRAPHIC_DATA] Your ca…" at bounding box center [167, 103] width 334 height 207
paste input "855) 213-9318"
type input "[PHONE_NUMBER]"
click at [171, 31] on div "Location KitchenAid Appliance Repair Pros - Your caller id phone number [PHONE_…" at bounding box center [167, 58] width 87 height 61
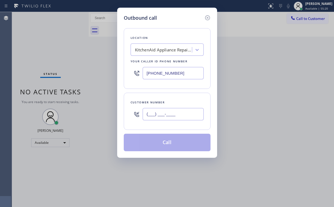
click at [163, 116] on input "(___) ___-____" at bounding box center [172, 114] width 61 height 12
paste input "360) 914-1125"
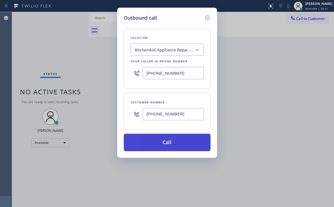
type input "[PHONE_NUMBER]"
click at [165, 141] on button "Call" at bounding box center [167, 142] width 87 height 17
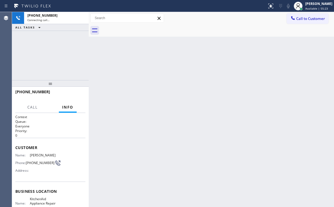
click at [68, 43] on div "[PHONE_NUMBER] Connecting call… ALL TASKS ALL TASKS ACTIVE TASKS TASKS IN WRAP …" at bounding box center [50, 46] width 77 height 68
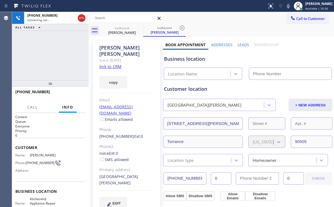
type input "[PHONE_NUMBER]"
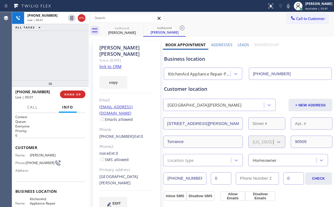
click at [37, 48] on div "[PHONE_NUMBER] Live | 00:01 ALL TASKS ALL TASKS ACTIVE TASKS TASKS IN WRAP UP" at bounding box center [50, 46] width 77 height 68
click at [197, 73] on div "KitchenAid Appliance Repair Pros -" at bounding box center [199, 74] width 63 height 6
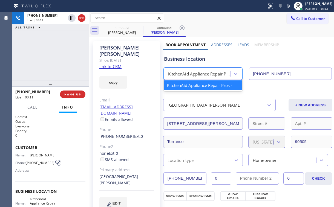
click at [204, 72] on div "KitchenAid Appliance Repair Pros -" at bounding box center [199, 74] width 63 height 6
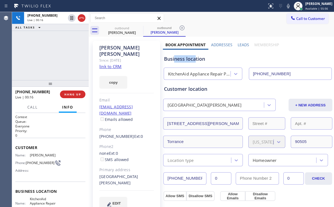
drag, startPoint x: 195, startPoint y: 59, endPoint x: 173, endPoint y: 60, distance: 22.2
click at [173, 60] on div "Business location" at bounding box center [247, 58] width 167 height 7
click at [182, 60] on div "Business location" at bounding box center [247, 58] width 167 height 7
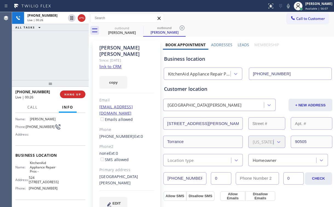
scroll to position [34, 0]
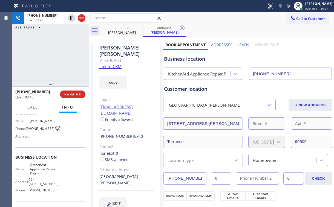
click at [62, 54] on div "[PHONE_NUMBER] Live | 00:46 ALL TASKS ALL TASKS ACTIVE TASKS TASKS IN WRAP UP" at bounding box center [50, 46] width 77 height 68
click at [52, 55] on div "[PHONE_NUMBER] Live | 00:53 ALL TASKS ALL TASKS ACTIVE TASKS TASKS IN WRAP UP" at bounding box center [50, 46] width 77 height 68
click at [54, 55] on div "[PHONE_NUMBER] Live | 00:53 ALL TASKS ALL TASKS ACTIVE TASKS TASKS IN WRAP UP" at bounding box center [50, 46] width 77 height 68
click at [54, 55] on div "[PHONE_NUMBER] Live | 00:54 ALL TASKS ALL TASKS ACTIVE TASKS TASKS IN WRAP UP" at bounding box center [50, 46] width 77 height 68
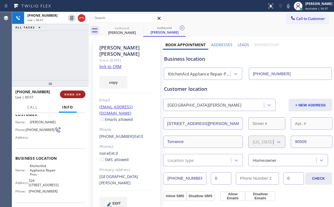
click at [74, 94] on span "HANG UP" at bounding box center [72, 94] width 17 height 4
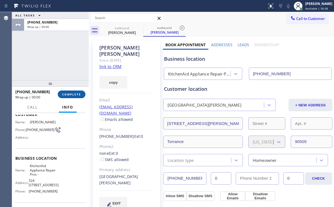
click at [74, 94] on span "COMPLETE" at bounding box center [71, 94] width 19 height 4
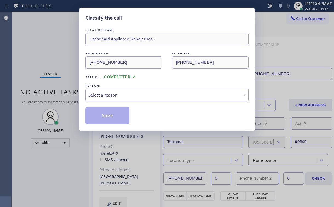
drag, startPoint x: 106, startPoint y: 93, endPoint x: 107, endPoint y: 99, distance: 5.8
click at [106, 94] on div "Select a reason" at bounding box center [166, 95] width 157 height 6
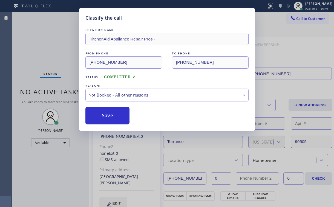
drag, startPoint x: 108, startPoint y: 117, endPoint x: 69, endPoint y: 73, distance: 58.8
click at [108, 116] on button "Save" at bounding box center [107, 115] width 44 height 17
click at [51, 51] on div "Classify the call LOCATION NAME KitchenAid Appliance Repair Pros - FROM PHONE […" at bounding box center [167, 103] width 334 height 207
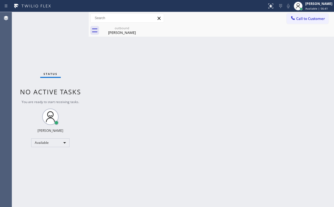
click at [65, 46] on div "Status No active tasks You are ready to start receiving tasks. [PERSON_NAME] Av…" at bounding box center [50, 109] width 77 height 195
click at [124, 31] on div "[PERSON_NAME]" at bounding box center [121, 32] width 41 height 5
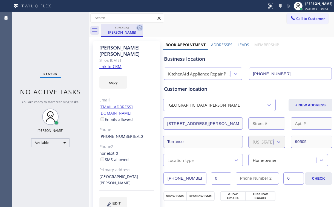
click at [141, 28] on icon at bounding box center [139, 27] width 5 height 5
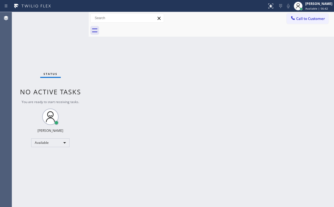
click at [55, 42] on div "Status No active tasks You are ready to start receiving tasks. [PERSON_NAME] Av…" at bounding box center [50, 109] width 77 height 195
click at [43, 51] on div "Status No active tasks You are ready to start receiving tasks. [PERSON_NAME] Av…" at bounding box center [50, 109] width 77 height 195
drag, startPoint x: 60, startPoint y: 24, endPoint x: 39, endPoint y: 4, distance: 29.2
click at [60, 23] on div "Status No active tasks You are ready to start receiving tasks. [PERSON_NAME] Av…" at bounding box center [50, 109] width 77 height 195
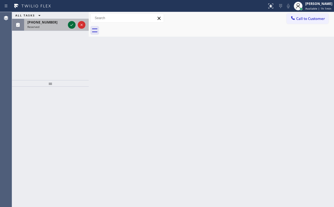
click at [69, 23] on icon at bounding box center [71, 25] width 7 height 7
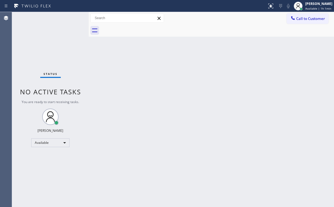
click at [72, 24] on div "Status No active tasks You are ready to start receiving tasks. [PERSON_NAME] Av…" at bounding box center [50, 109] width 77 height 195
click at [271, 5] on icon at bounding box center [269, 6] width 3 height 4
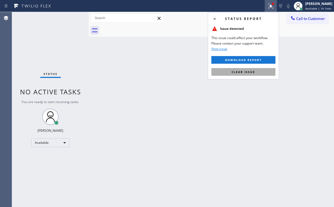
click at [242, 71] on span "Clear issue" at bounding box center [243, 72] width 24 height 4
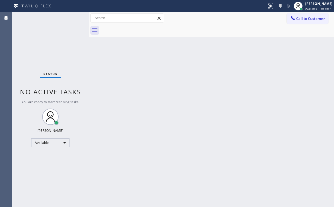
click at [129, 76] on div "Back to Dashboard Change Sender ID Customers Technicians Select a contact Outbo…" at bounding box center [211, 109] width 245 height 195
click at [148, 96] on div "Back to Dashboard Change Sender ID Customers Technicians Select a contact Outbo…" at bounding box center [211, 109] width 245 height 195
drag, startPoint x: 324, startPoint y: 17, endPoint x: 322, endPoint y: 18, distance: 2.9
click at [323, 17] on span "Call to Customer" at bounding box center [310, 18] width 29 height 5
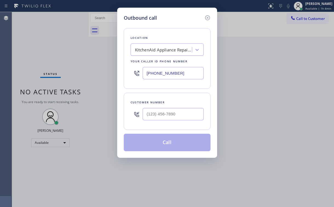
drag, startPoint x: 180, startPoint y: 67, endPoint x: 119, endPoint y: 74, distance: 62.2
click at [139, 71] on div "[PHONE_NUMBER]" at bounding box center [166, 73] width 73 height 18
paste input "05) 892-689"
type input "[PHONE_NUMBER]"
drag, startPoint x: 70, startPoint y: 32, endPoint x: 60, endPoint y: 0, distance: 33.2
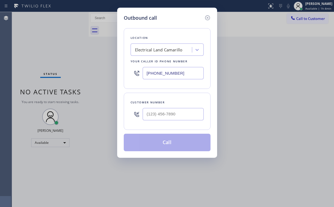
click at [66, 20] on div "Outbound call Location Electrical Land Camarillo Your caller id phone number [P…" at bounding box center [167, 103] width 334 height 207
drag, startPoint x: 164, startPoint y: 100, endPoint x: 166, endPoint y: 106, distance: 7.3
click at [164, 100] on div "Customer number" at bounding box center [166, 103] width 73 height 6
drag, startPoint x: 166, startPoint y: 109, endPoint x: 169, endPoint y: 107, distance: 3.9
click at [167, 109] on input "(___) ___-____" at bounding box center [172, 114] width 61 height 12
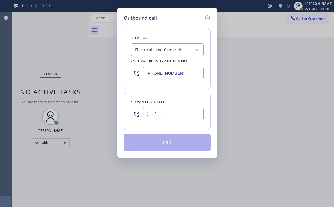
paste input "805) 558-6741"
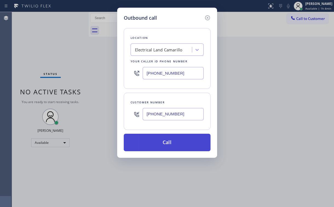
type input "[PHONE_NUMBER]"
drag, startPoint x: 158, startPoint y: 144, endPoint x: 126, endPoint y: 200, distance: 64.9
click at [158, 144] on button "Call" at bounding box center [167, 142] width 87 height 17
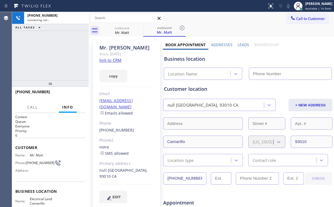
type input "[PHONE_NUMBER]"
click at [54, 55] on div "[PHONE_NUMBER] Connecting call… ALL TASKS ALL TASKS ACTIVE TASKS TASKS IN WRAP …" at bounding box center [50, 46] width 77 height 68
click at [55, 60] on div "[PHONE_NUMBER] Connecting call… ALL TASKS ALL TASKS ACTIVE TASKS TASKS IN WRAP …" at bounding box center [50, 46] width 77 height 68
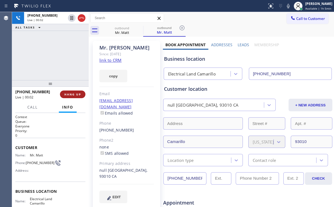
click at [75, 92] on span "HANG UP" at bounding box center [72, 94] width 17 height 4
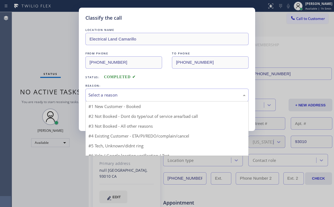
click at [110, 93] on div "Select a reason" at bounding box center [166, 95] width 157 height 6
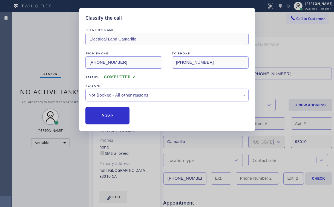
drag, startPoint x: 109, startPoint y: 118, endPoint x: 66, endPoint y: 54, distance: 77.5
click at [109, 118] on button "Save" at bounding box center [107, 115] width 44 height 17
click at [51, 38] on div "Classify the call LOCATION NAME Electrical Land Camarillo FROM PHONE [PHONE_NUM…" at bounding box center [167, 103] width 334 height 207
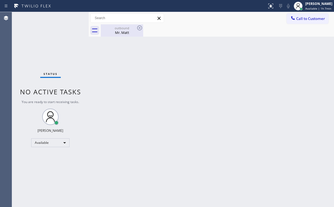
drag, startPoint x: 126, startPoint y: 23, endPoint x: 135, endPoint y: 28, distance: 9.6
click at [127, 24] on div "Call to Customer Outbound call Location Electrical Land Camarillo Your caller i…" at bounding box center [211, 18] width 245 height 12
click at [133, 28] on div "outbound" at bounding box center [121, 28] width 41 height 4
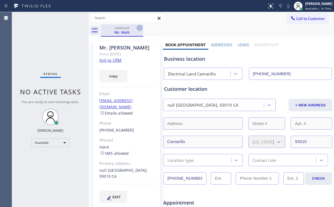
click at [142, 27] on icon at bounding box center [139, 27] width 5 height 5
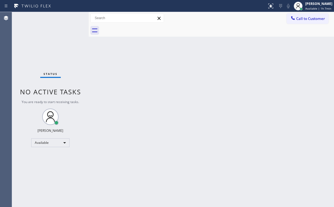
drag, startPoint x: 63, startPoint y: 65, endPoint x: 70, endPoint y: 10, distance: 55.6
click at [65, 63] on div "Status No active tasks You are ready to start receiving tasks. [PERSON_NAME] Av…" at bounding box center [50, 109] width 77 height 195
click at [69, 26] on div "Status No active tasks You are ready to start receiving tasks. [PERSON_NAME] Av…" at bounding box center [50, 109] width 77 height 195
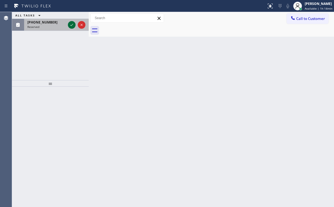
click at [68, 25] on div at bounding box center [72, 25] width 8 height 7
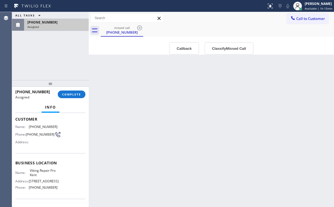
scroll to position [22, 0]
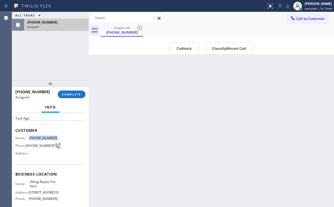
drag, startPoint x: 30, startPoint y: 136, endPoint x: 57, endPoint y: 138, distance: 27.9
click at [57, 138] on div "Name: [PHONE_NUMBER] Phone: [PHONE_NUMBER] Address:" at bounding box center [50, 147] width 70 height 22
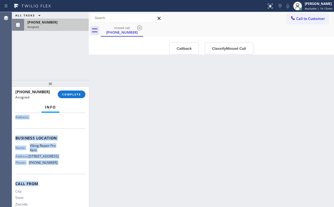
scroll to position [66, 0]
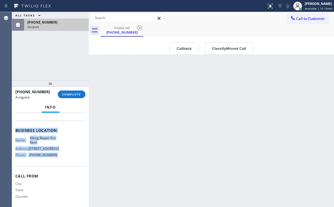
drag, startPoint x: 14, startPoint y: 137, endPoint x: 58, endPoint y: 162, distance: 50.3
click at [58, 162] on div "Context Queue: [Test] Voicemails Priority: 0 Task Age: Customer Name: [PHONE_NU…" at bounding box center [50, 160] width 77 height 94
copy div "Name: [PHONE_NUMBER] Phone: [PHONE_NUMBER] Address: Business location Name: Vik…"
click at [187, 46] on button "Callback" at bounding box center [184, 48] width 30 height 13
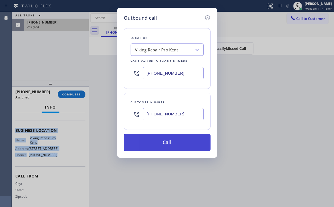
click at [164, 140] on button "Call" at bounding box center [167, 142] width 87 height 17
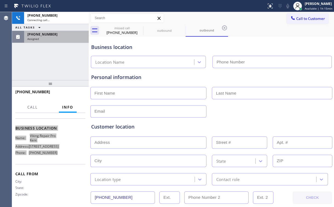
scroll to position [61, 0]
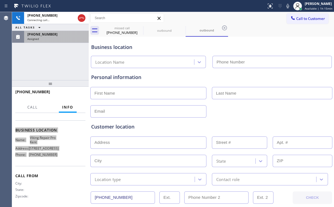
type input "[PHONE_NUMBER]"
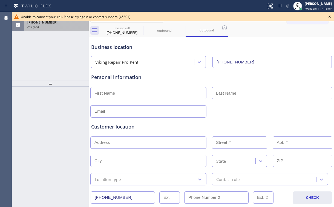
click at [58, 58] on div "ALL TASKS ALL TASKS ACTIVE TASKS TASKS IN WRAP UP [PHONE_NUMBER] Assigned" at bounding box center [50, 46] width 77 height 68
click at [125, 33] on div "[PHONE_NUMBER]" at bounding box center [121, 32] width 41 height 5
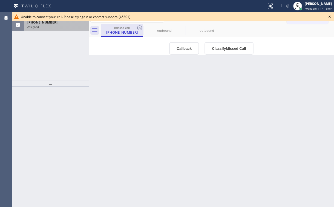
click at [136, 28] on div "missed call" at bounding box center [121, 28] width 41 height 4
click at [139, 28] on icon at bounding box center [139, 28] width 7 height 7
click at [0, 0] on icon at bounding box center [0, 0] width 0 height 0
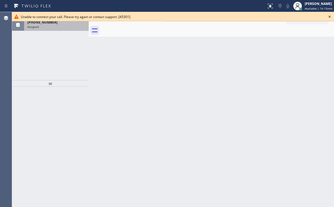
click at [139, 28] on div at bounding box center [217, 30] width 233 height 12
click at [329, 16] on icon at bounding box center [329, 17] width 2 height 2
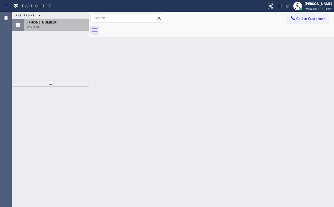
drag, startPoint x: 282, startPoint y: 77, endPoint x: 284, endPoint y: 72, distance: 4.6
click at [283, 74] on div "Back to Dashboard Change Sender ID Customers Technicians Select a contact Outbo…" at bounding box center [211, 109] width 245 height 195
click at [308, 21] on button "Call to Customer" at bounding box center [307, 18] width 42 height 10
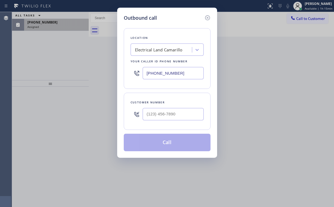
drag, startPoint x: 190, startPoint y: 72, endPoint x: 113, endPoint y: 86, distance: 78.2
click at [148, 78] on div "Location Electrical Land Camarillo Your caller id phone number [PHONE_NUMBER]" at bounding box center [167, 58] width 87 height 61
drag, startPoint x: 182, startPoint y: 71, endPoint x: 105, endPoint y: 78, distance: 77.2
click at [121, 77] on div "Outbound call Location Electrical Land Camarillo Your caller id phone number [P…" at bounding box center [167, 83] width 100 height 150
paste input "253) 303-5543"
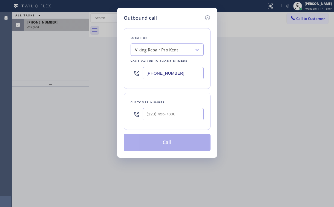
type input "[PHONE_NUMBER]"
click at [58, 60] on div "Outbound call Location Viking Repair Pro Kent Your caller id phone number [PHON…" at bounding box center [167, 103] width 334 height 207
click at [168, 68] on input "[PHONE_NUMBER]" at bounding box center [172, 73] width 61 height 12
click at [165, 110] on input "(___) ___-____" at bounding box center [172, 114] width 61 height 12
paste input "253) 540-9485"
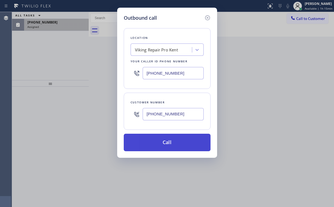
type input "[PHONE_NUMBER]"
click at [163, 143] on button "Call" at bounding box center [167, 142] width 87 height 17
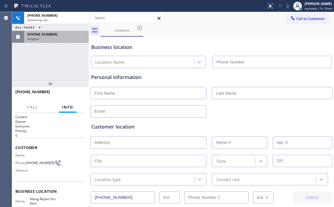
type input "[PHONE_NUMBER]"
click at [52, 54] on div "[PHONE_NUMBER] Connecting call… ALL TASKS ALL TASKS ACTIVE TASKS TASKS IN WRAP …" at bounding box center [50, 46] width 77 height 68
click at [50, 39] on div "Assigned" at bounding box center [56, 39] width 58 height 4
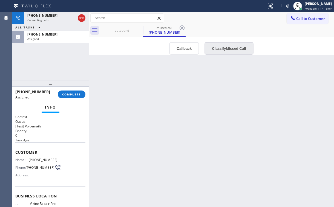
click at [221, 49] on button "Classify Missed Call" at bounding box center [228, 48] width 49 height 13
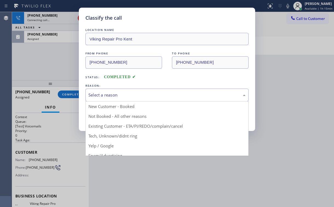
click at [129, 95] on div "Select a reason" at bounding box center [166, 95] width 157 height 6
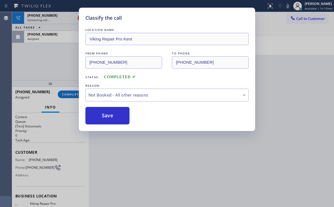
drag, startPoint x: 112, startPoint y: 114, endPoint x: 75, endPoint y: 83, distance: 48.3
click at [112, 114] on button "Save" at bounding box center [107, 115] width 44 height 17
click at [52, 56] on div "Classify the call LOCATION NAME Viking Repair Pro Kent FROM PHONE [PHONE_NUMBER…" at bounding box center [167, 103] width 334 height 207
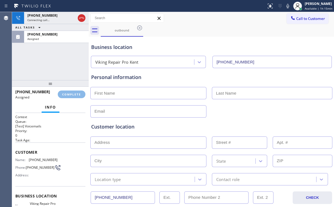
click at [55, 61] on div "[PHONE_NUMBER] Connecting call… ALL TASKS ALL TASKS ACTIVE TASKS TASKS IN WRAP …" at bounding box center [50, 46] width 77 height 68
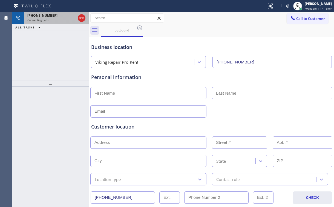
click at [50, 19] on div "Connecting call…" at bounding box center [51, 20] width 48 height 4
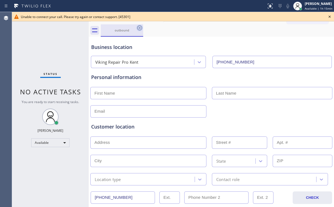
click at [140, 28] on icon at bounding box center [139, 27] width 5 height 5
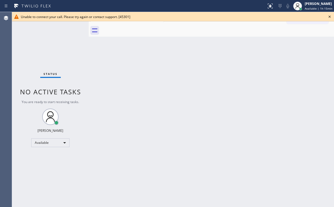
click at [329, 15] on icon at bounding box center [329, 16] width 7 height 7
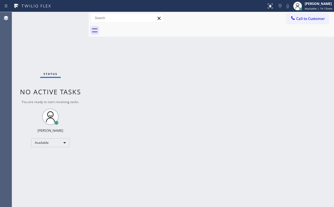
click at [303, 19] on span "Call to Customer" at bounding box center [310, 18] width 29 height 5
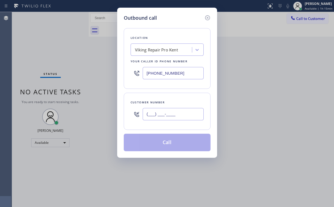
click at [178, 118] on input "(___) ___-____" at bounding box center [172, 114] width 61 height 12
paste input "253) 540-9485"
type input "[PHONE_NUMBER]"
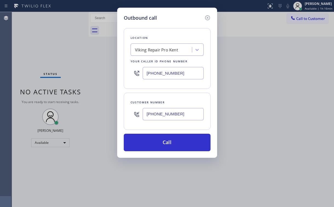
drag, startPoint x: 171, startPoint y: 36, endPoint x: 172, endPoint y: 51, distance: 15.6
click at [171, 36] on div "Location" at bounding box center [166, 38] width 73 height 6
drag, startPoint x: 180, startPoint y: 73, endPoint x: 97, endPoint y: 79, distance: 83.3
click at [110, 77] on div "Outbound call Location Viking Repair Pro Kent Your caller id phone number [PHON…" at bounding box center [167, 103] width 334 height 207
paste input "877) 777-0796"
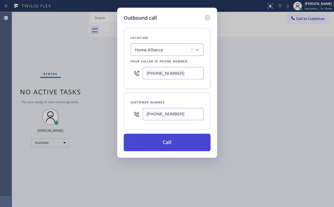
type input "[PHONE_NUMBER]"
click at [160, 141] on button "Call" at bounding box center [167, 142] width 87 height 17
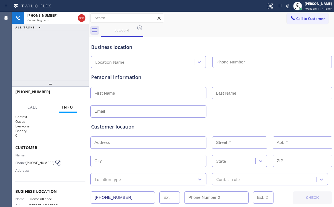
type input "[PHONE_NUMBER]"
click at [65, 48] on div "[PHONE_NUMBER] Connecting call… ALL TASKS ALL TASKS ACTIVE TASKS TASKS IN WRAP …" at bounding box center [50, 46] width 77 height 68
click at [234, 41] on div "Business location Home Alliance [PHONE_NUMBER]" at bounding box center [211, 53] width 242 height 30
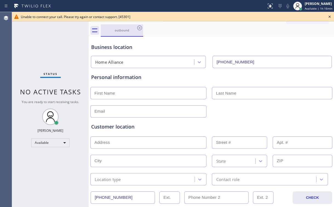
click at [126, 33] on div "outbound" at bounding box center [121, 30] width 41 height 12
click at [137, 28] on icon at bounding box center [139, 27] width 5 height 5
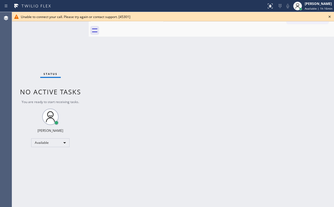
click at [138, 28] on div at bounding box center [217, 30] width 233 height 12
click at [215, 71] on div "Back to Dashboard Change Sender ID Customers Technicians Select a contact Outbo…" at bounding box center [211, 109] width 245 height 195
click at [47, 50] on div "Status No active tasks You are ready to start receiving tasks. [PERSON_NAME] Av…" at bounding box center [50, 109] width 77 height 195
click at [53, 140] on div "Available" at bounding box center [50, 142] width 38 height 9
click at [50, 171] on li "Break" at bounding box center [49, 170] width 37 height 7
